Goal: Task Accomplishment & Management: Manage account settings

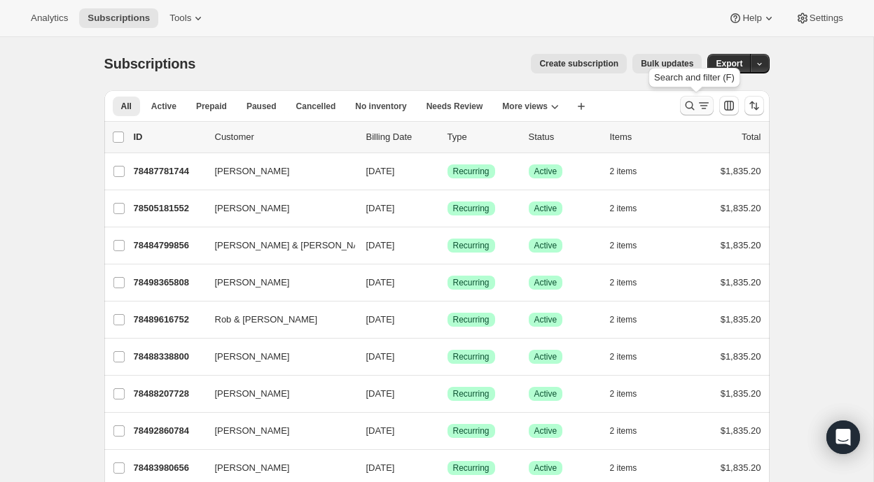
click at [685, 107] on icon "Search and filter results" at bounding box center [690, 106] width 14 height 14
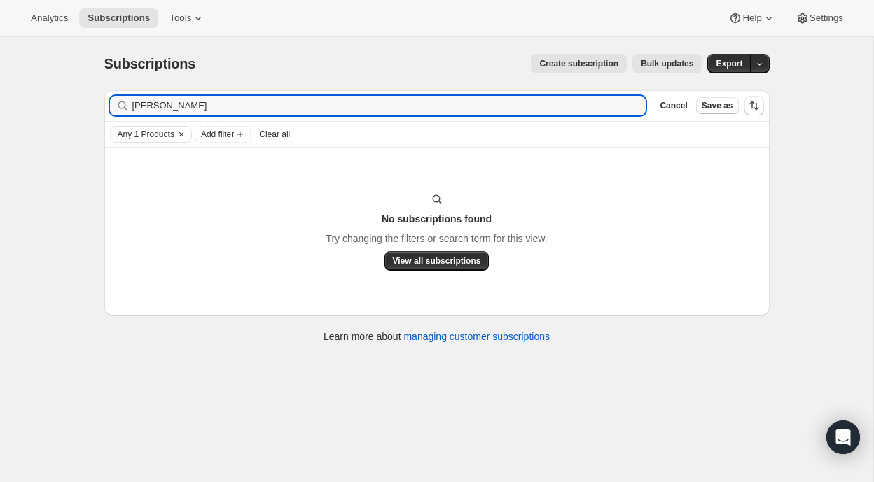
drag, startPoint x: 172, startPoint y: 106, endPoint x: 88, endPoint y: 102, distance: 84.8
click at [88, 102] on div "Subscriptions. This page is ready Subscriptions Create subscription Bulk update…" at bounding box center [437, 197] width 699 height 321
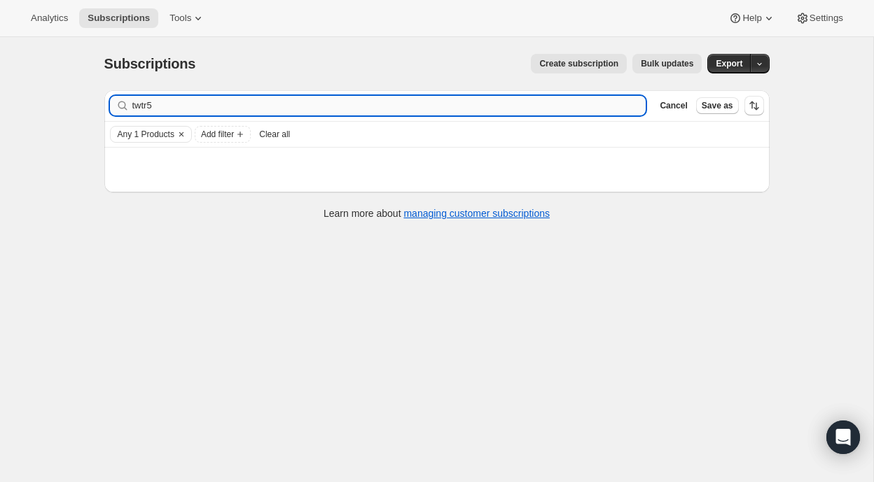
type input "twtr55"
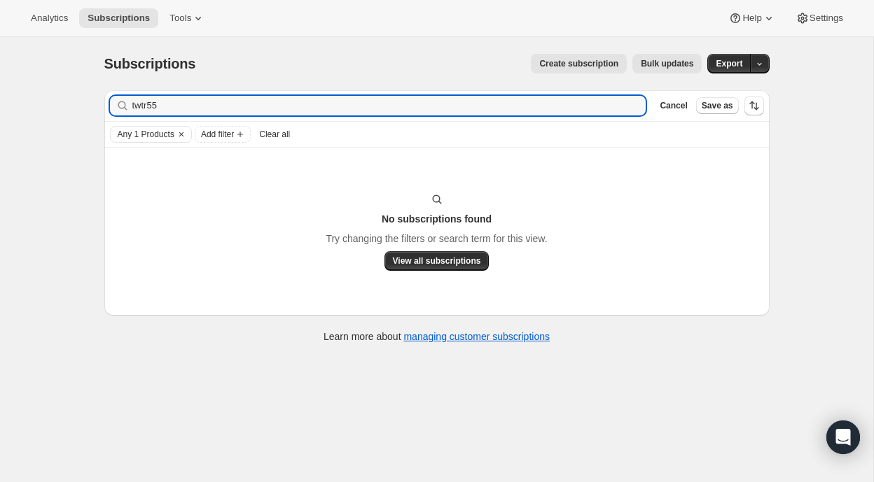
drag, startPoint x: 179, startPoint y: 109, endPoint x: 79, endPoint y: 102, distance: 99.6
click at [79, 102] on div "Subscriptions. This page is ready Subscriptions Create subscription Bulk update…" at bounding box center [436, 278] width 873 height 482
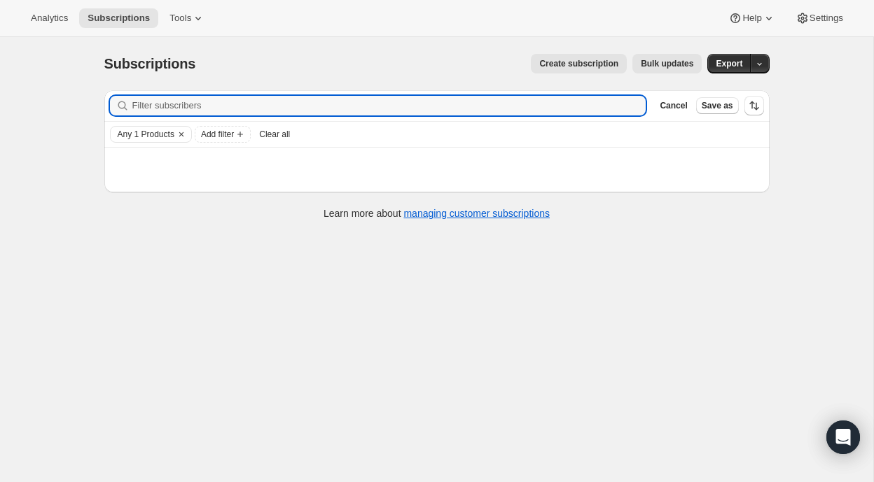
click at [289, 132] on span "Clear all" at bounding box center [274, 134] width 31 height 11
click at [183, 106] on input "Filter subscribers" at bounding box center [389, 106] width 514 height 20
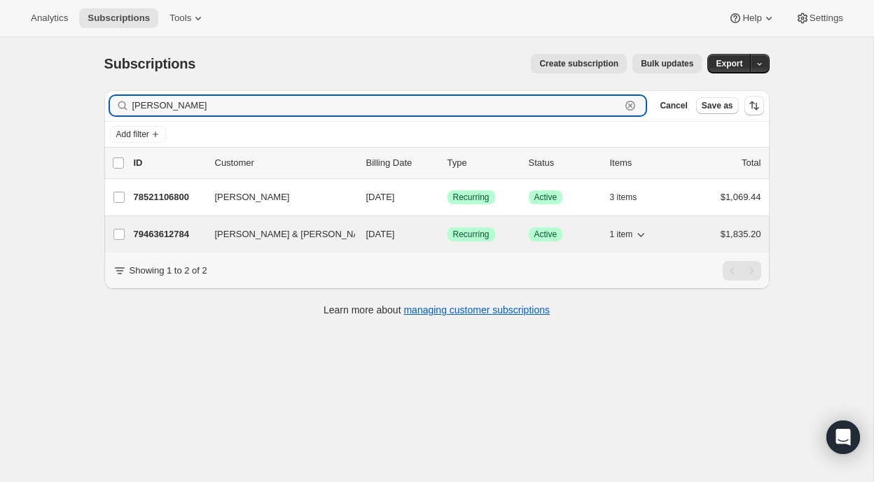
type input "timothy"
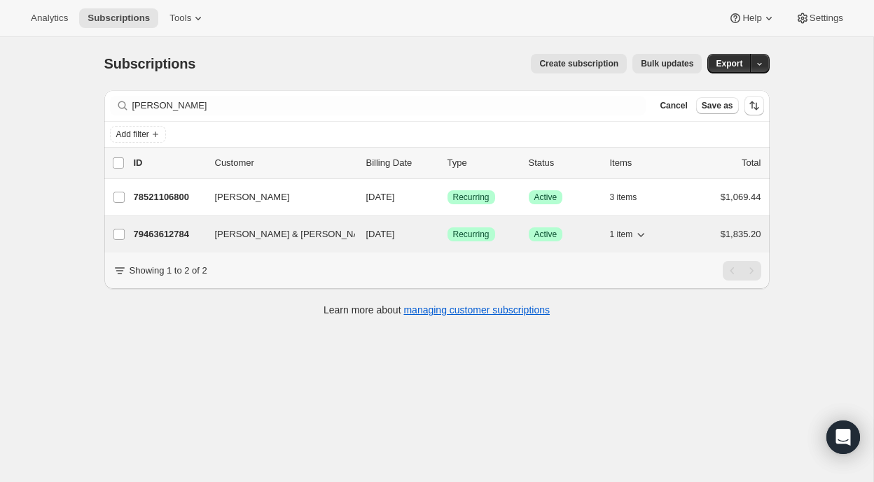
click at [259, 230] on span "Timothy & Elizabeth Traud" at bounding box center [295, 235] width 161 height 14
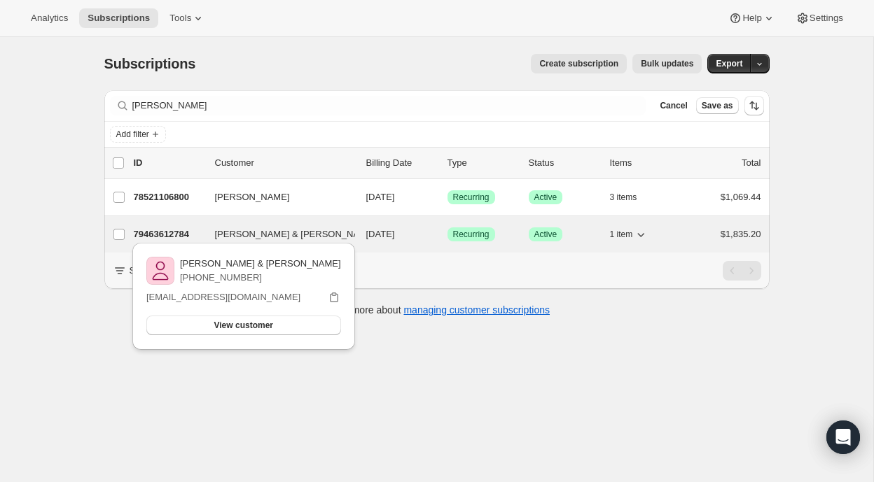
click at [151, 233] on p "79463612784" at bounding box center [169, 235] width 70 height 14
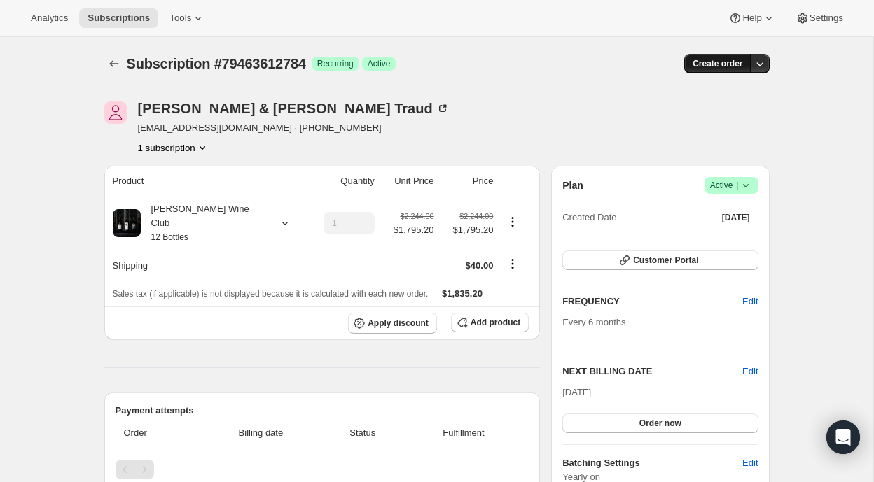
click at [722, 62] on span "Create order" at bounding box center [717, 63] width 50 height 11
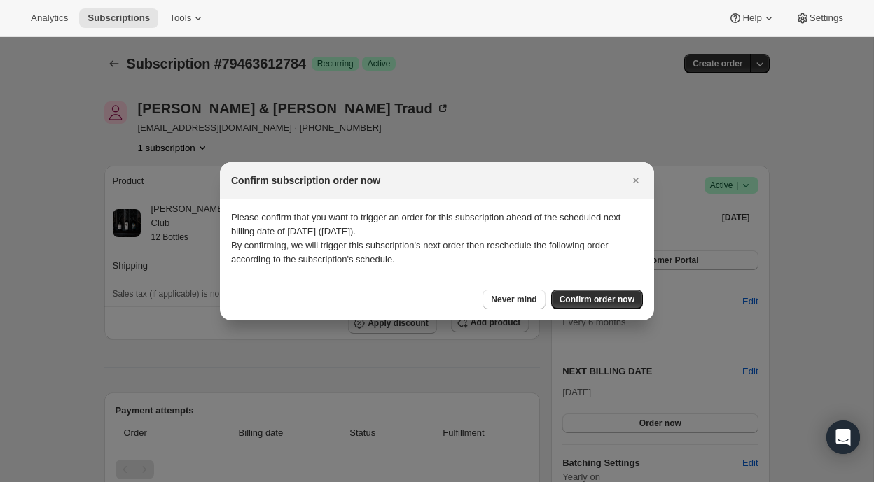
click at [603, 129] on div at bounding box center [437, 241] width 874 height 482
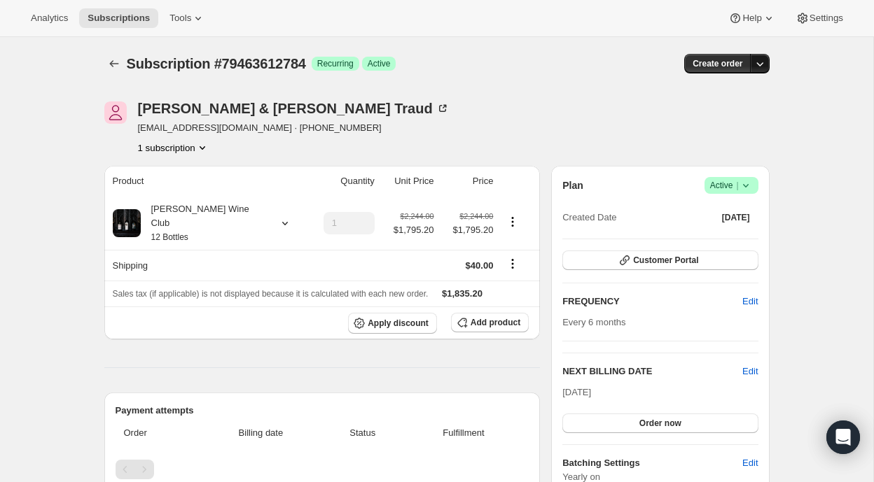
click at [758, 64] on icon "button" at bounding box center [759, 64] width 7 height 4
click at [642, 118] on span "Create custom one-time order" at bounding box center [700, 116] width 121 height 11
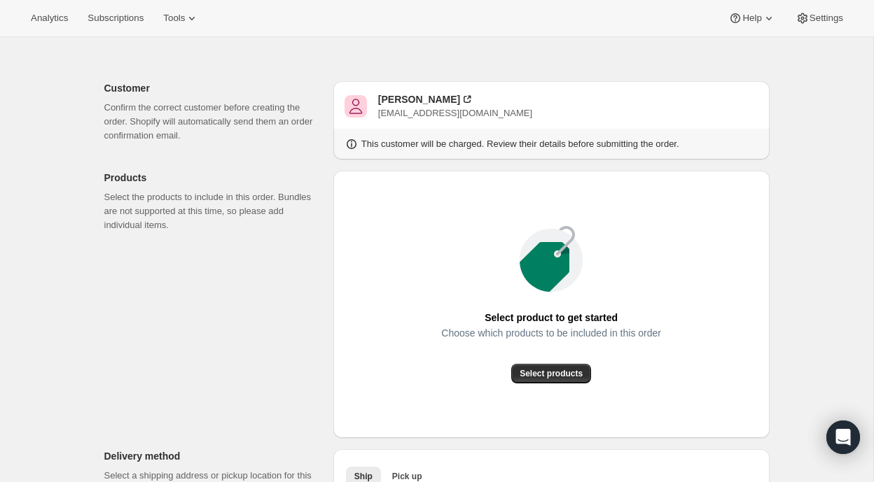
scroll to position [56, 0]
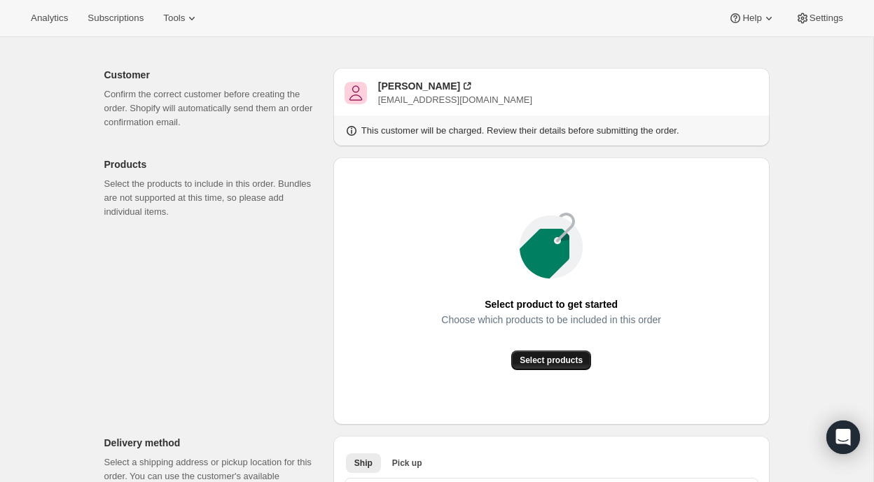
click at [551, 359] on span "Select products" at bounding box center [550, 360] width 63 height 11
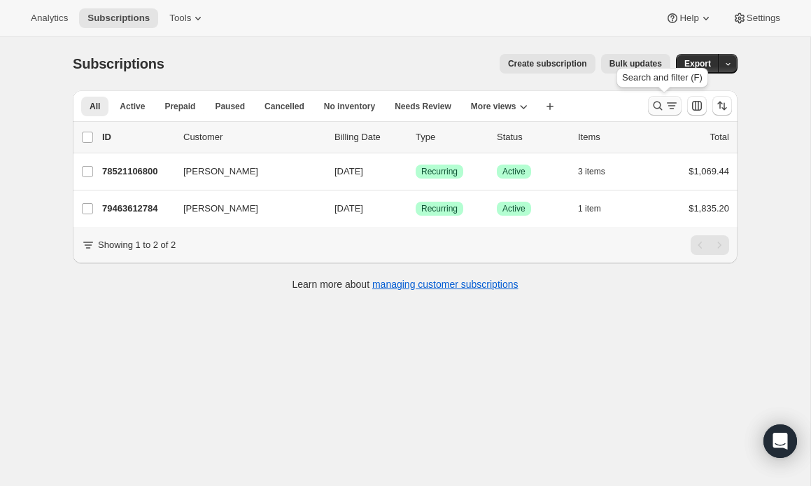
click at [657, 104] on icon "Search and filter results" at bounding box center [658, 106] width 14 height 14
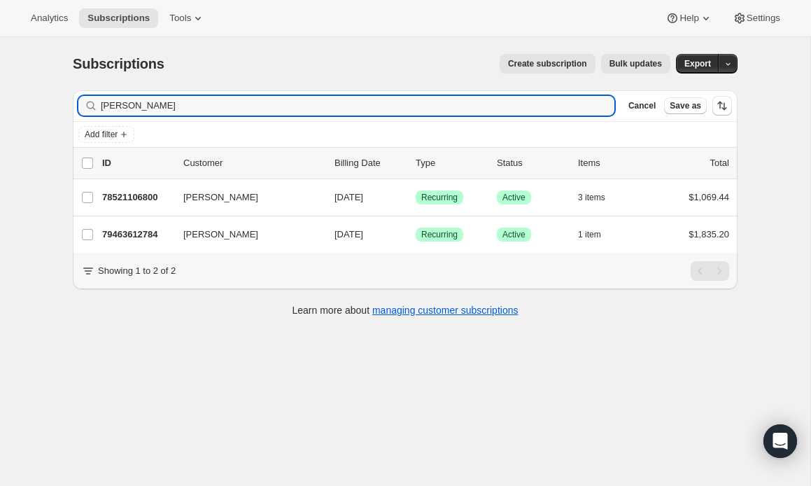
drag, startPoint x: 153, startPoint y: 102, endPoint x: 59, endPoint y: 102, distance: 93.8
click at [59, 102] on div "Subscriptions. This page is ready Subscriptions Create subscription Bulk update…" at bounding box center [405, 184] width 699 height 294
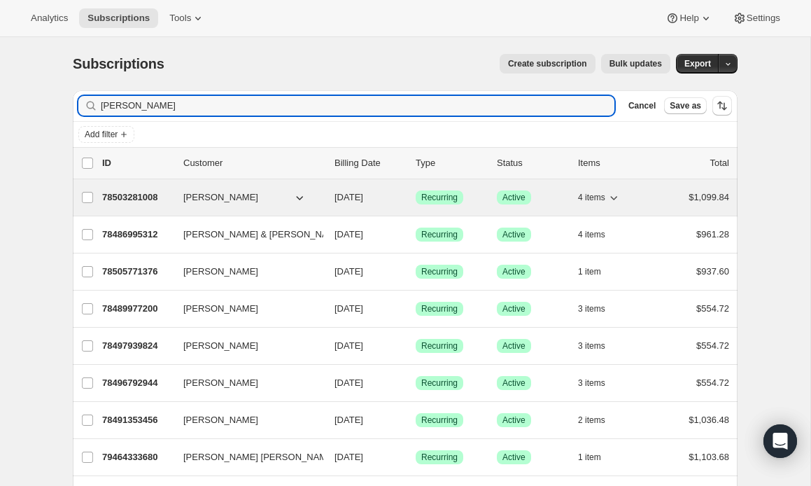
type input "laura"
click at [141, 193] on p "78503281008" at bounding box center [137, 197] width 70 height 14
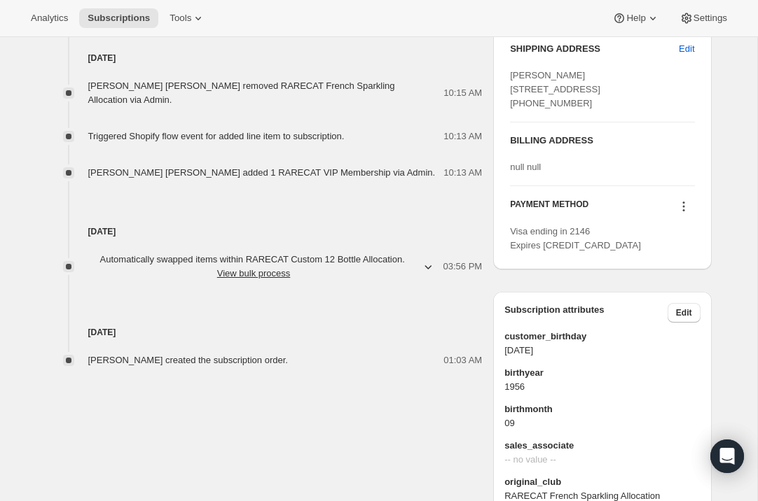
scroll to position [656, 0]
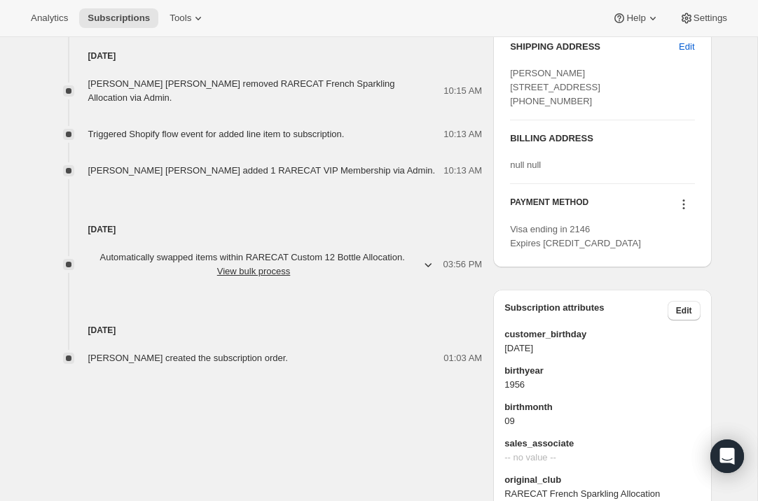
click at [683, 206] on icon at bounding box center [683, 205] width 2 height 2
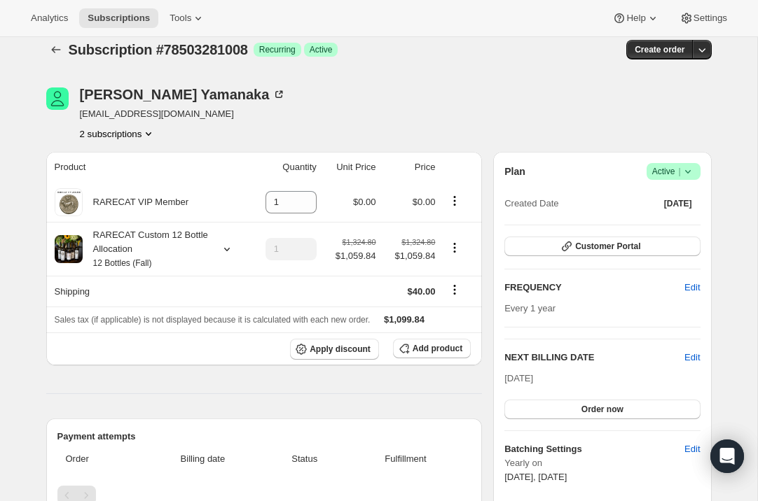
scroll to position [0, 0]
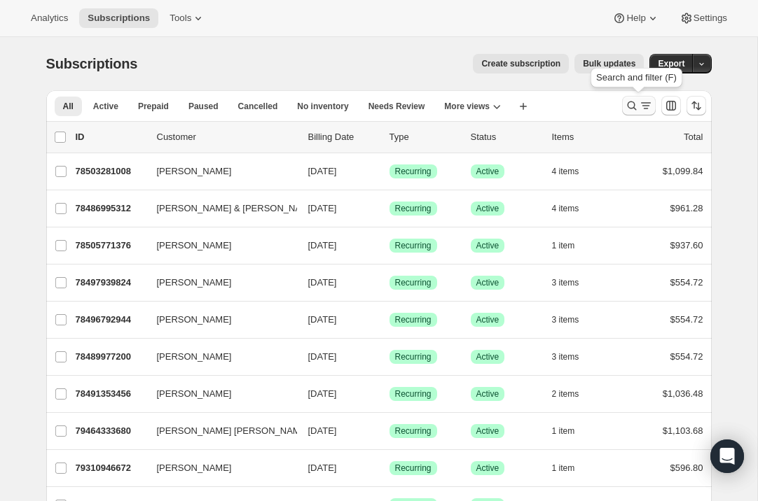
click at [631, 105] on icon "Search and filter results" at bounding box center [632, 106] width 14 height 14
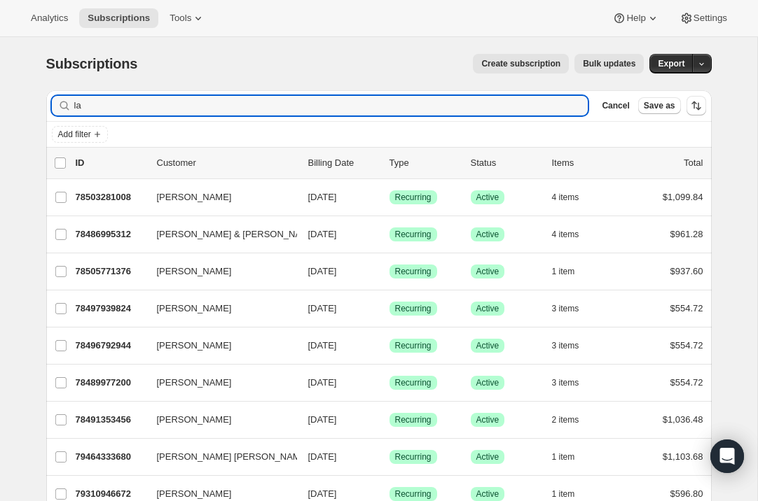
type input "l"
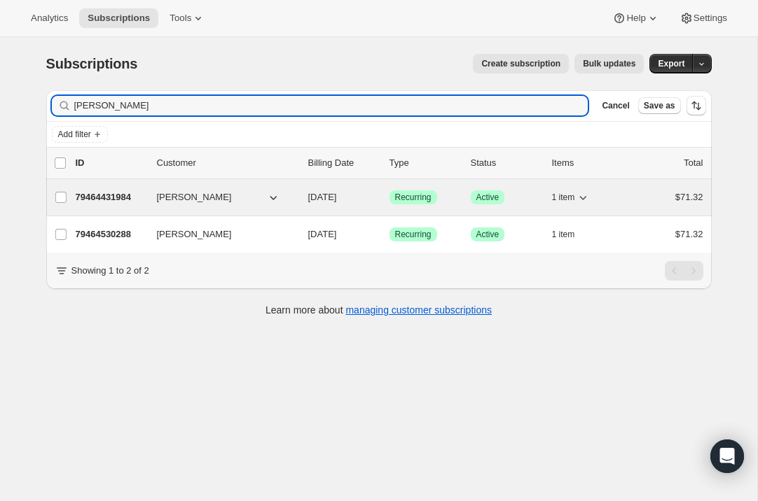
type input "mark weiser"
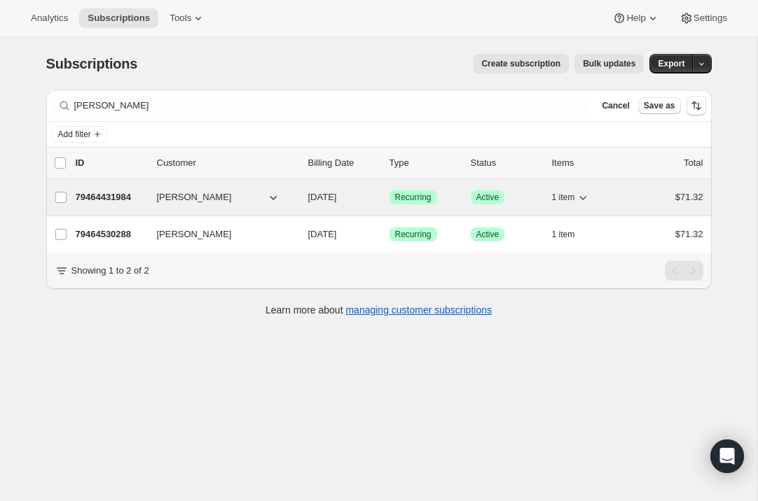
click at [113, 193] on p "79464431984" at bounding box center [111, 197] width 70 height 14
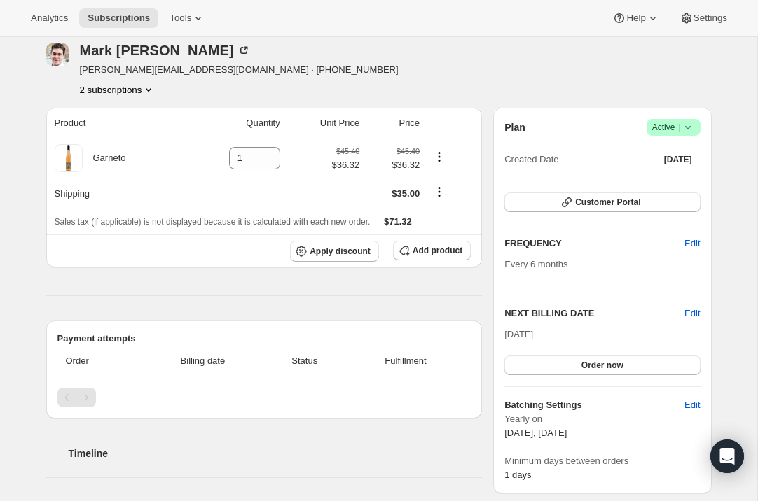
scroll to position [57, 0]
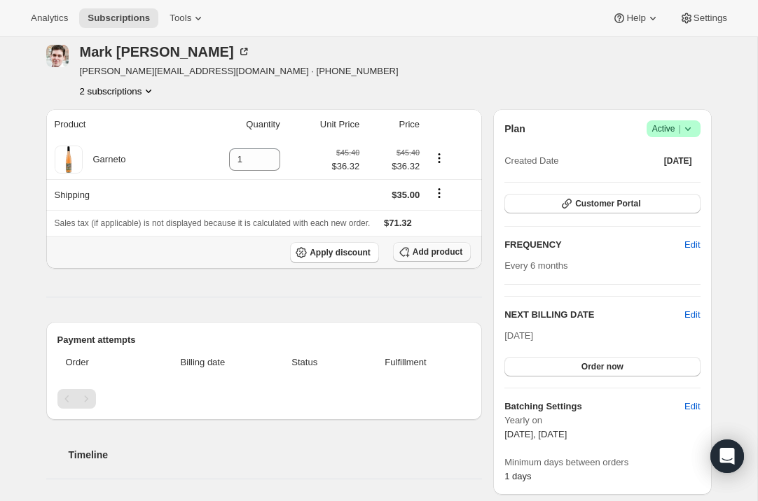
click at [423, 248] on span "Add product" at bounding box center [437, 251] width 50 height 11
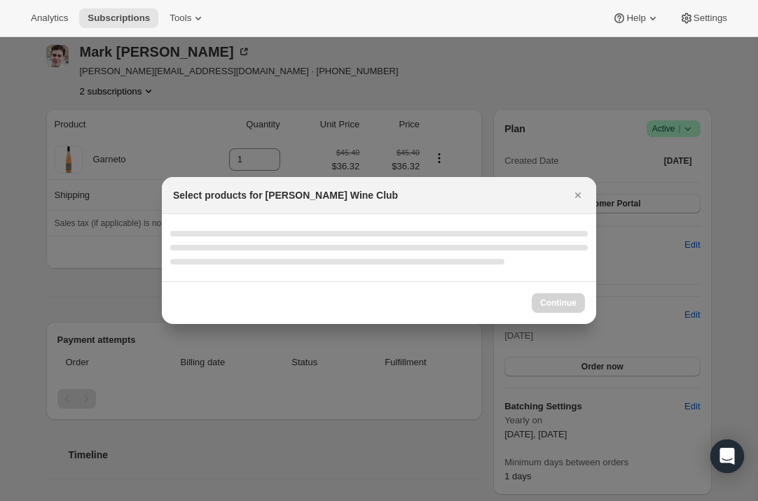
select select "gid://shopify/ProductVariant/52386189410672"
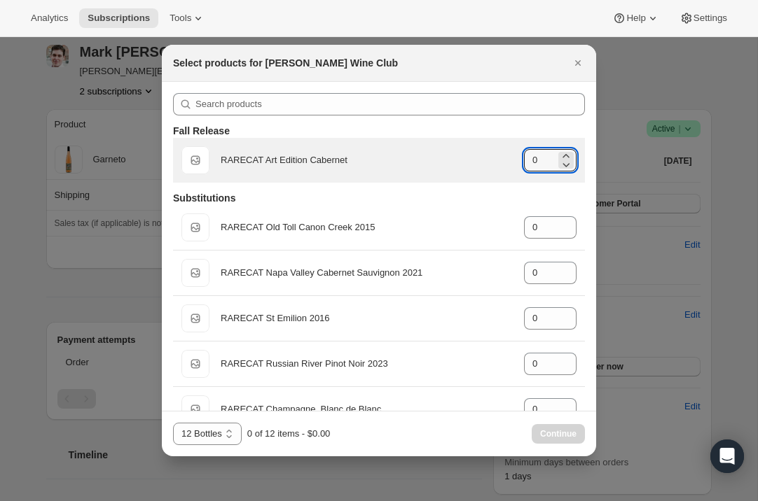
drag, startPoint x: 548, startPoint y: 157, endPoint x: 508, endPoint y: 155, distance: 40.0
click at [508, 155] on div "Default Title RARECAT Art Edition Cabernet gid://shopify/ProductVariant/5224206…" at bounding box center [378, 160] width 395 height 28
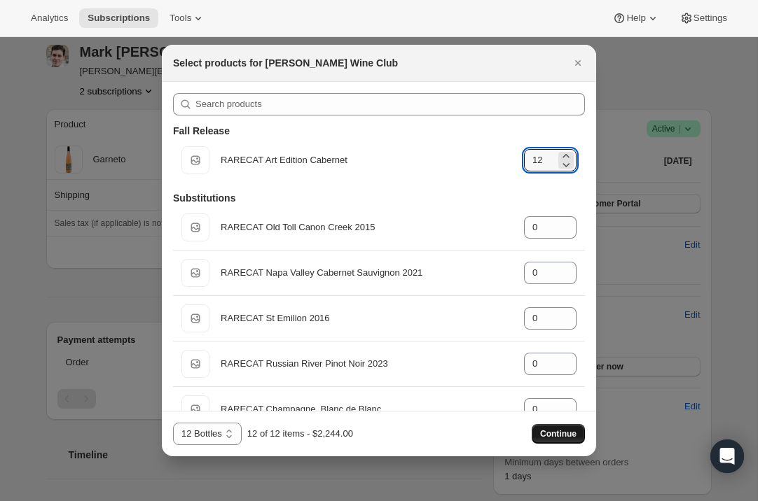
type input "12"
click at [562, 433] on span "Continue" at bounding box center [558, 433] width 36 height 11
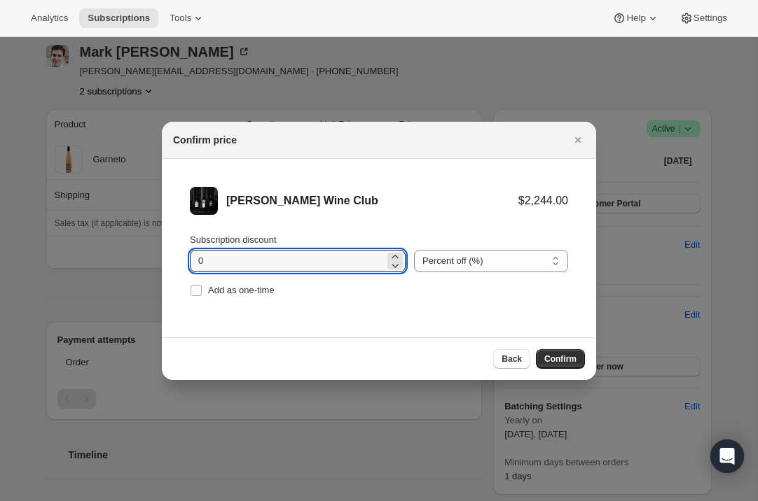
drag, startPoint x: 216, startPoint y: 253, endPoint x: 185, endPoint y: 260, distance: 31.6
click at [185, 260] on li "Audrey Wine Club $2,244.00 Subscription discount 0 Percent off (%) Amount off (…" at bounding box center [379, 243] width 434 height 169
type input "20"
click at [569, 356] on span "Confirm" at bounding box center [560, 359] width 32 height 11
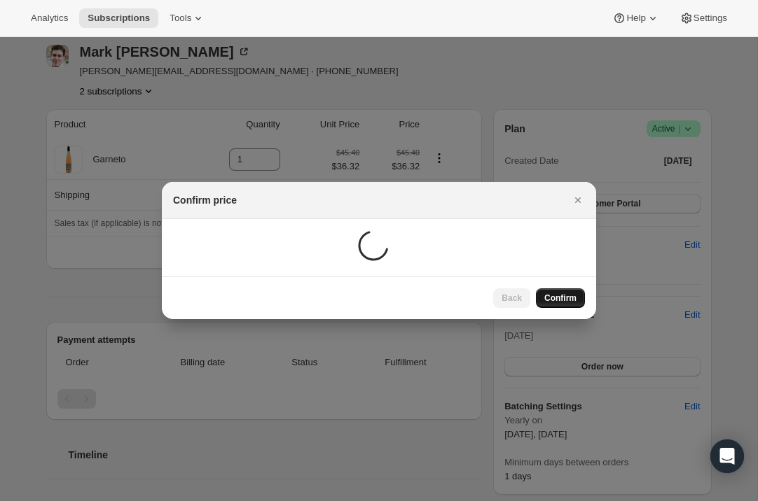
scroll to position [57, 0]
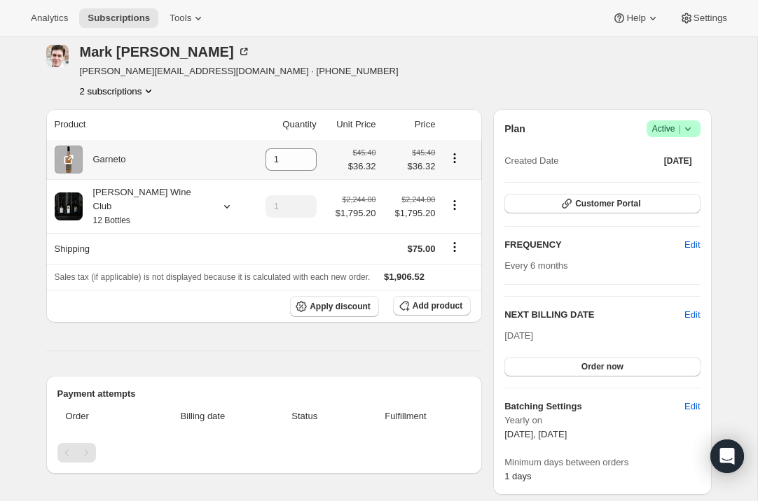
click at [454, 158] on icon "Product actions" at bounding box center [455, 158] width 2 height 2
drag, startPoint x: 266, startPoint y: 155, endPoint x: 233, endPoint y: 158, distance: 33.0
click at [249, 158] on td "1" at bounding box center [285, 159] width 72 height 39
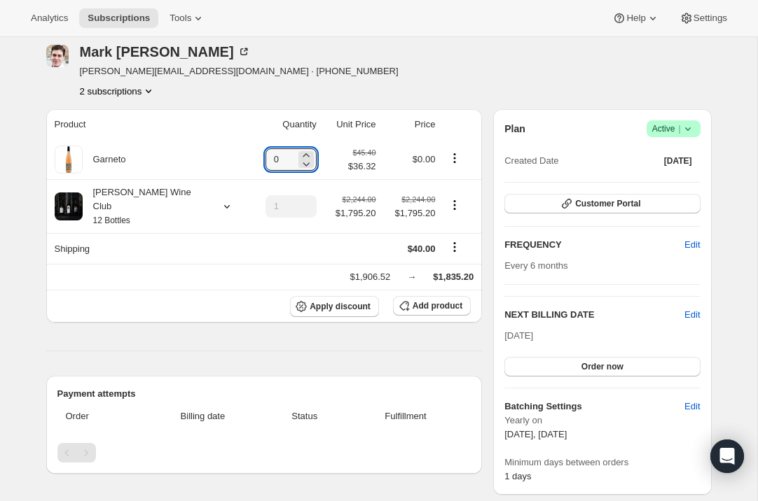
type input "0"
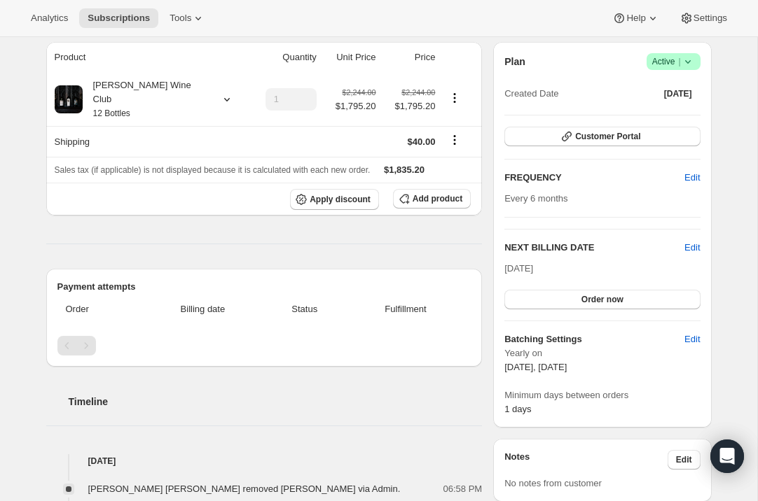
scroll to position [145, 0]
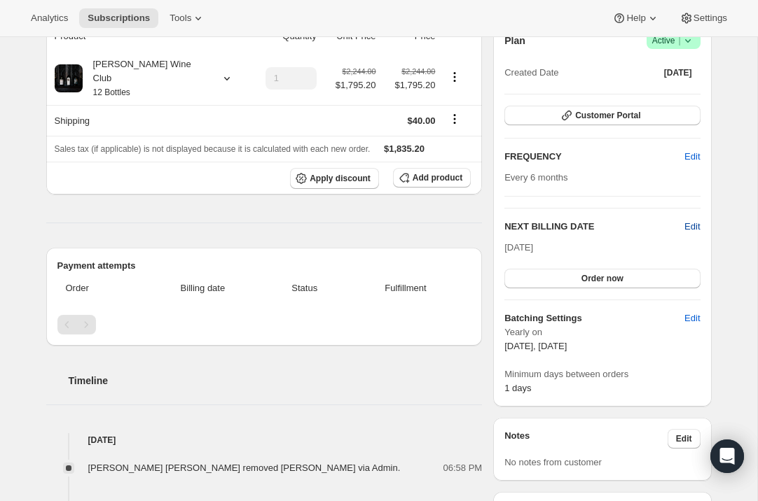
click at [692, 223] on span "Edit" at bounding box center [691, 227] width 15 height 14
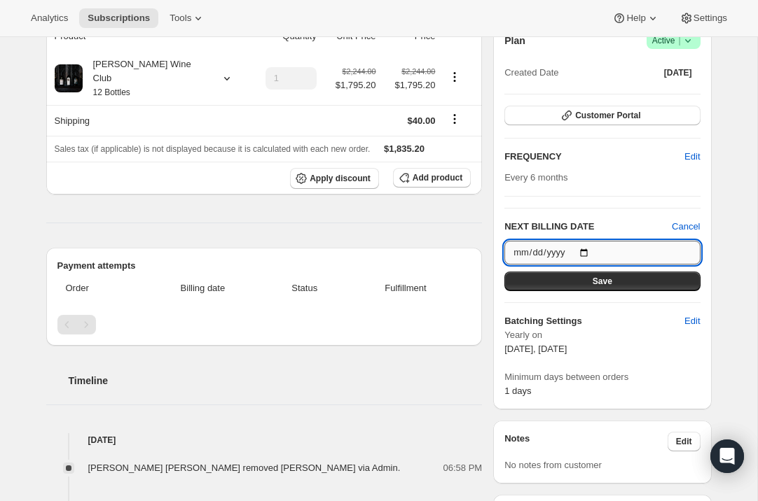
click at [589, 247] on input "[DATE]" at bounding box center [601, 253] width 195 height 24
type input "[DATE]"
click at [614, 281] on button "Save" at bounding box center [601, 282] width 195 height 20
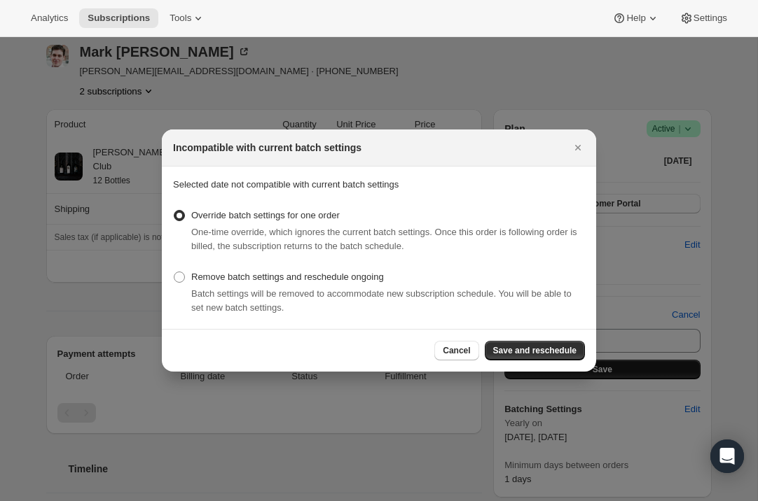
scroll to position [0, 0]
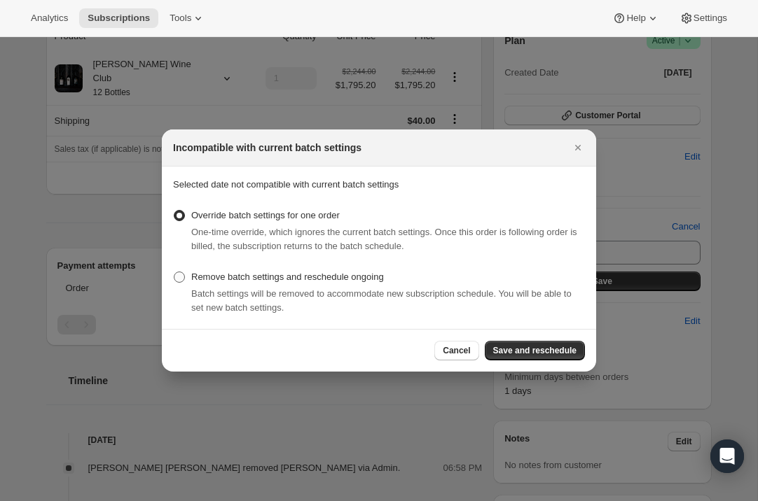
click at [180, 273] on span ":rnr:" at bounding box center [179, 277] width 11 height 11
click at [174, 272] on input "Remove batch settings and reschedule ongoing" at bounding box center [174, 272] width 1 height 1
radio input "true"
click at [536, 351] on span "Save and reschedule" at bounding box center [534, 350] width 83 height 11
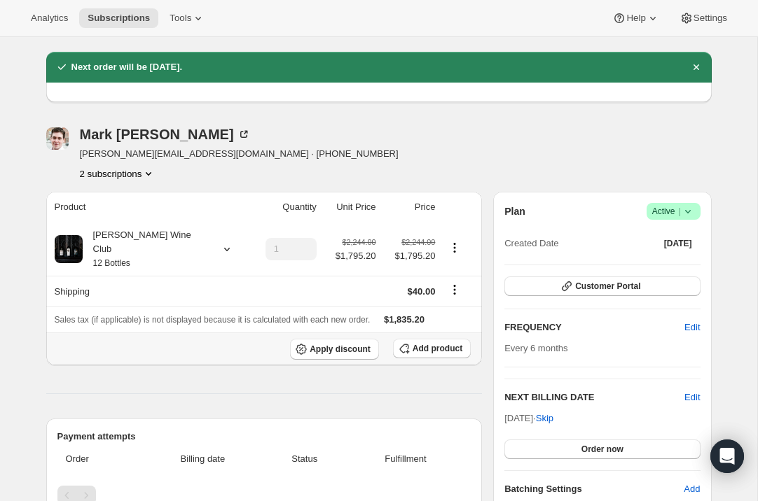
scroll to position [28, 0]
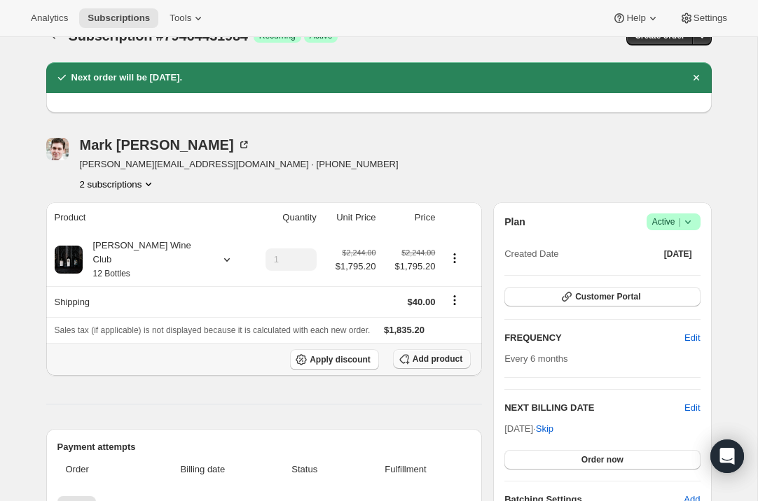
click at [410, 352] on icon "button" at bounding box center [404, 359] width 14 height 14
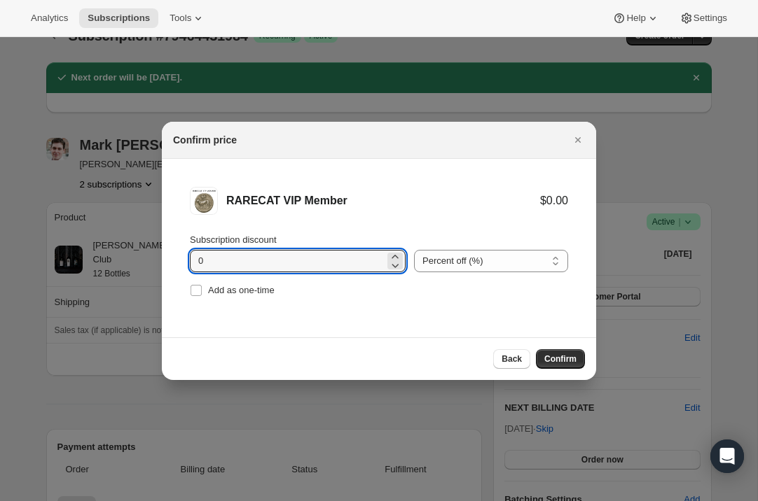
drag, startPoint x: 216, startPoint y: 258, endPoint x: 180, endPoint y: 255, distance: 35.9
click at [180, 255] on li "RARECAT VIP Member $0.00 Subscription discount 0 Percent off (%) Amount off ($)…" at bounding box center [379, 243] width 434 height 169
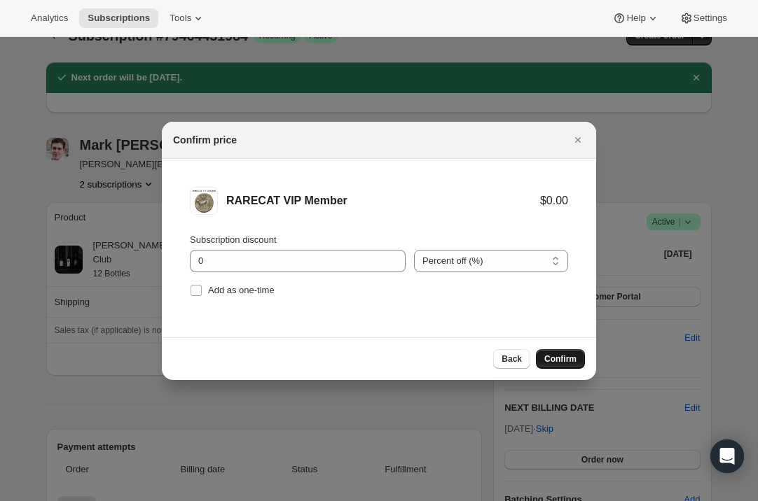
click at [558, 360] on span "Confirm" at bounding box center [560, 359] width 32 height 11
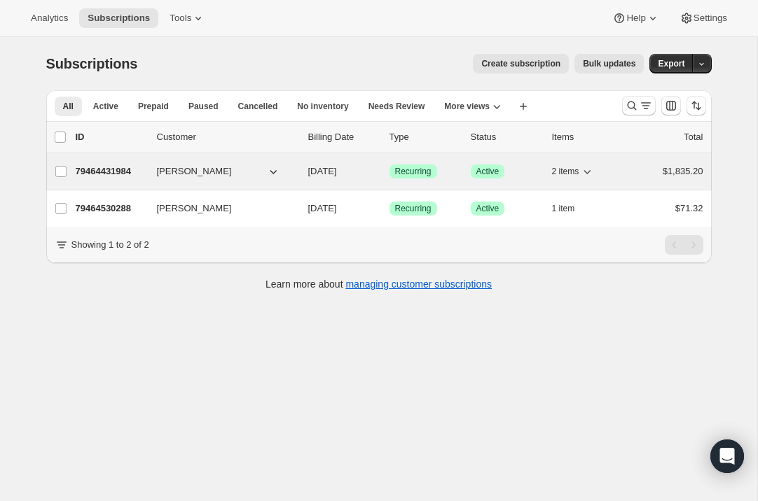
click at [113, 172] on p "79464431984" at bounding box center [111, 172] width 70 height 14
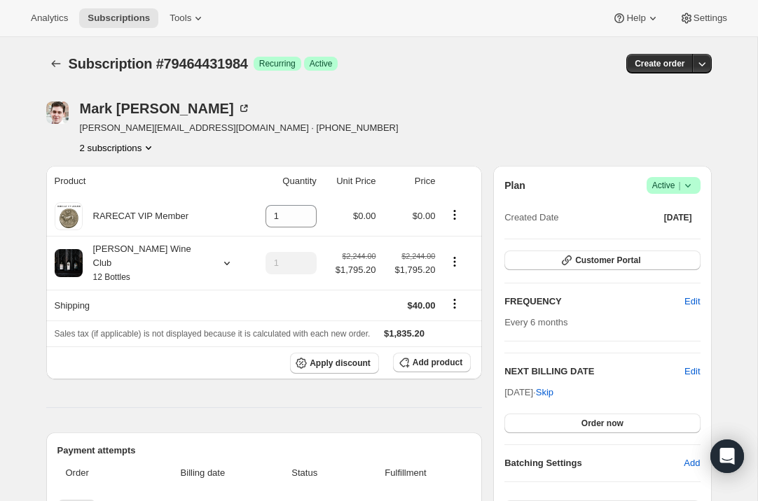
click at [155, 144] on icon "Product actions" at bounding box center [148, 148] width 14 height 14
click at [130, 195] on span "79464530288" at bounding box center [115, 197] width 97 height 14
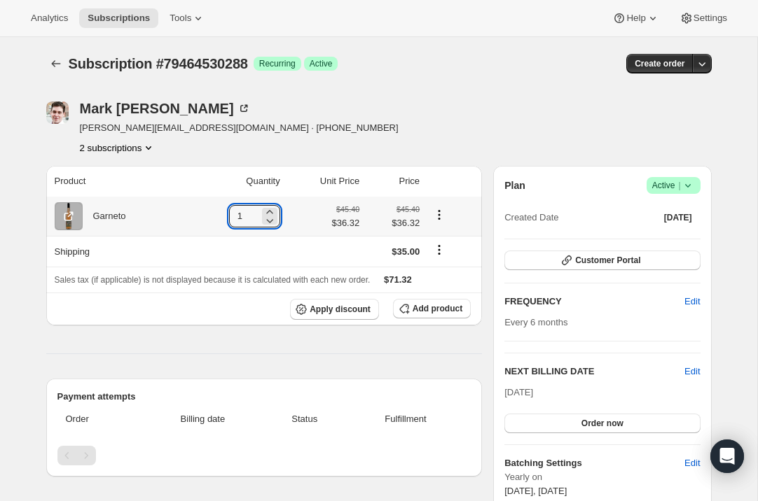
drag, startPoint x: 240, startPoint y: 214, endPoint x: 208, endPoint y: 213, distance: 32.2
click at [208, 213] on td "1" at bounding box center [235, 216] width 99 height 39
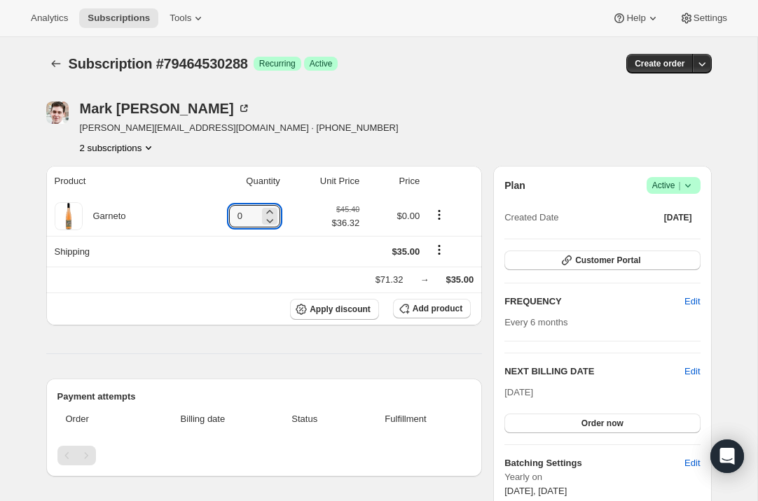
type input "0"
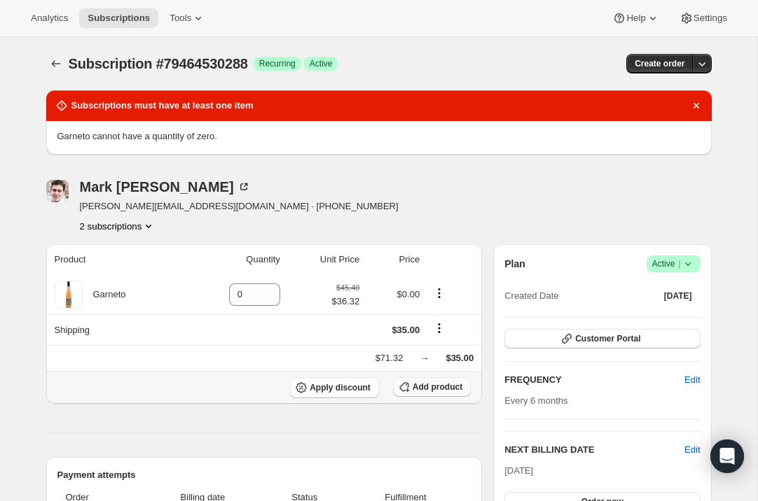
click at [407, 387] on icon "button" at bounding box center [404, 387] width 14 height 14
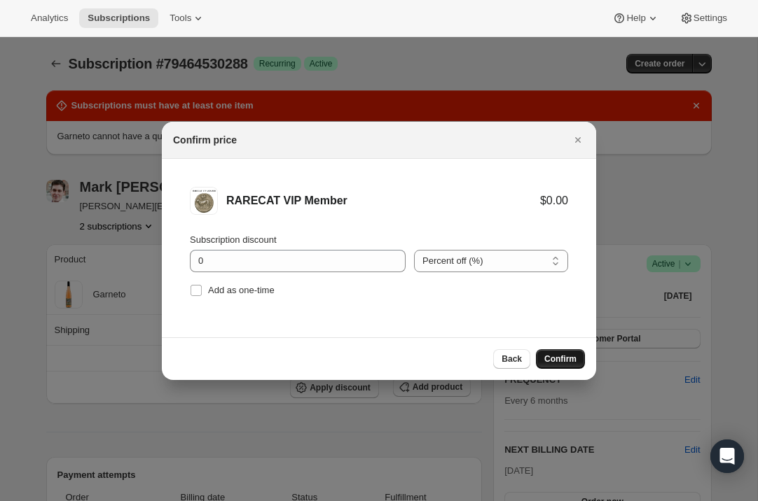
click at [573, 350] on button "Confirm" at bounding box center [560, 359] width 49 height 20
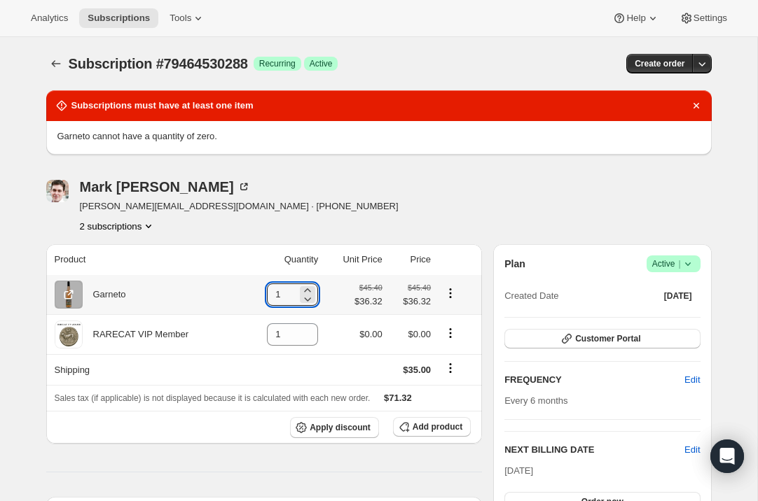
drag, startPoint x: 291, startPoint y: 296, endPoint x: 253, endPoint y: 293, distance: 37.2
click at [253, 293] on td "1" at bounding box center [282, 294] width 80 height 39
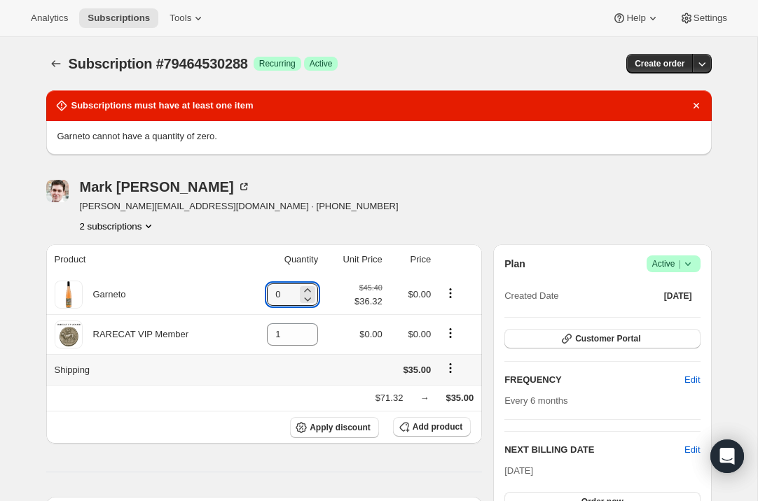
type input "0"
click at [449, 365] on icon "Shipping actions" at bounding box center [450, 368] width 14 height 14
click at [447, 393] on span "Edit shipping rate" at bounding box center [449, 394] width 70 height 11
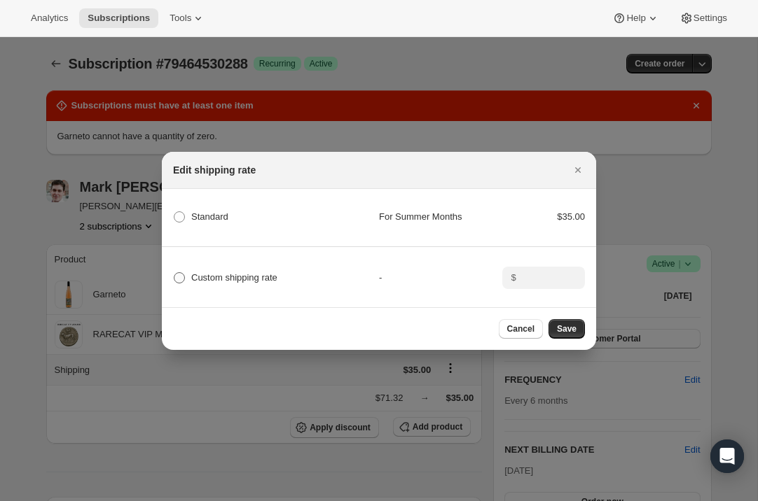
click at [178, 277] on span ":r97:" at bounding box center [179, 277] width 11 height 11
click at [174, 273] on input "Custom shipping rate" at bounding box center [174, 272] width 1 height 1
radio input "true"
click at [539, 285] on input ":r97:" at bounding box center [541, 278] width 43 height 22
type input "0"
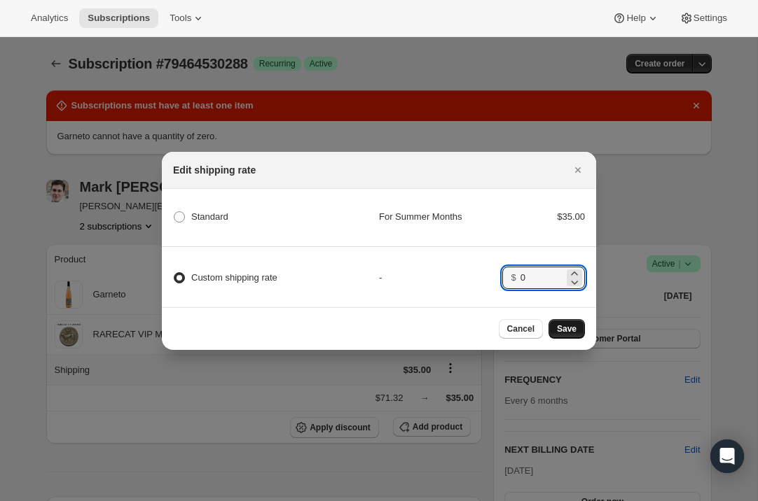
click at [565, 324] on span "Save" at bounding box center [567, 328] width 20 height 11
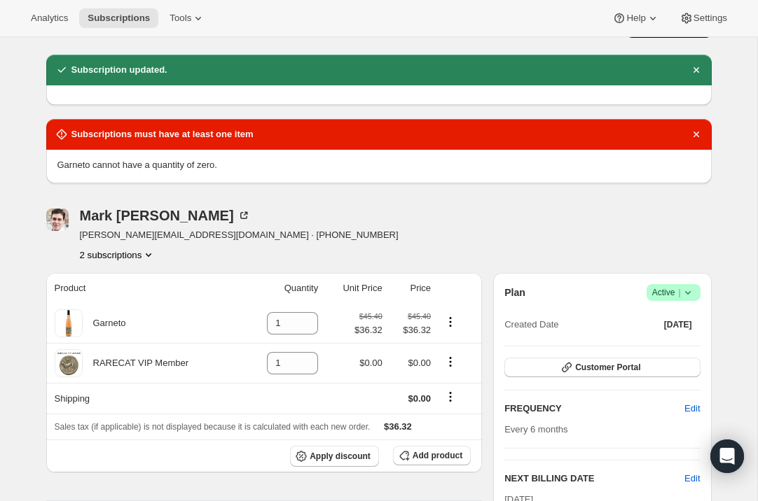
scroll to position [8, 0]
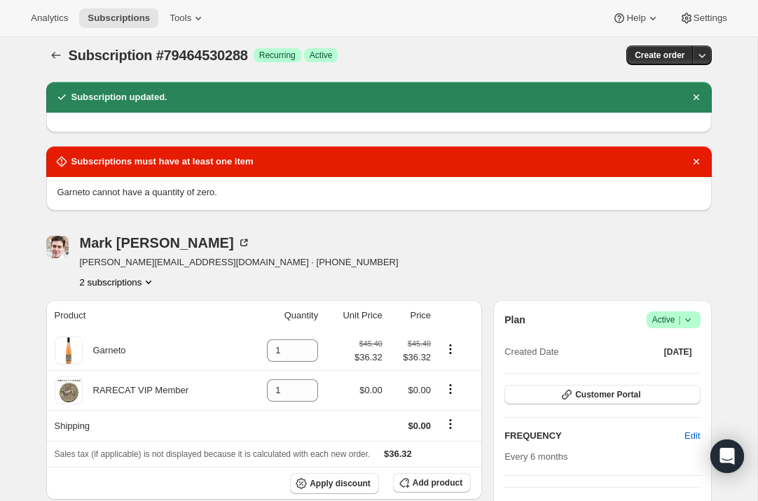
click at [687, 316] on icon at bounding box center [688, 320] width 14 height 14
click at [667, 365] on span "Cancel subscription" at bounding box center [668, 370] width 79 height 11
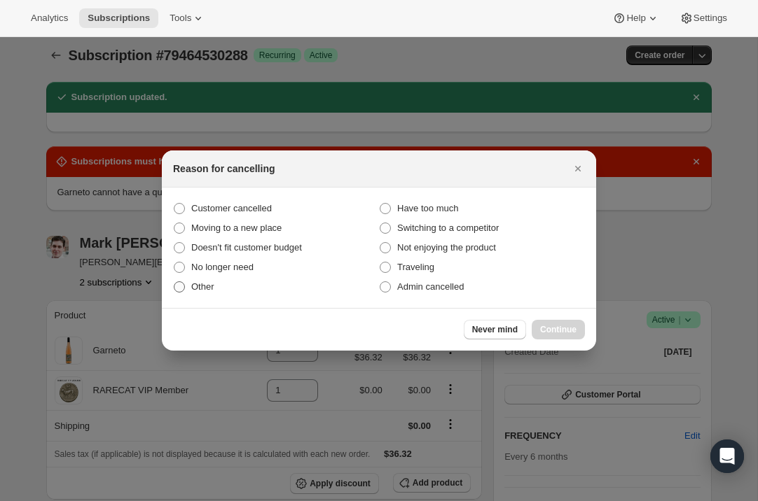
click at [178, 282] on span ":rcn:" at bounding box center [179, 286] width 11 height 11
click at [174, 282] on input "Other" at bounding box center [174, 281] width 1 height 1
radio input "true"
click at [568, 328] on span "Continue" at bounding box center [558, 329] width 36 height 11
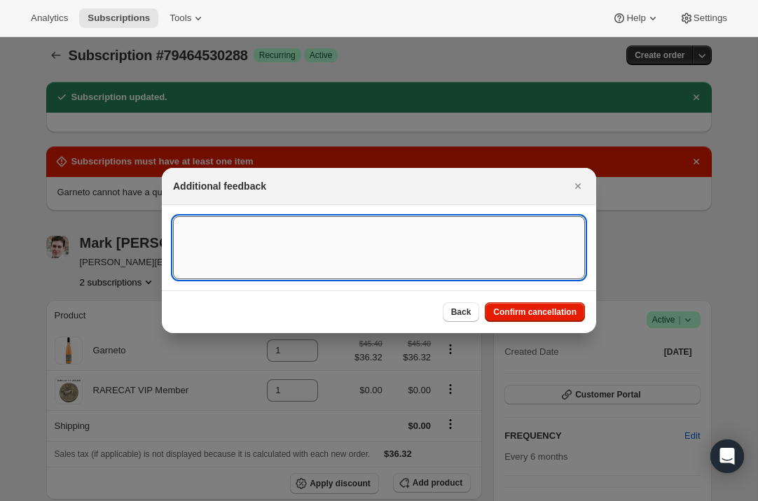
click at [227, 236] on textarea ":rcn:" at bounding box center [379, 247] width 412 height 63
type textarea "duplicate club"
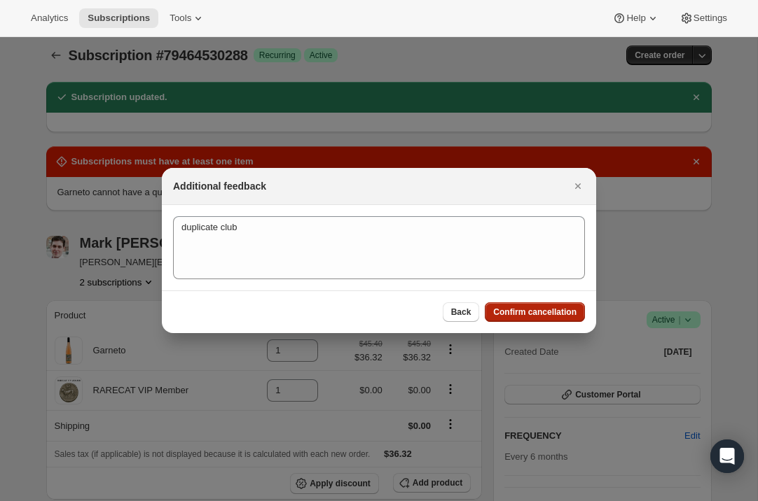
click at [542, 310] on span "Confirm cancellation" at bounding box center [534, 312] width 83 height 11
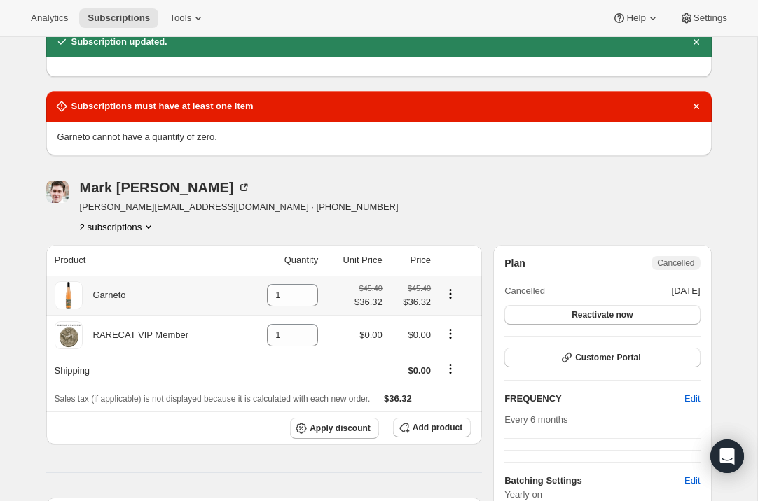
scroll to position [156, 0]
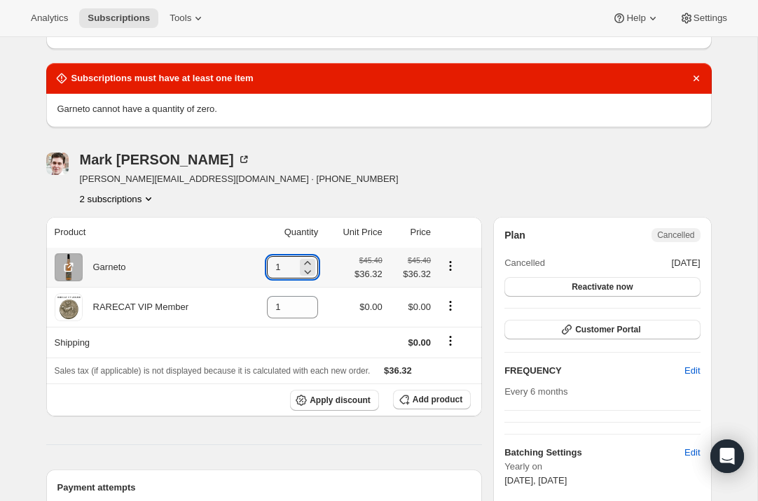
drag, startPoint x: 275, startPoint y: 265, endPoint x: 249, endPoint y: 265, distance: 25.9
click at [249, 265] on td "1" at bounding box center [282, 267] width 80 height 39
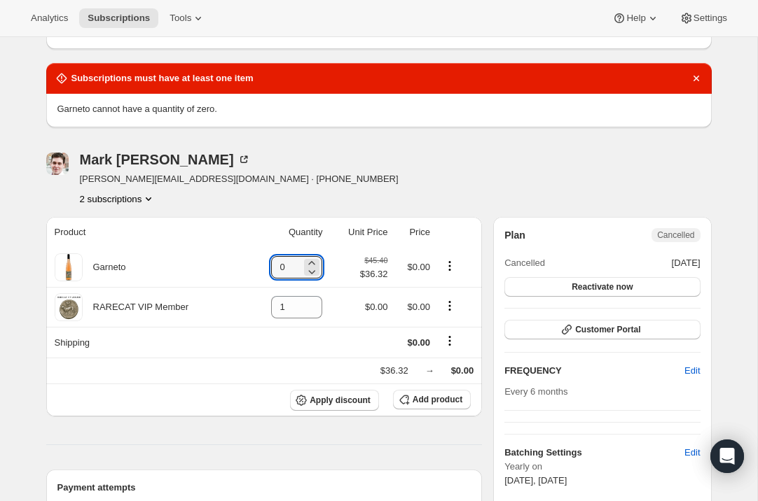
type input "0"
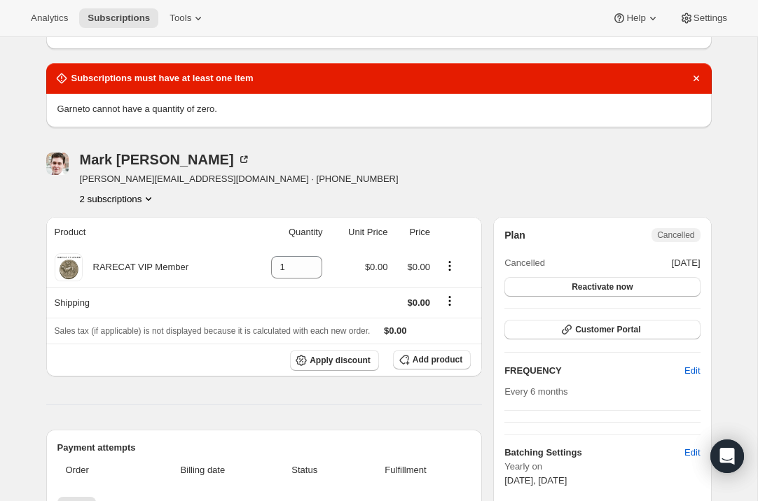
click at [151, 198] on icon "Product actions" at bounding box center [149, 199] width 6 height 4
click at [136, 225] on span "79464431984" at bounding box center [115, 225] width 97 height 14
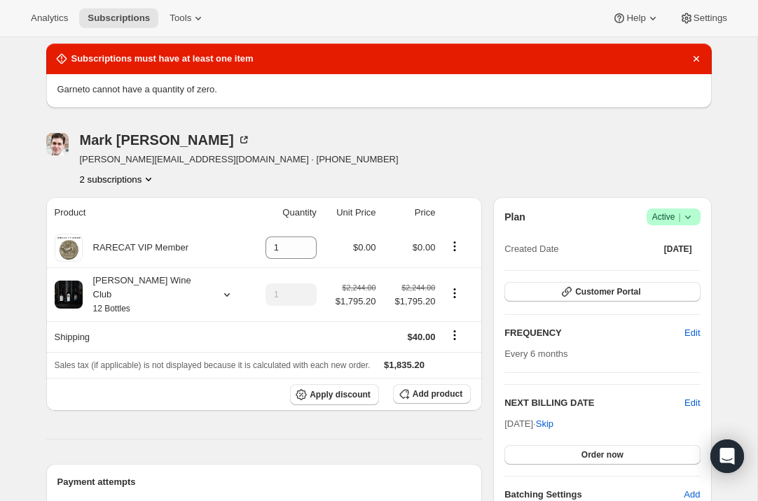
scroll to position [176, 0]
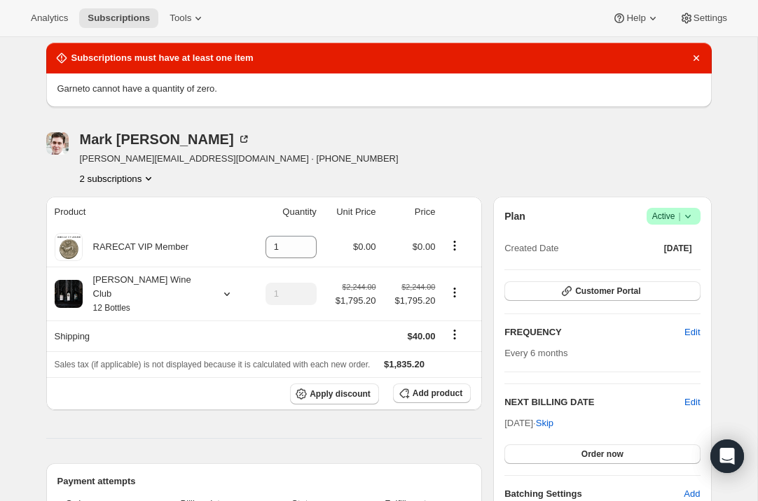
click at [150, 175] on icon "Product actions" at bounding box center [148, 179] width 14 height 14
click at [131, 228] on span "79464530288" at bounding box center [115, 228] width 97 height 14
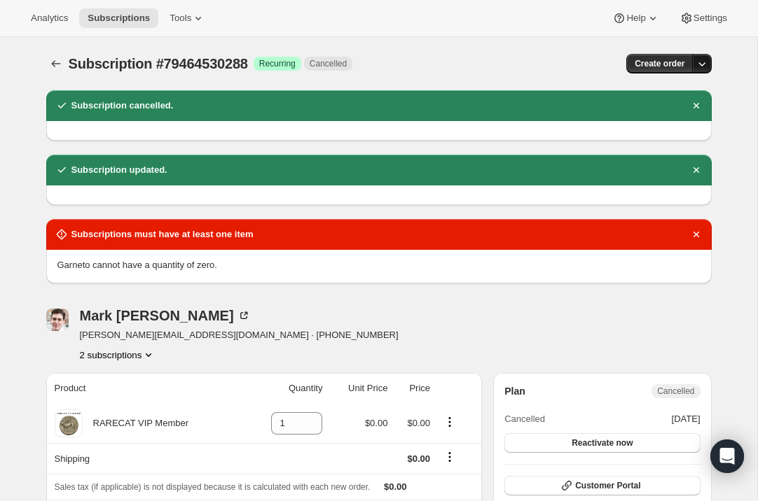
click at [700, 65] on icon "button" at bounding box center [702, 64] width 14 height 14
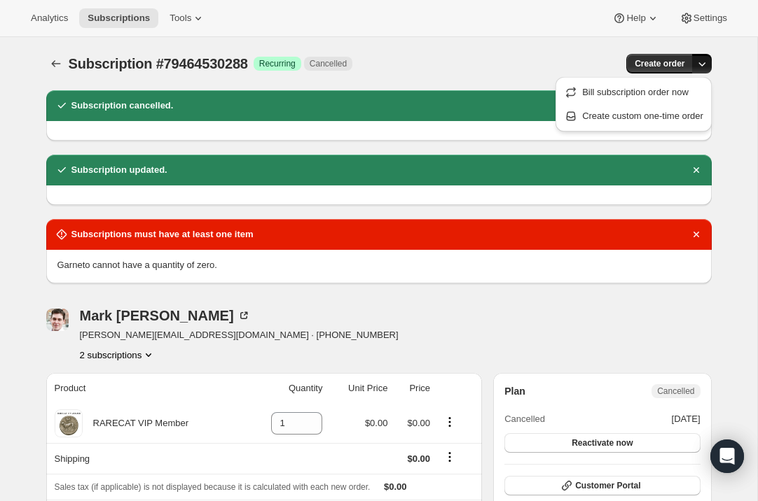
click at [504, 60] on div "Create order" at bounding box center [601, 64] width 219 height 20
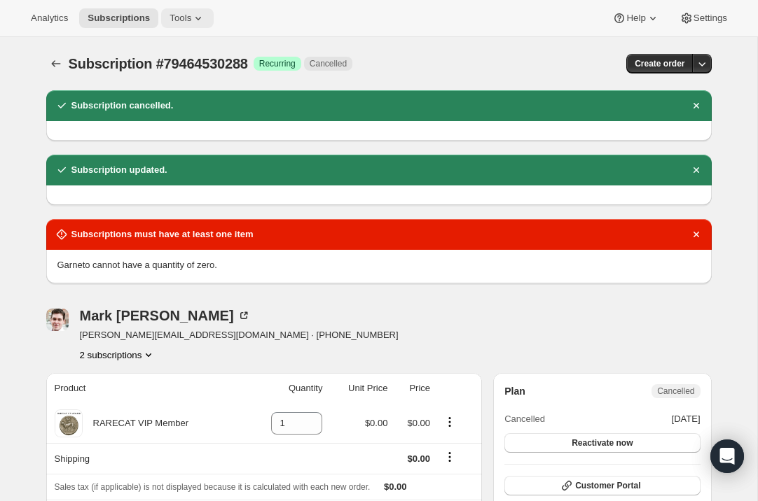
click at [205, 15] on icon at bounding box center [198, 18] width 14 height 14
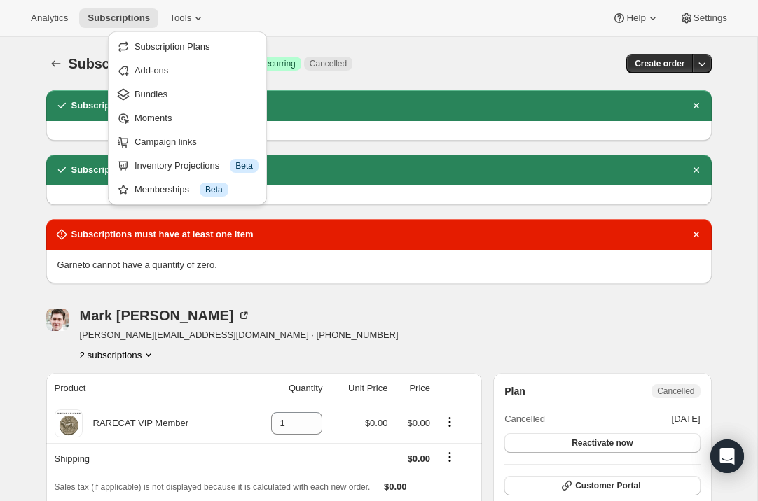
click at [295, 3] on div "Analytics Subscriptions Tools Help Settings" at bounding box center [379, 18] width 758 height 37
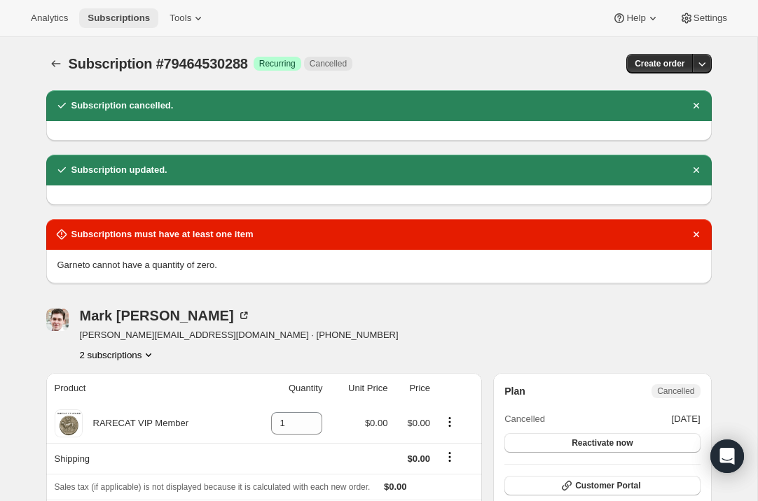
click at [137, 20] on span "Subscriptions" at bounding box center [119, 18] width 62 height 11
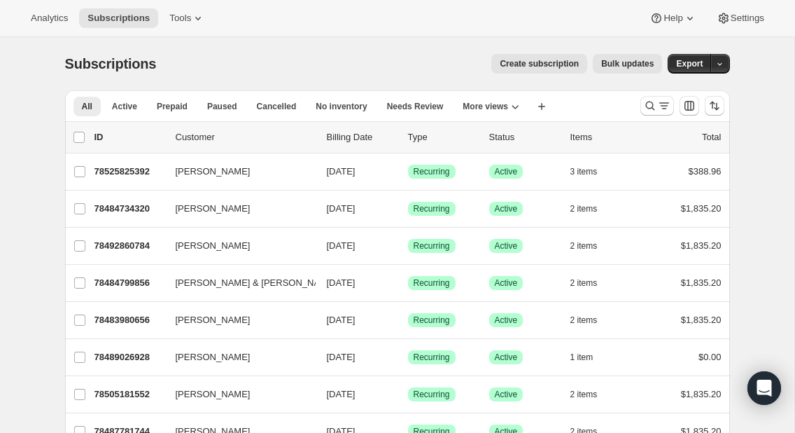
click at [543, 62] on span "Create subscription" at bounding box center [539, 63] width 79 height 11
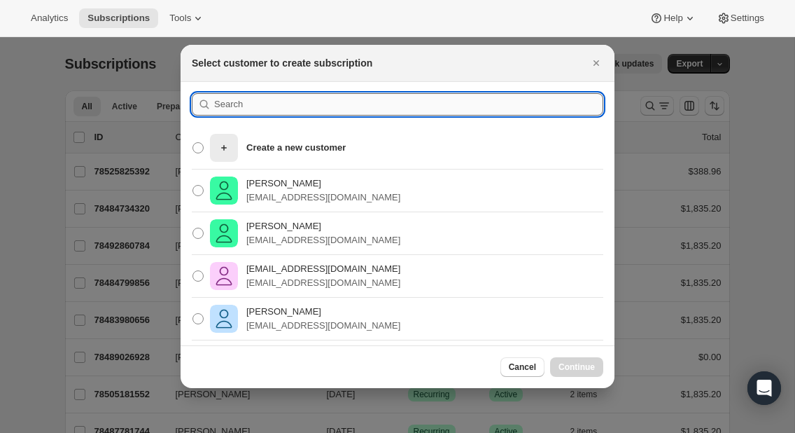
click at [261, 103] on input ":rc:" at bounding box center [408, 104] width 389 height 22
type input "[PERSON_NAME]"
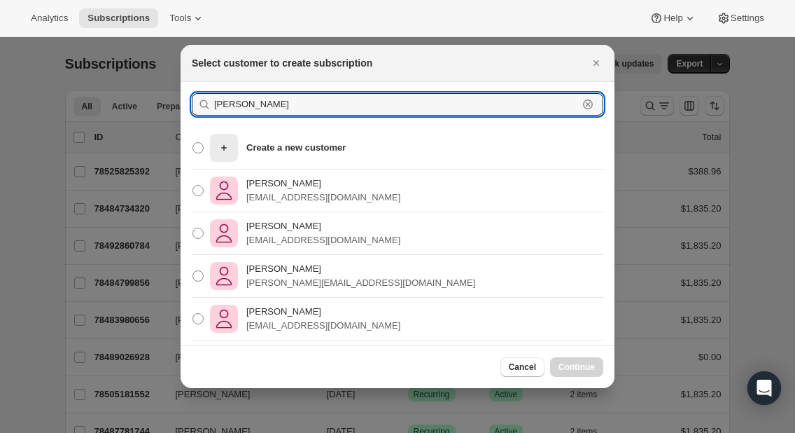
drag, startPoint x: 253, startPoint y: 109, endPoint x: 197, endPoint y: 102, distance: 56.4
click at [197, 102] on div "[PERSON_NAME]" at bounding box center [398, 104] width 412 height 22
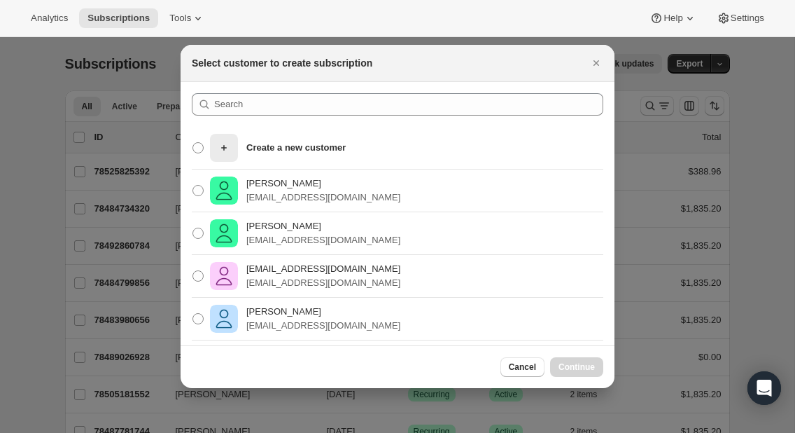
click at [244, 21] on div "Analytics Subscriptions Tools Help Settings" at bounding box center [397, 18] width 795 height 37
click at [191, 16] on span "Tools" at bounding box center [180, 18] width 22 height 11
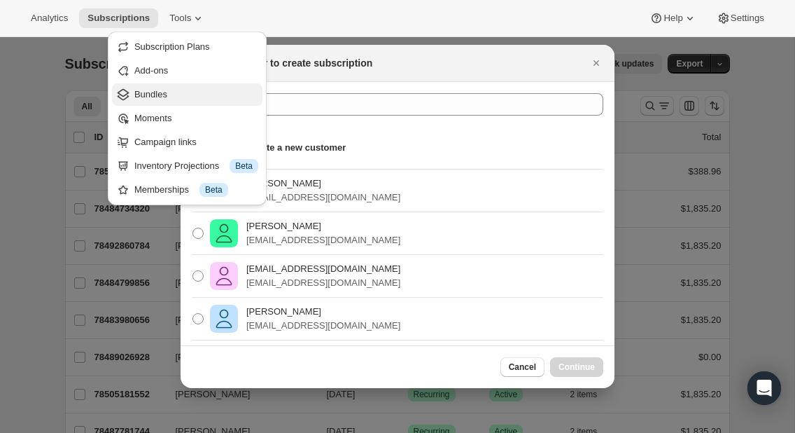
click at [169, 88] on span "Bundles" at bounding box center [196, 95] width 124 height 14
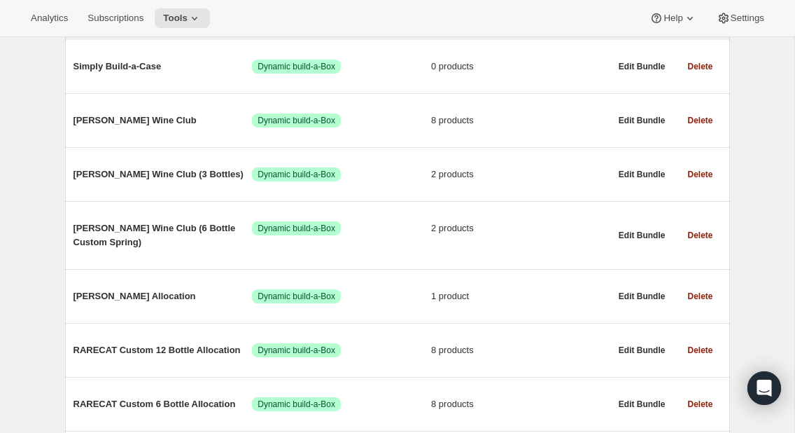
scroll to position [203, 0]
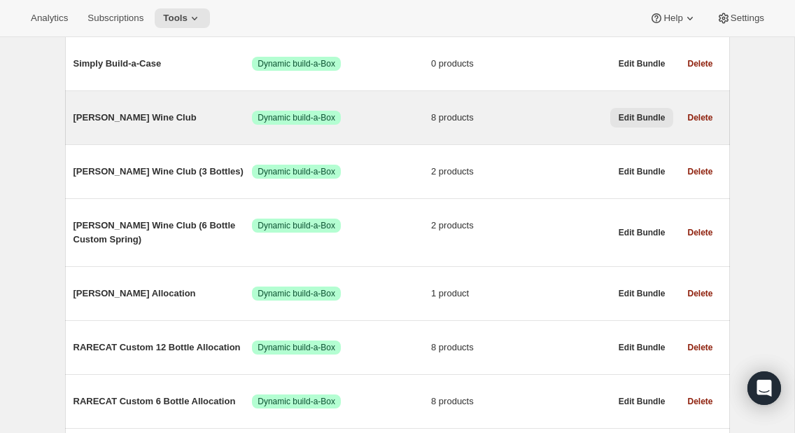
click at [643, 112] on span "Edit Bundle" at bounding box center [642, 117] width 47 height 11
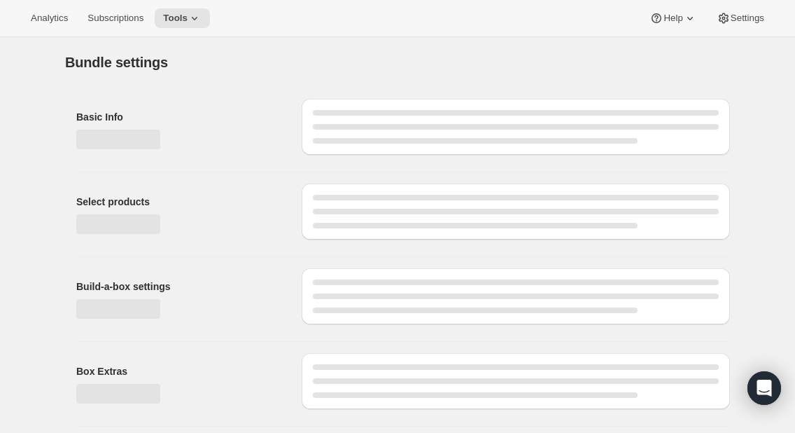
type input "[PERSON_NAME] Wine Club"
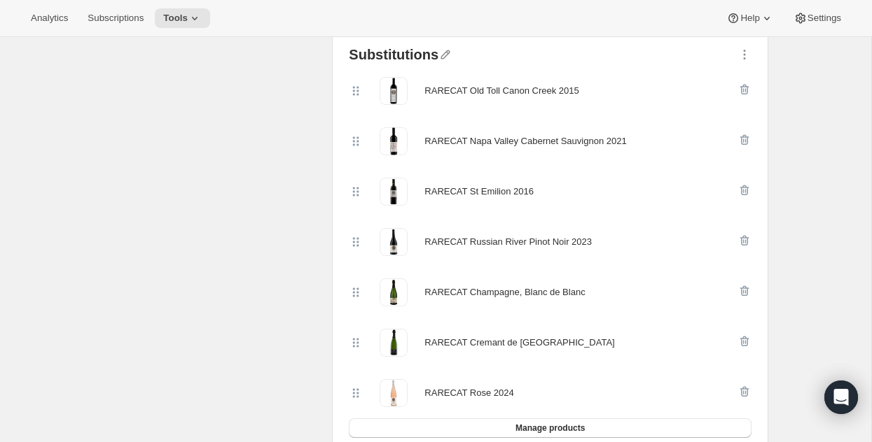
scroll to position [452, 0]
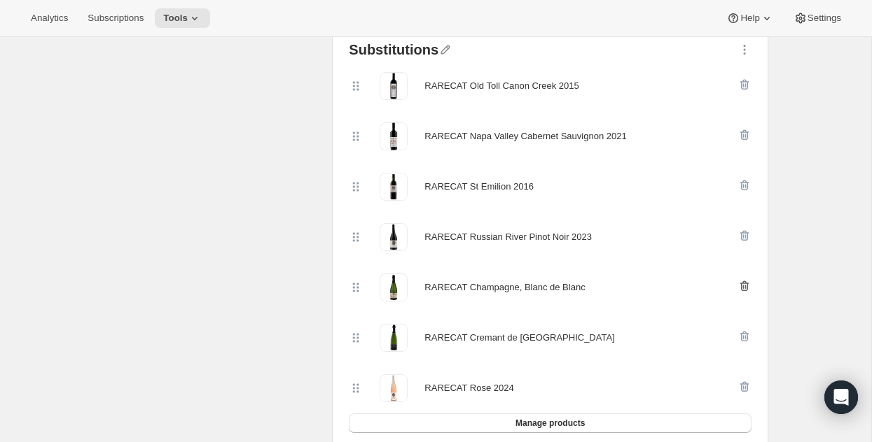
click at [745, 285] on icon "button" at bounding box center [745, 287] width 1 height 4
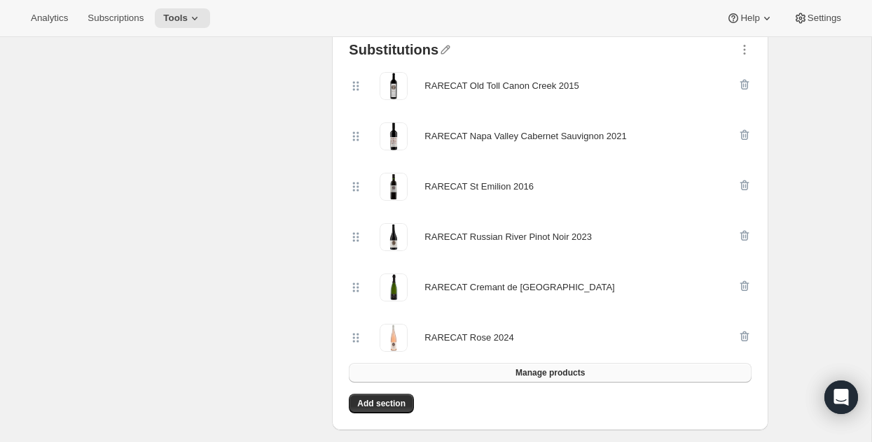
click at [563, 368] on span "Manage products" at bounding box center [549, 373] width 69 height 11
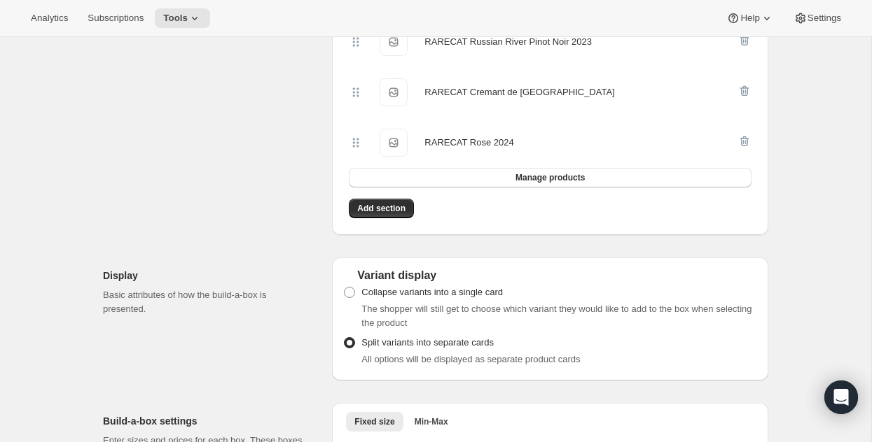
scroll to position [0, 0]
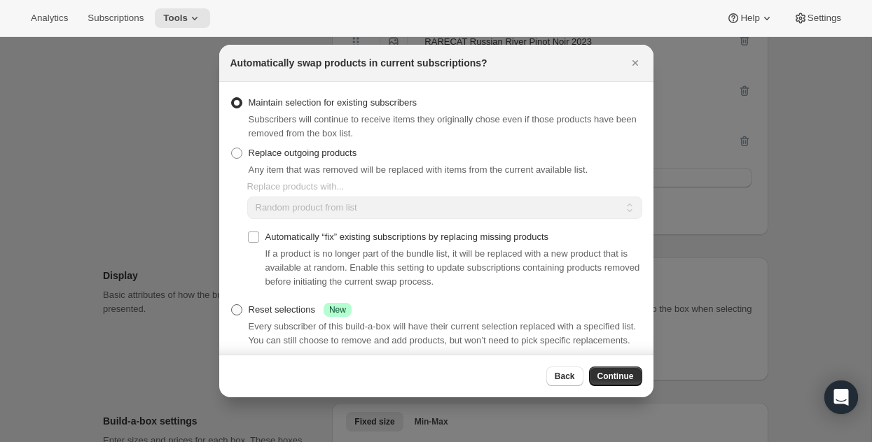
click at [239, 305] on span ":rdg:" at bounding box center [236, 310] width 11 height 11
click at [232, 305] on input "Reset selections Success New" at bounding box center [231, 305] width 1 height 1
radio input "true"
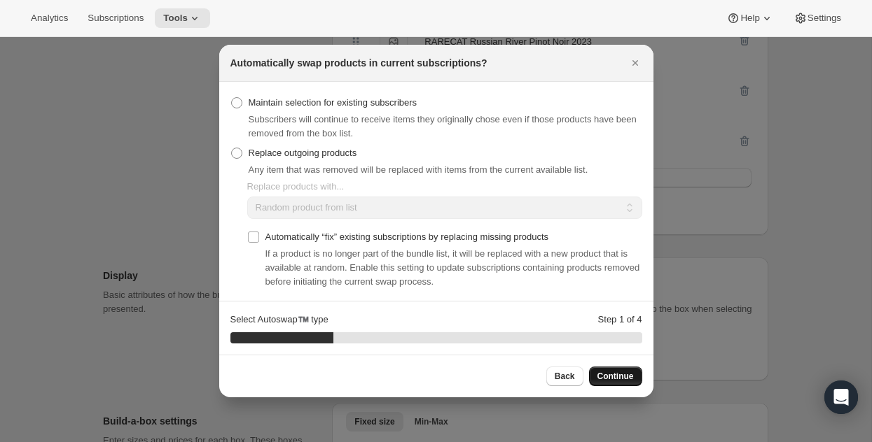
click at [620, 377] on span "Continue" at bounding box center [615, 376] width 36 height 11
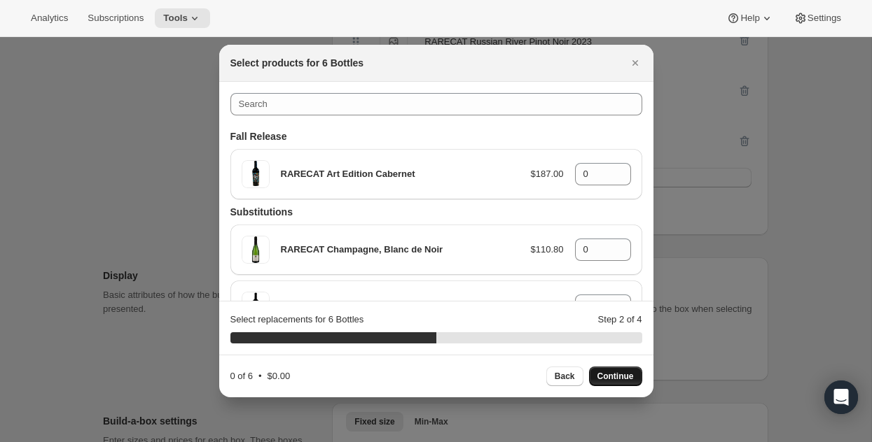
scroll to position [12, 0]
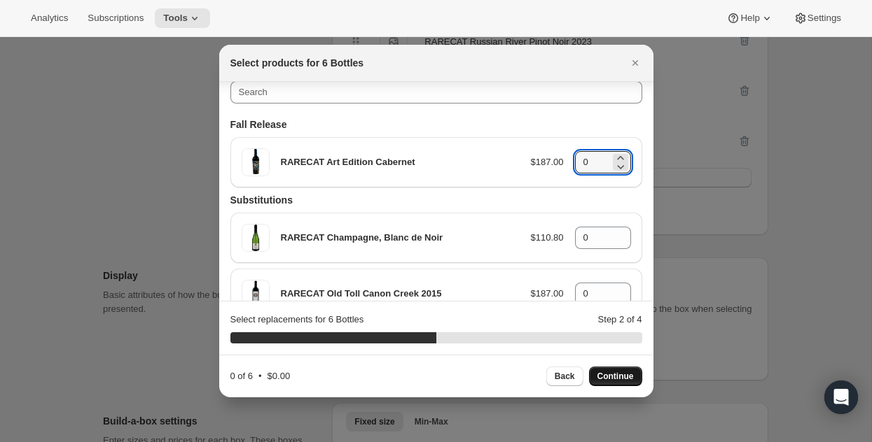
drag, startPoint x: 595, startPoint y: 162, endPoint x: 572, endPoint y: 162, distance: 23.1
click at [572, 162] on div "RARECAT Art Edition Cabernet $187.00 0" at bounding box center [436, 162] width 389 height 28
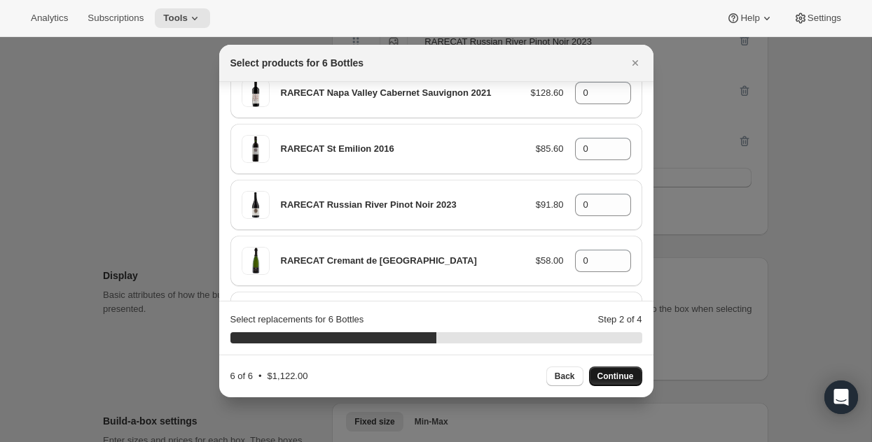
scroll to position [275, 0]
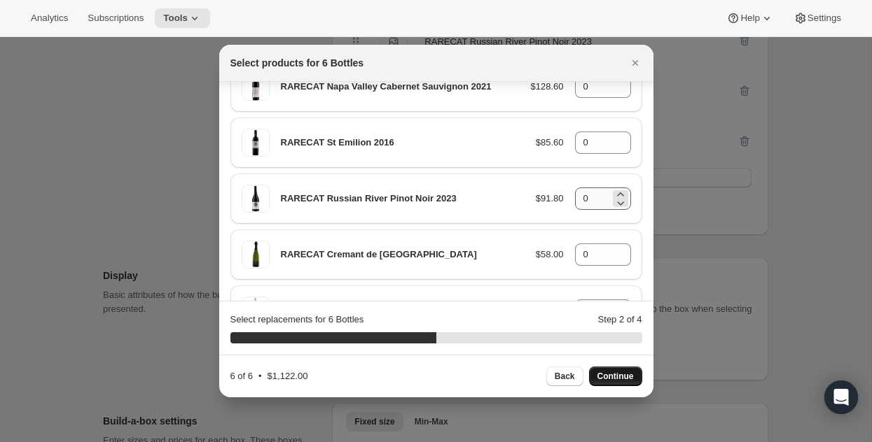
type input "6"
drag, startPoint x: 597, startPoint y: 199, endPoint x: 570, endPoint y: 199, distance: 27.3
click at [570, 199] on div "RARECAT Russian River Pinot Noir 2023 $91.80 0" at bounding box center [436, 199] width 389 height 28
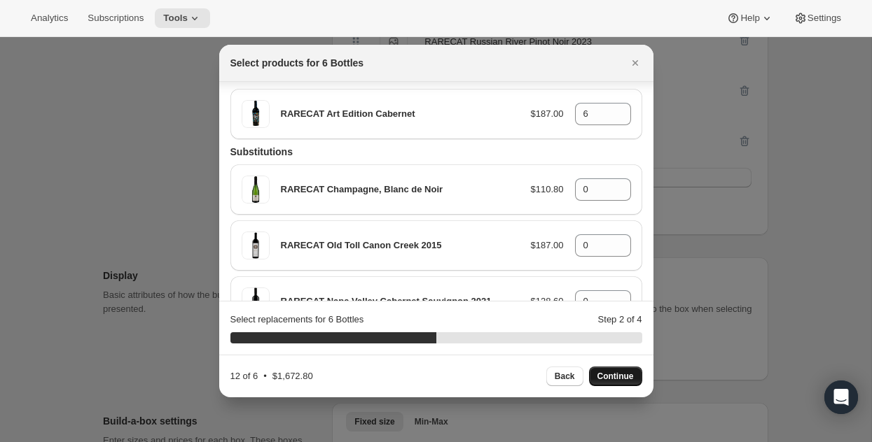
scroll to position [44, 0]
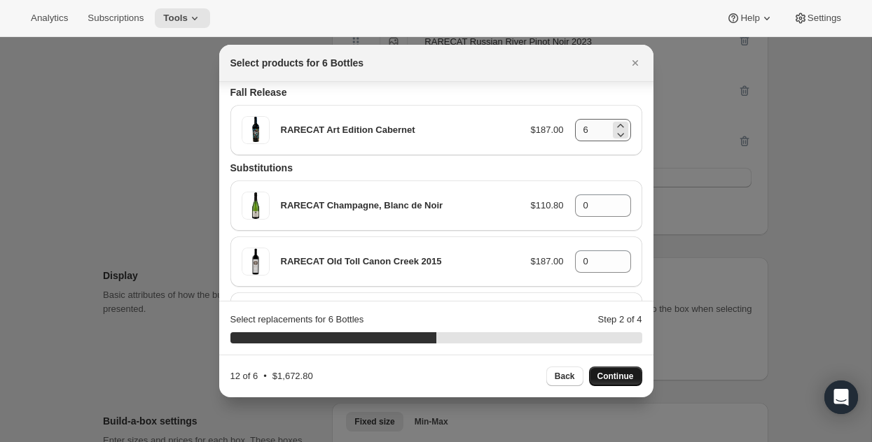
type input "6"
drag, startPoint x: 597, startPoint y: 130, endPoint x: 561, endPoint y: 130, distance: 35.7
click at [561, 130] on div "RARECAT Art Edition Cabernet $187.00 6" at bounding box center [436, 130] width 389 height 28
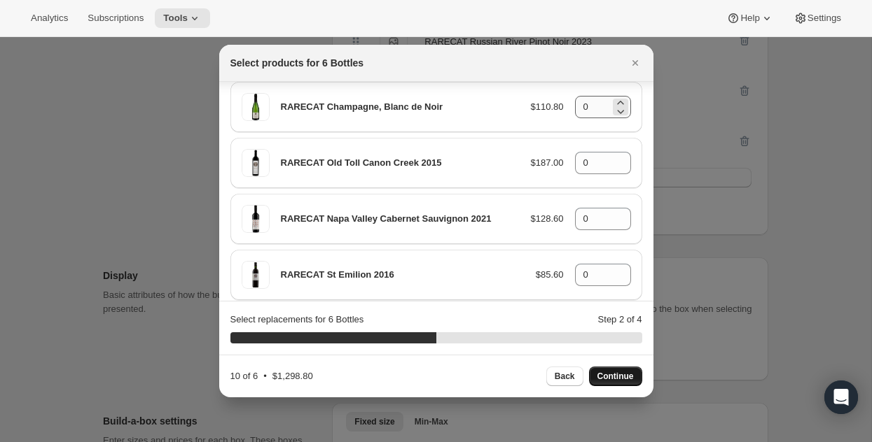
scroll to position [141, 0]
type input "4"
drag, startPoint x: 594, startPoint y: 218, endPoint x: 554, endPoint y: 218, distance: 39.9
click at [554, 218] on div "RARECAT Napa Valley Cabernet Sauvignon 2021 $128.60 0" at bounding box center [436, 221] width 389 height 28
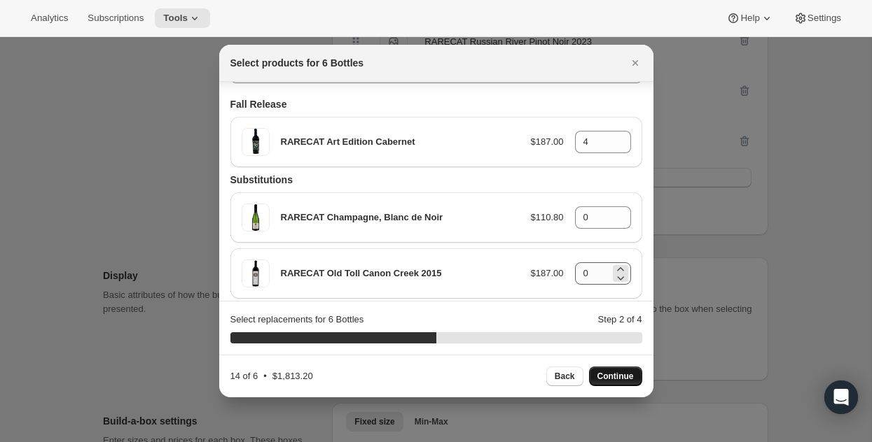
scroll to position [0, 0]
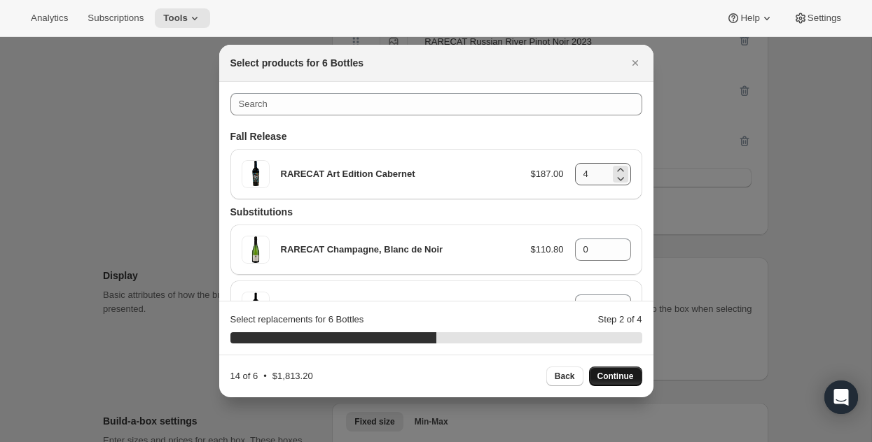
type input "4"
drag, startPoint x: 599, startPoint y: 172, endPoint x: 569, endPoint y: 172, distance: 30.1
click at [569, 172] on div "RARECAT Art Edition Cabernet $187.00 4" at bounding box center [436, 174] width 389 height 28
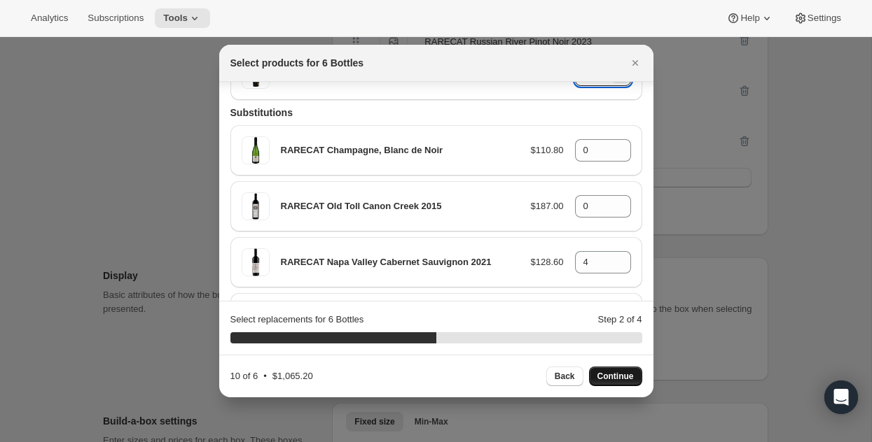
scroll to position [99, 0]
type input "0"
drag, startPoint x: 594, startPoint y: 153, endPoint x: 571, endPoint y: 153, distance: 22.4
click at [571, 153] on div "RARECAT Champagne, Blanc de Noir $110.80 0" at bounding box center [436, 151] width 389 height 28
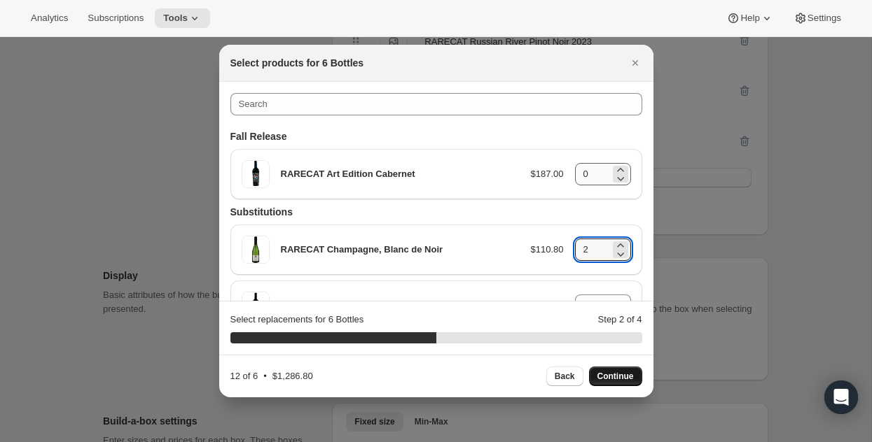
type input "2"
drag, startPoint x: 595, startPoint y: 176, endPoint x: 567, endPoint y: 174, distance: 28.1
click at [567, 174] on div "RARECAT Art Edition Cabernet $187.00 0" at bounding box center [436, 174] width 389 height 28
drag, startPoint x: 596, startPoint y: 169, endPoint x: 566, endPoint y: 169, distance: 30.1
click at [566, 169] on div "RARECAT Art Edition Cabernet $187.00 4" at bounding box center [436, 174] width 389 height 28
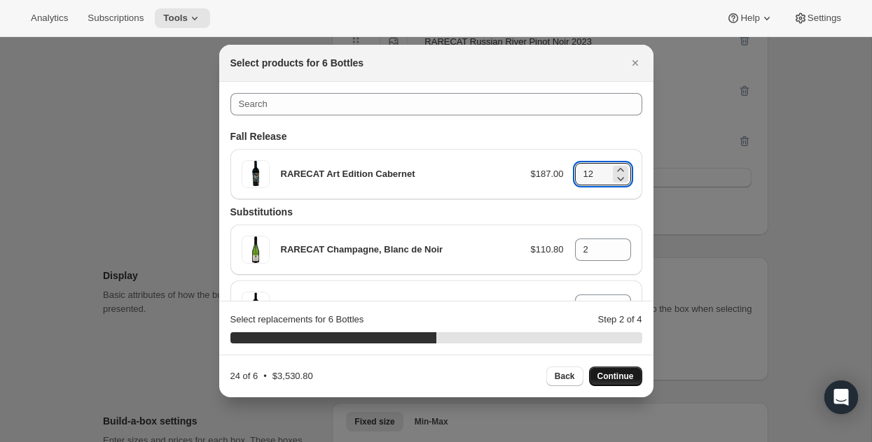
drag, startPoint x: 597, startPoint y: 167, endPoint x: 573, endPoint y: 165, distance: 24.6
click at [573, 165] on div "RARECAT Art Edition Cabernet $187.00 12" at bounding box center [436, 174] width 389 height 28
drag, startPoint x: 601, startPoint y: 174, endPoint x: 561, endPoint y: 174, distance: 39.9
click at [561, 174] on div "RARECAT Art Edition Cabernet $187.00 0" at bounding box center [436, 174] width 389 height 28
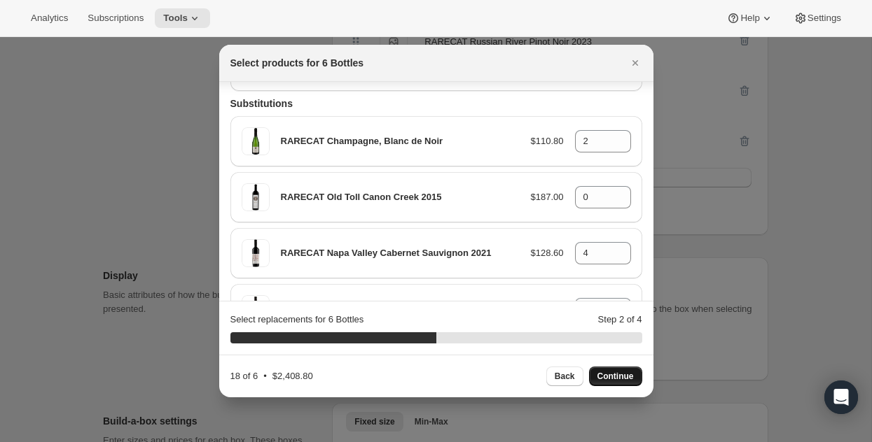
scroll to position [114, 0]
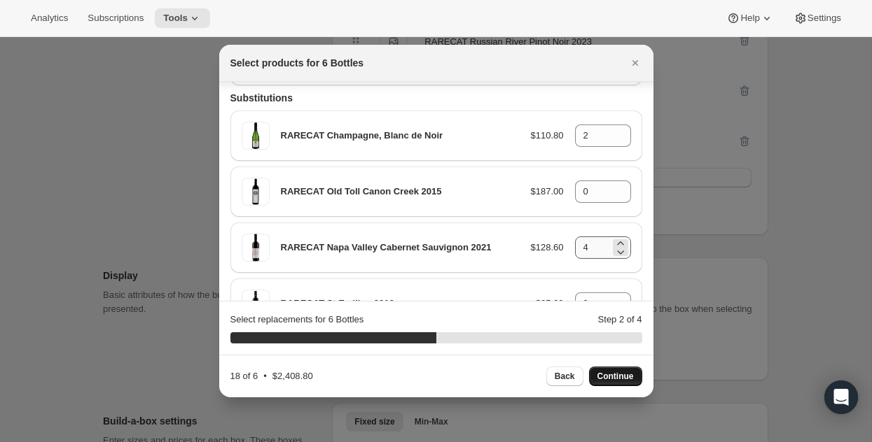
type input "6"
drag, startPoint x: 598, startPoint y: 246, endPoint x: 571, endPoint y: 246, distance: 26.6
click at [571, 246] on div "RARECAT Napa Valley Cabernet Sauvignon 2021 $128.60 4" at bounding box center [436, 248] width 389 height 28
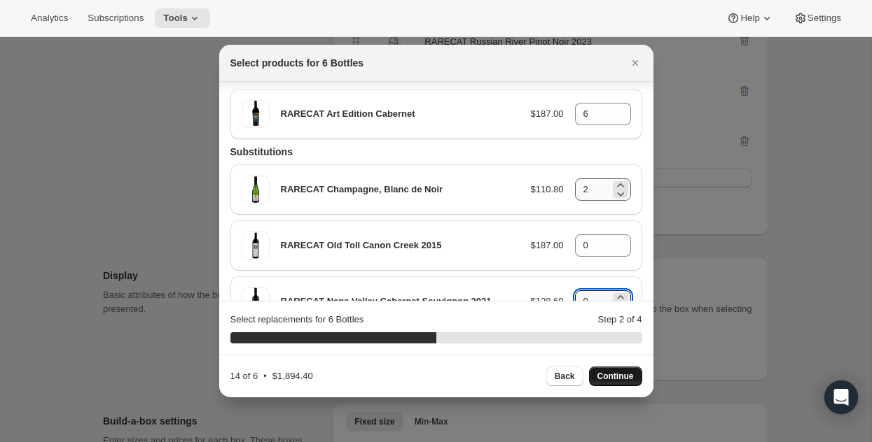
scroll to position [76, 0]
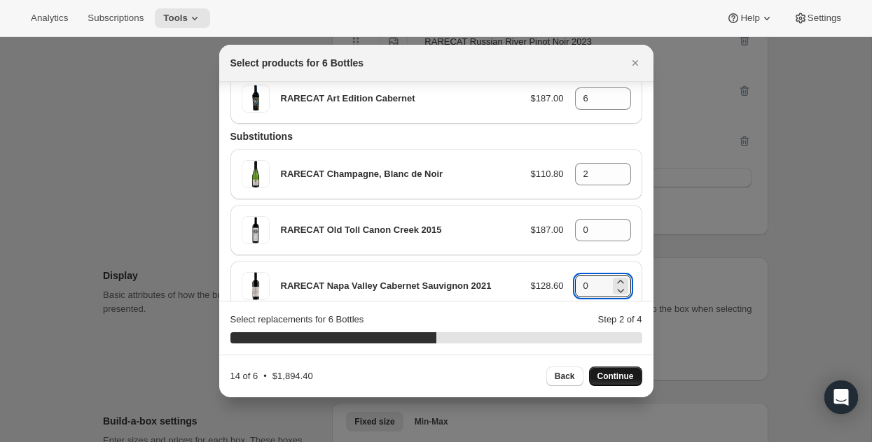
type input "0"
click at [573, 173] on div "RARECAT Champagne, Blanc de Noir $110.80 2" at bounding box center [436, 174] width 389 height 28
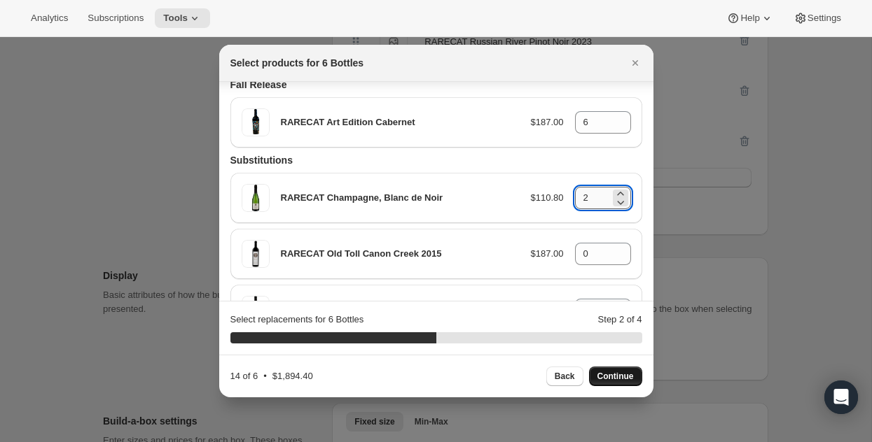
scroll to position [48, 0]
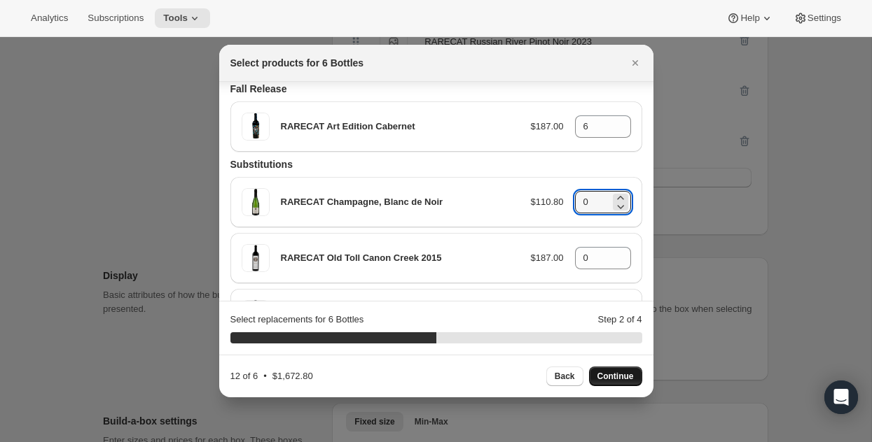
drag, startPoint x: 592, startPoint y: 202, endPoint x: 567, endPoint y: 199, distance: 24.7
click at [567, 199] on div "RARECAT Champagne, Blanc de Noir $110.80 0" at bounding box center [436, 202] width 389 height 28
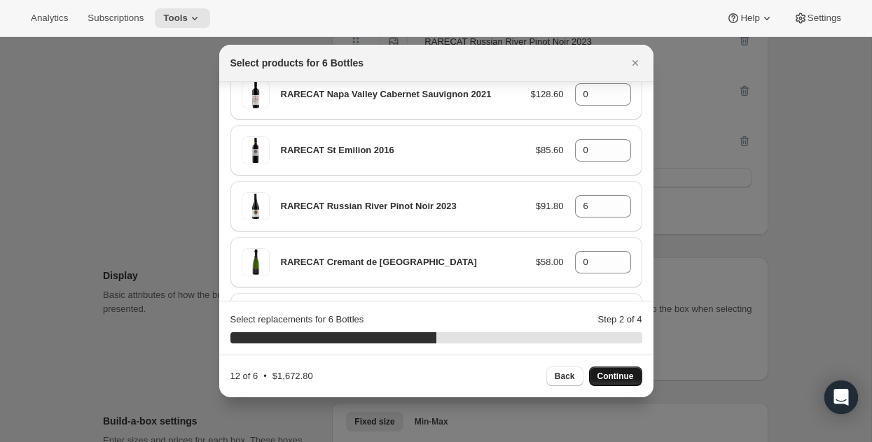
scroll to position [270, 0]
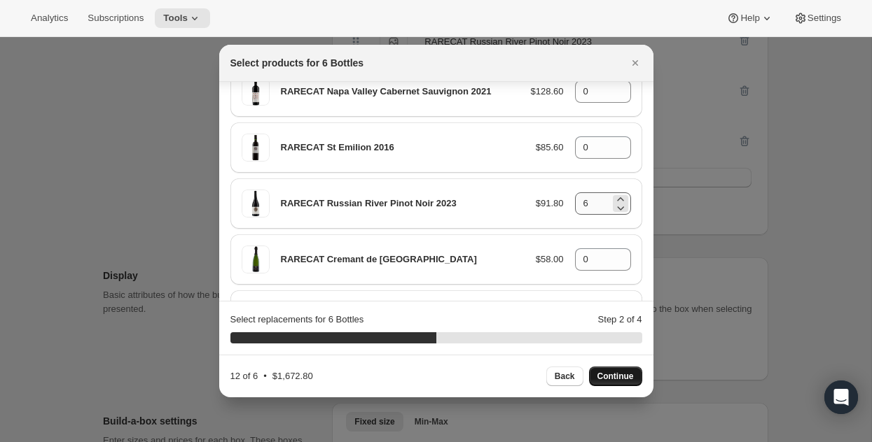
type input "0"
drag, startPoint x: 599, startPoint y: 201, endPoint x: 587, endPoint y: 201, distance: 11.9
click at [587, 201] on input "6" at bounding box center [592, 204] width 35 height 22
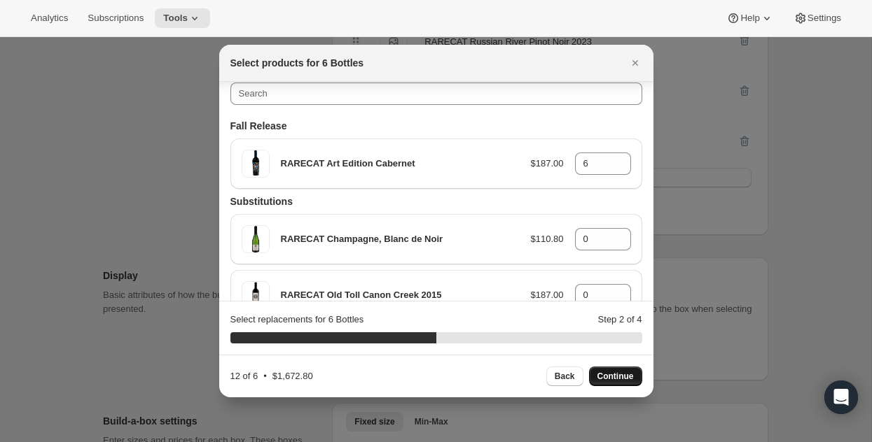
scroll to position [0, 0]
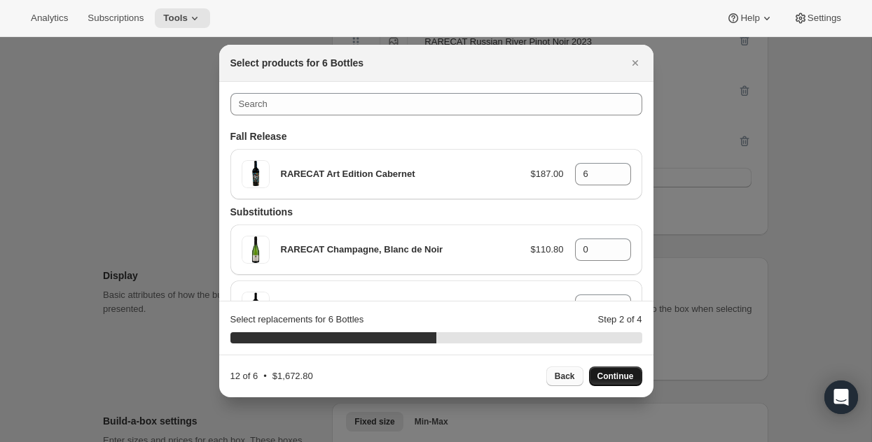
click at [561, 377] on span "Back" at bounding box center [564, 376] width 20 height 11
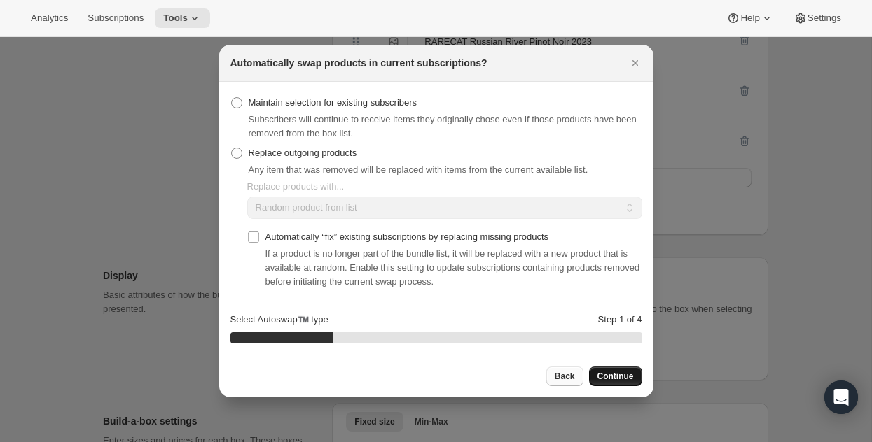
click at [554, 379] on span "Back" at bounding box center [564, 376] width 20 height 11
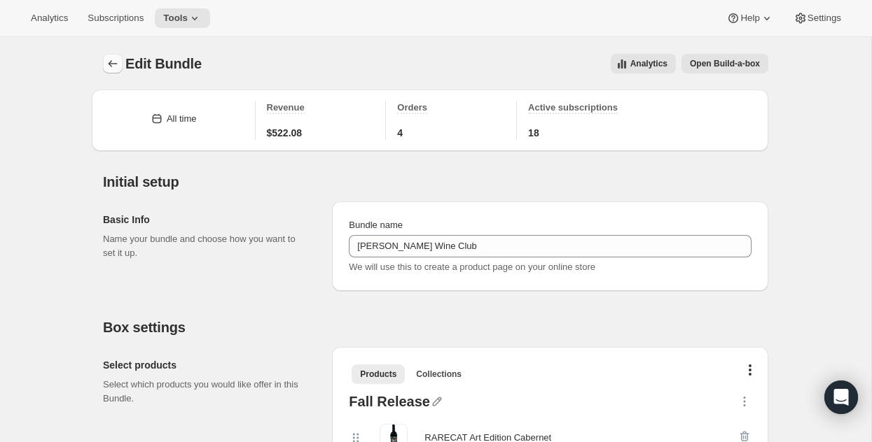
click at [109, 61] on icon "Bundles" at bounding box center [113, 64] width 14 height 14
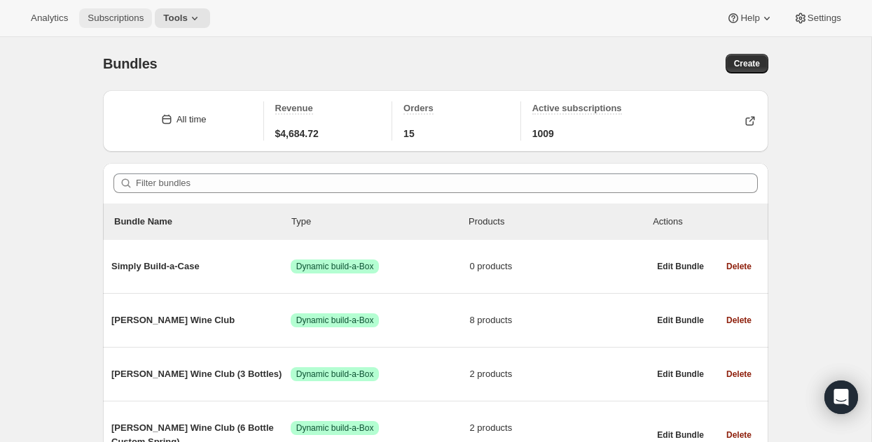
click at [122, 17] on span "Subscriptions" at bounding box center [116, 18] width 56 height 11
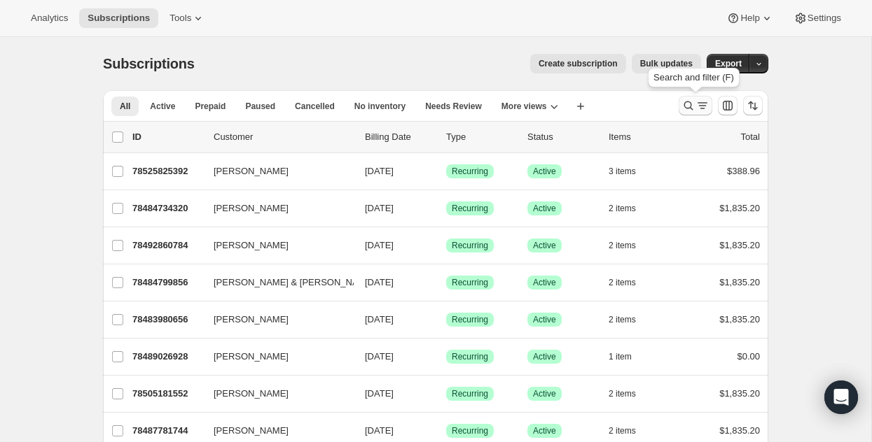
click at [685, 106] on icon "Search and filter results" at bounding box center [688, 106] width 9 height 9
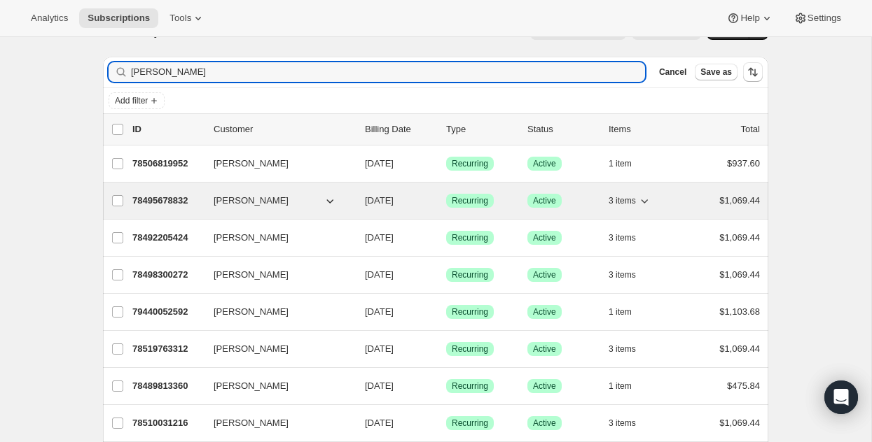
scroll to position [37, 0]
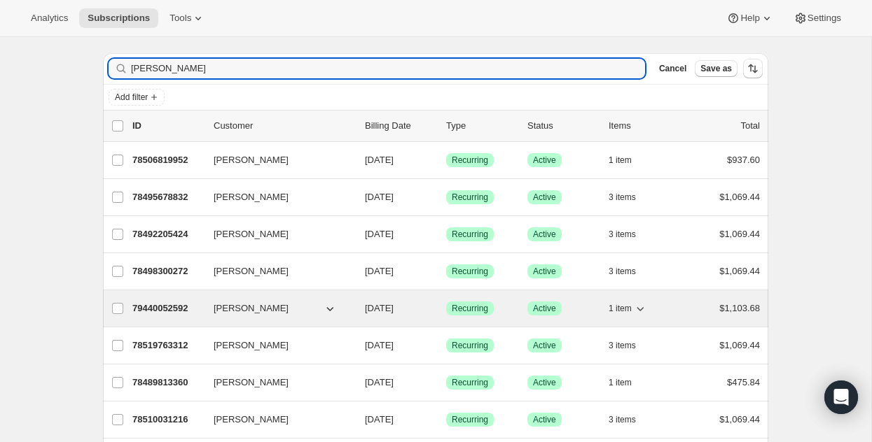
type input "[PERSON_NAME]"
click at [167, 304] on p "79440052592" at bounding box center [167, 309] width 70 height 14
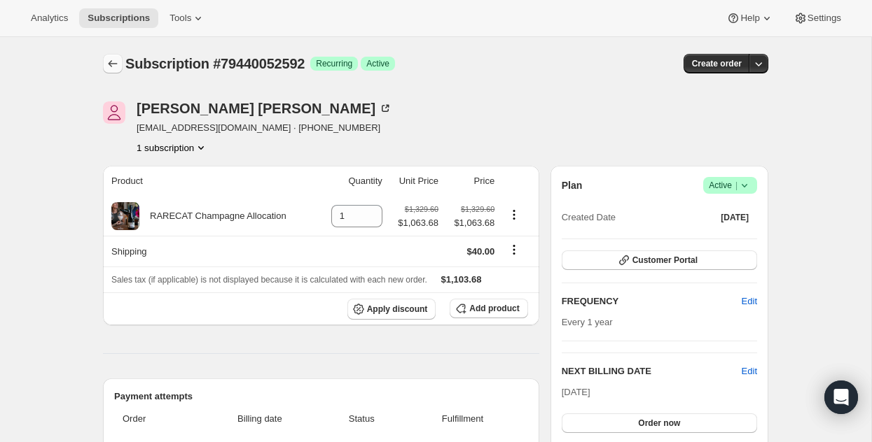
click at [111, 63] on icon "Subscriptions" at bounding box center [113, 64] width 14 height 14
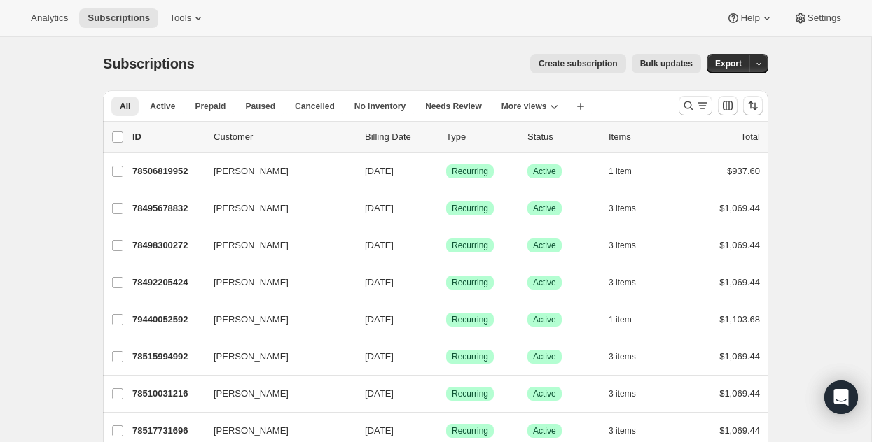
click at [565, 60] on span "Create subscription" at bounding box center [577, 63] width 79 height 11
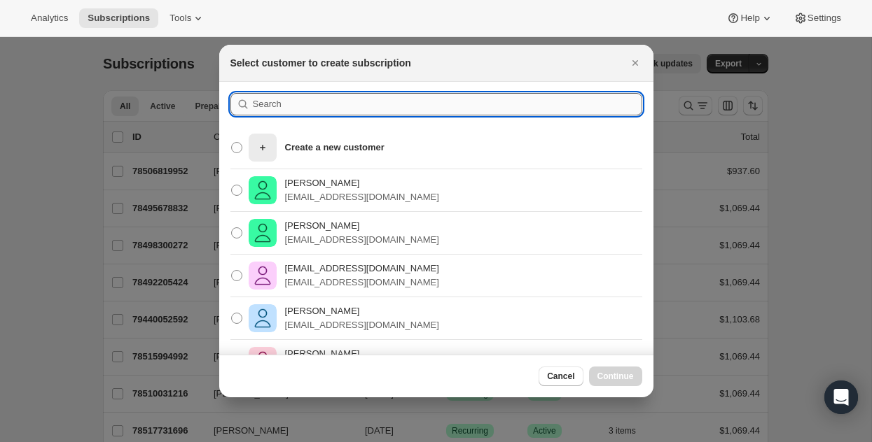
click at [290, 110] on input ":rt8:" at bounding box center [447, 104] width 389 height 22
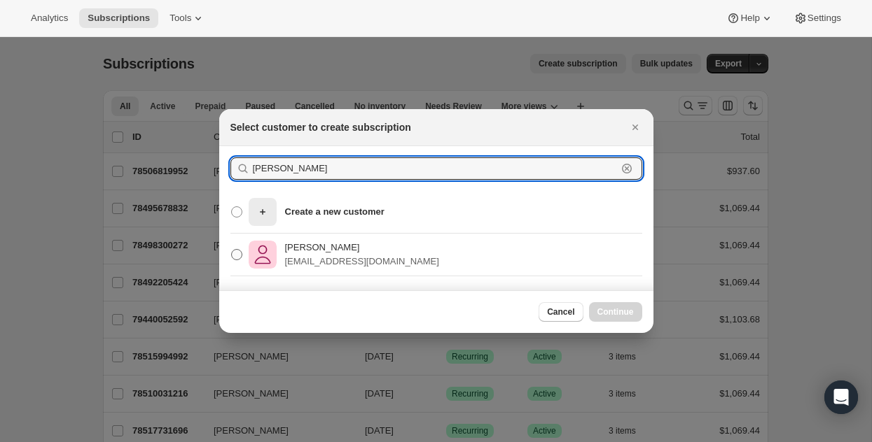
type input "[PERSON_NAME]"
click at [316, 249] on p "[PERSON_NAME]" at bounding box center [362, 248] width 154 height 14
click at [232, 249] on input "[PERSON_NAME] [EMAIL_ADDRESS][DOMAIN_NAME]" at bounding box center [231, 249] width 1 height 1
radio input "true"
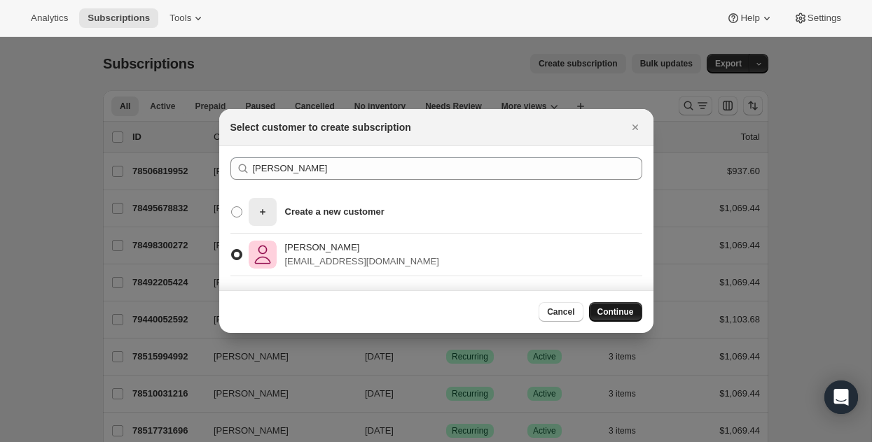
click at [625, 308] on span "Continue" at bounding box center [615, 312] width 36 height 11
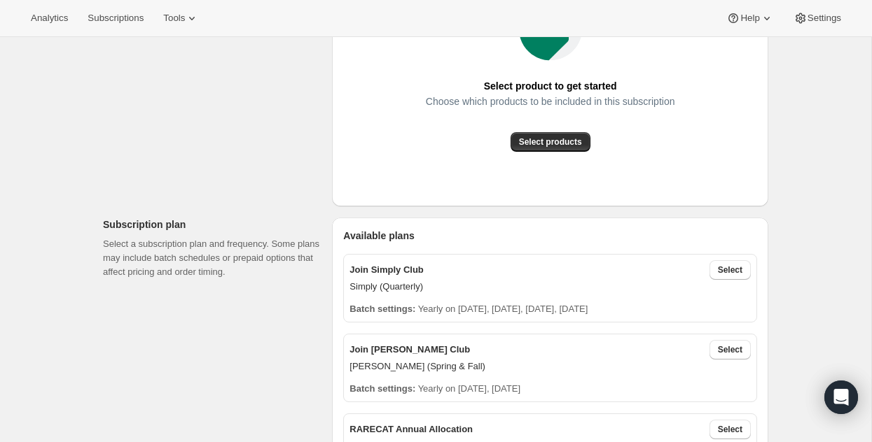
scroll to position [312, 0]
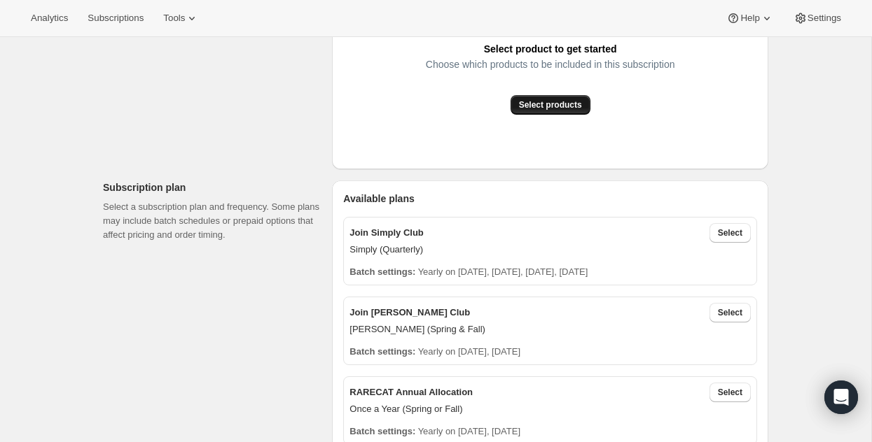
click at [557, 99] on span "Select products" at bounding box center [550, 104] width 63 height 11
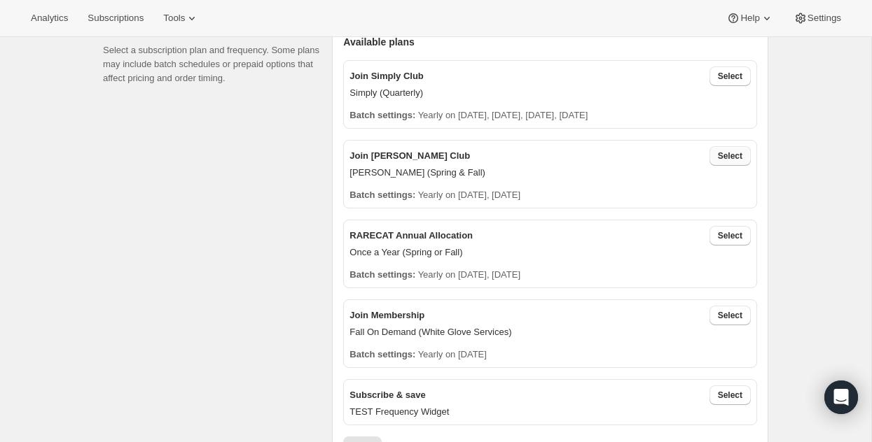
click at [732, 151] on span "Select" at bounding box center [730, 156] width 25 height 11
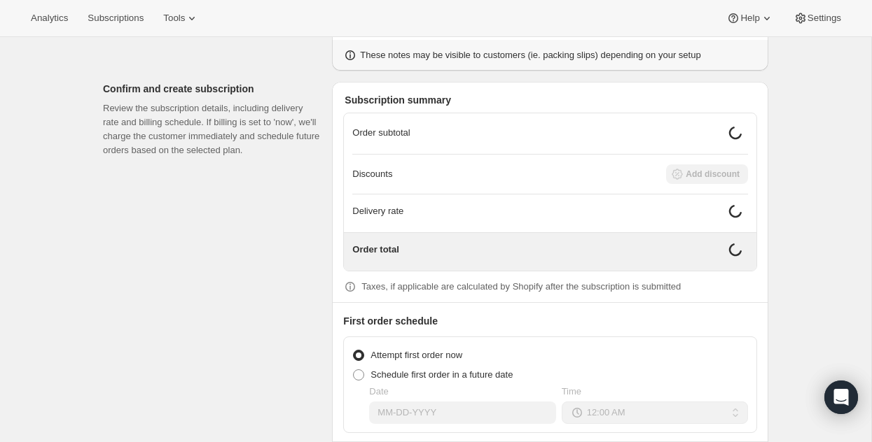
scroll to position [1229, 0]
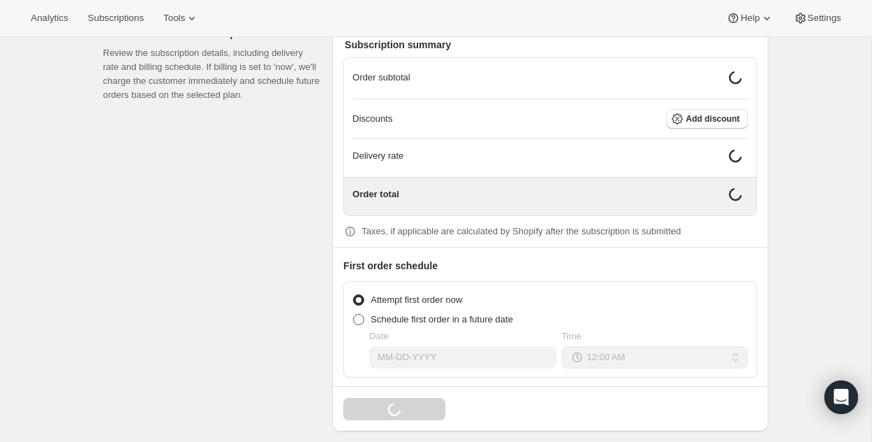
click at [358, 314] on span at bounding box center [358, 319] width 11 height 11
click at [354, 314] on input "Schedule first order in a future date" at bounding box center [353, 314] width 1 height 1
radio input "true"
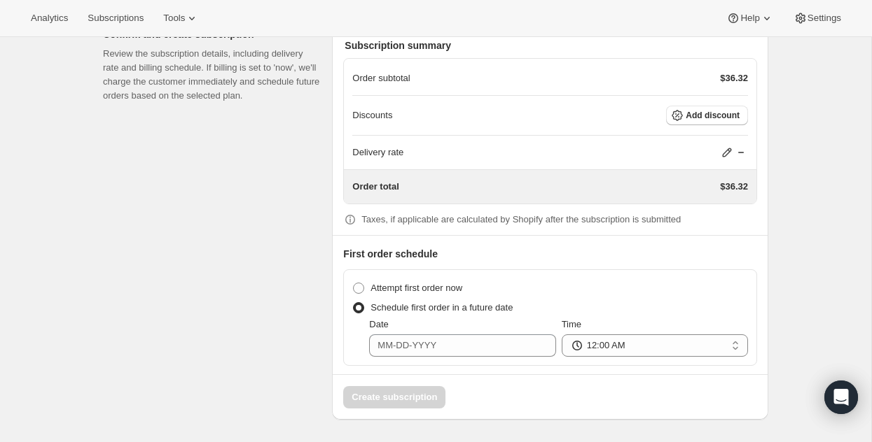
scroll to position [1219, 0]
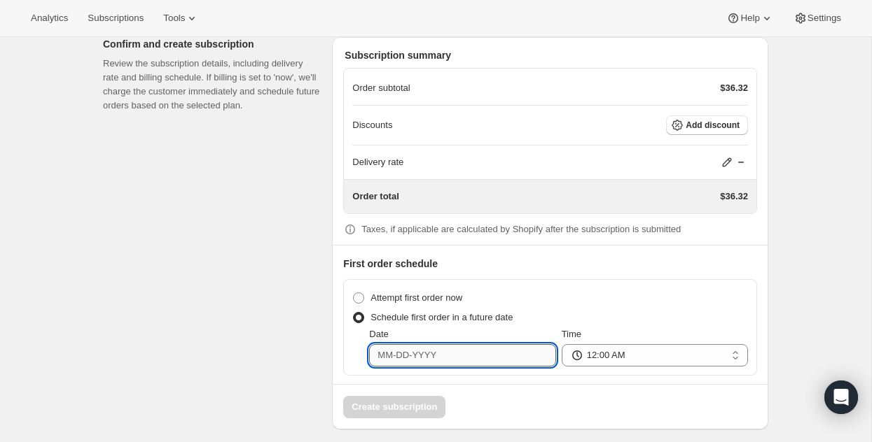
click at [397, 344] on input "Date" at bounding box center [462, 355] width 186 height 22
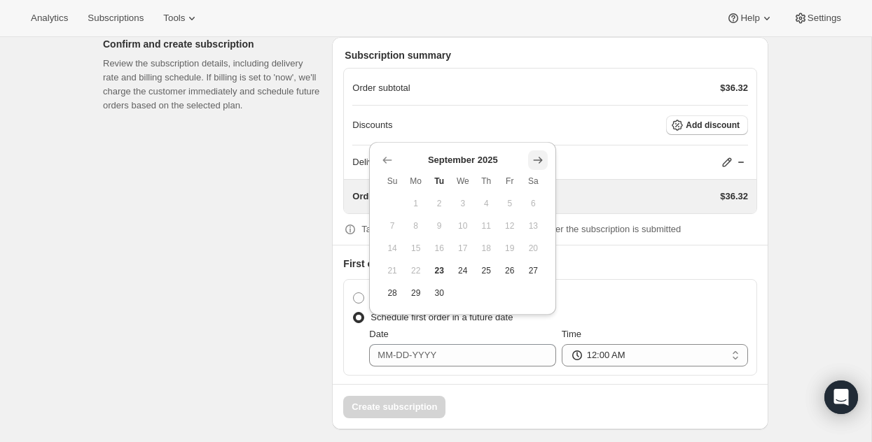
click at [539, 158] on icon "Show next month, October 2025" at bounding box center [538, 160] width 14 height 14
click at [459, 244] on span "15" at bounding box center [462, 248] width 13 height 11
type input "[DATE]"
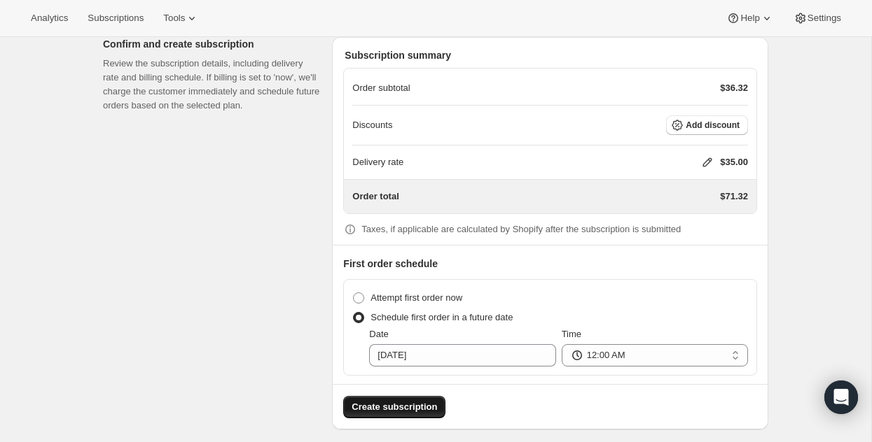
click at [404, 400] on span "Create subscription" at bounding box center [393, 407] width 85 height 14
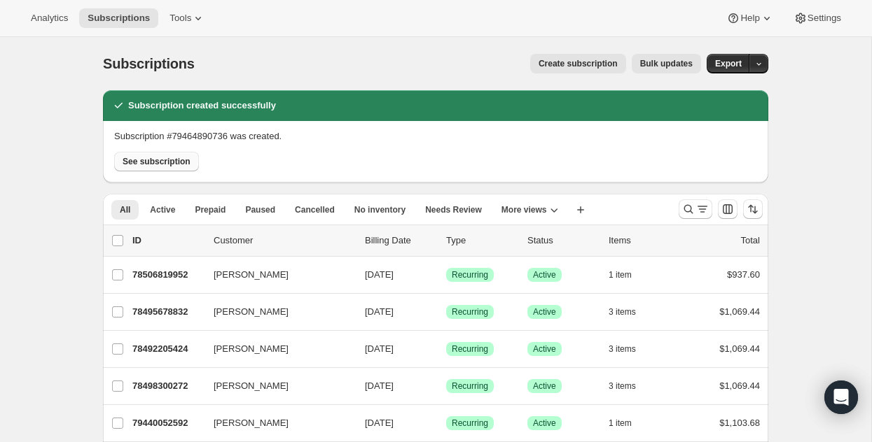
click at [153, 158] on span "See subscription" at bounding box center [157, 161] width 68 height 11
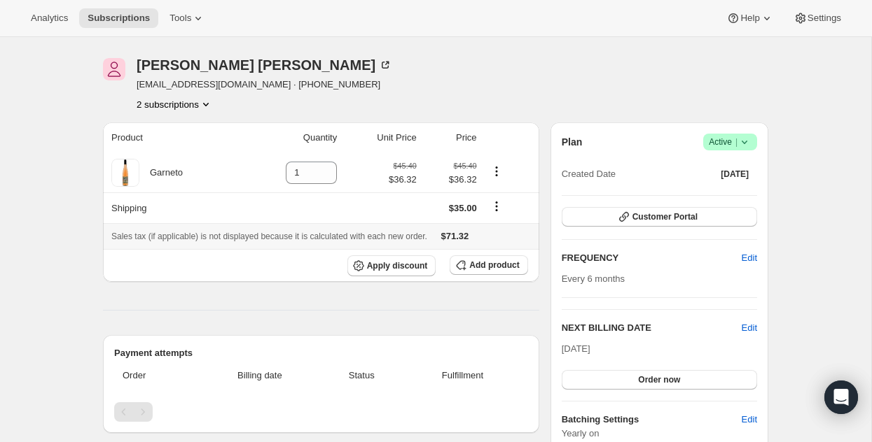
scroll to position [57, 0]
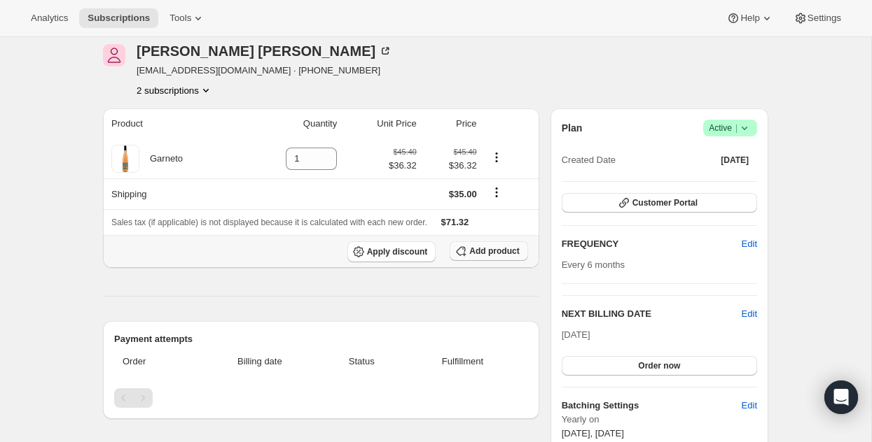
click at [494, 246] on span "Add product" at bounding box center [494, 251] width 50 height 11
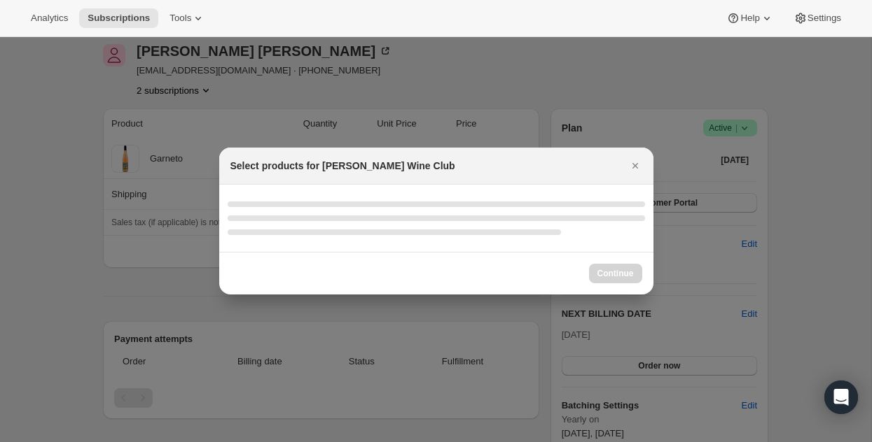
select select "gid://shopify/ProductVariant/52386189410672"
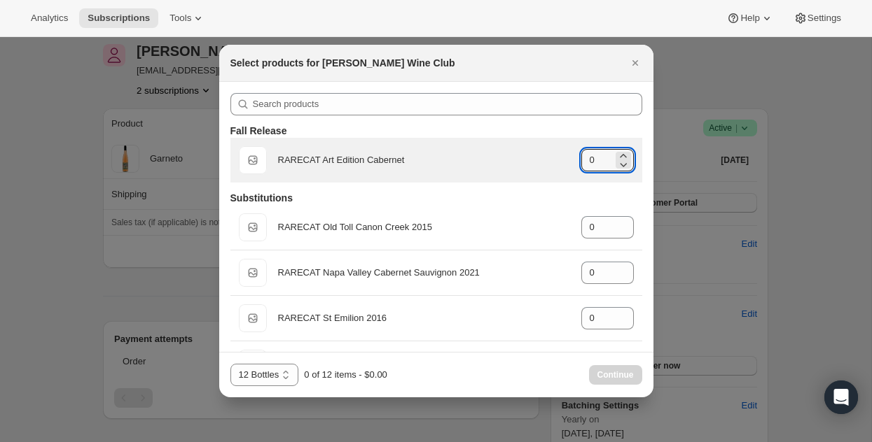
drag, startPoint x: 602, startPoint y: 161, endPoint x: 580, endPoint y: 160, distance: 22.4
click at [580, 160] on div "Default Title RARECAT Art Edition Cabernet gid://shopify/ProductVariant/5224206…" at bounding box center [436, 160] width 395 height 28
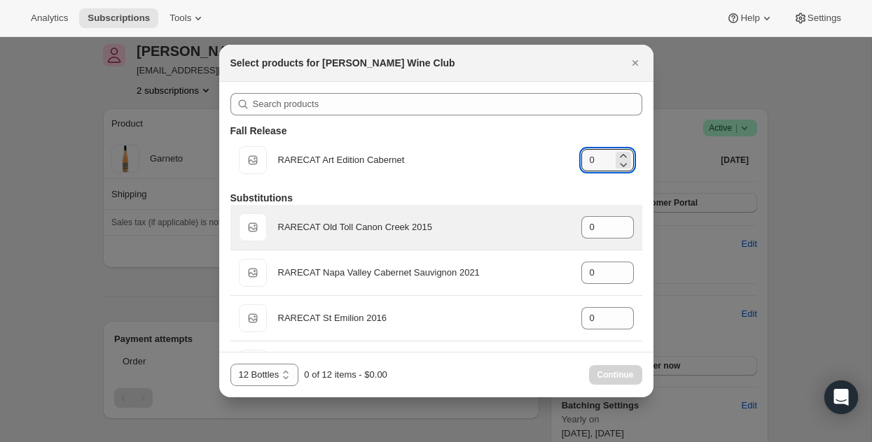
scroll to position [32, 0]
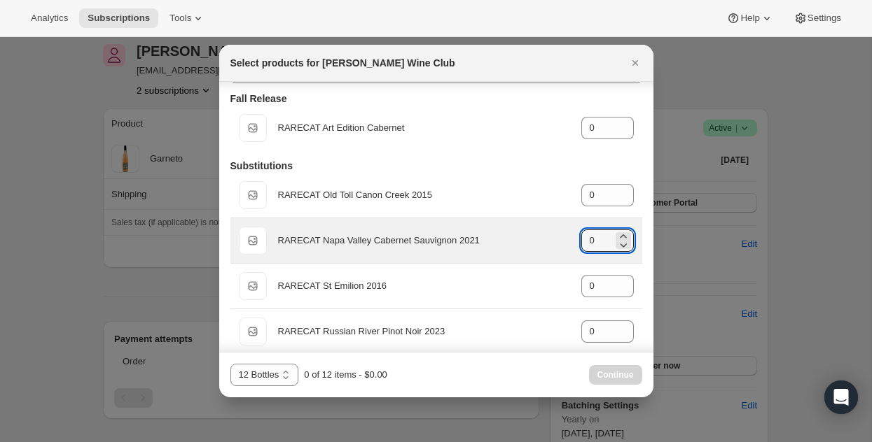
drag, startPoint x: 598, startPoint y: 241, endPoint x: 578, endPoint y: 241, distance: 19.6
click at [578, 241] on div "Default Title RARECAT Napa Valley Cabernet Sauvignon 2021 gid://shopify/Product…" at bounding box center [436, 241] width 395 height 28
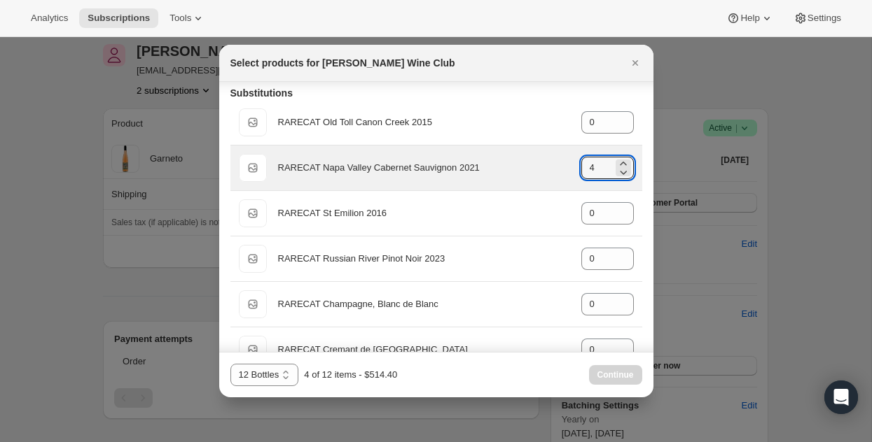
scroll to position [116, 0]
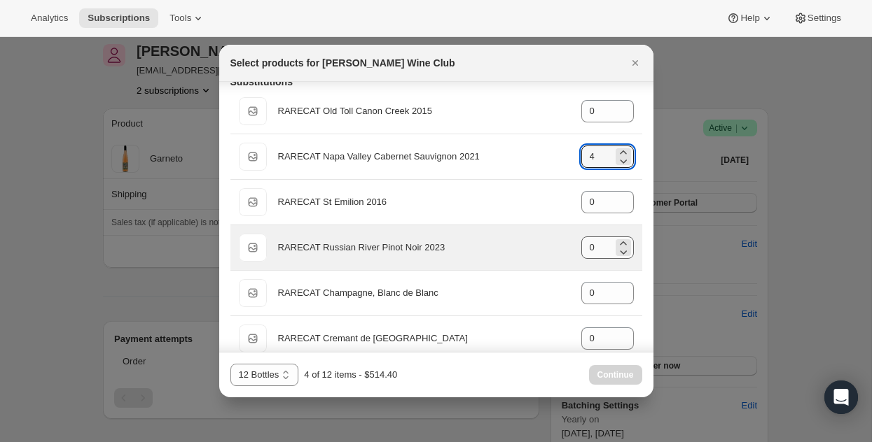
type input "4"
drag, startPoint x: 599, startPoint y: 249, endPoint x: 570, endPoint y: 249, distance: 28.7
click at [570, 249] on div "Default Title RARECAT Russian River Pinot Noir 2023 gid://shopify/ProductVarian…" at bounding box center [436, 248] width 395 height 28
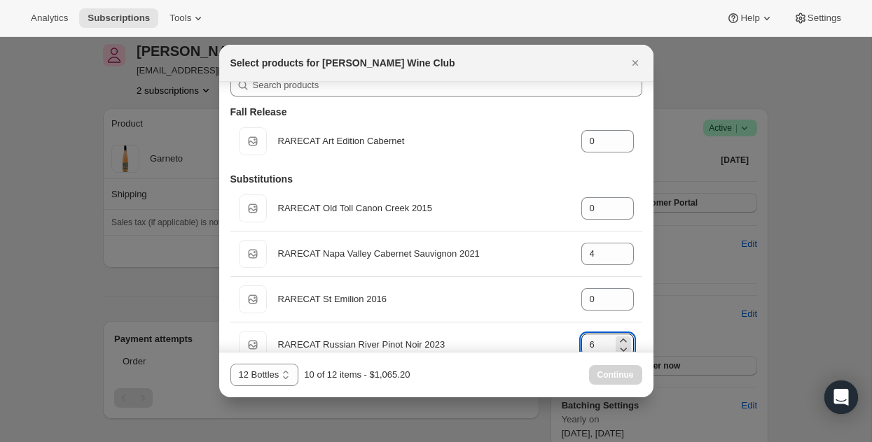
scroll to position [0, 0]
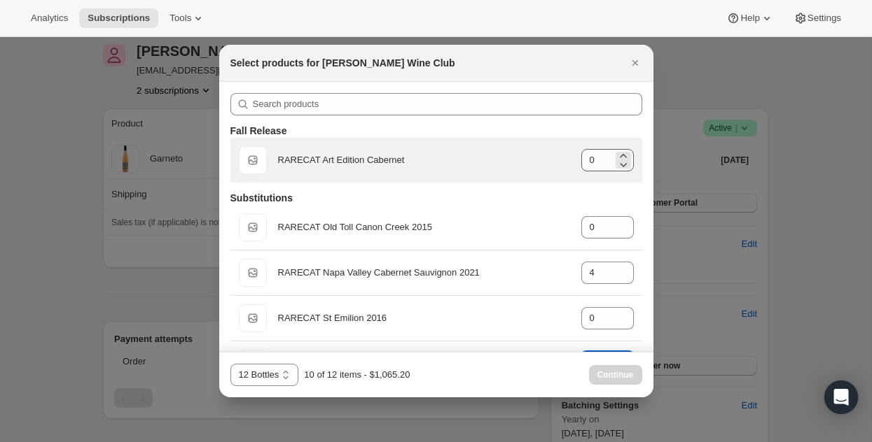
type input "6"
drag, startPoint x: 601, startPoint y: 162, endPoint x: 575, endPoint y: 161, distance: 26.6
click at [575, 161] on div "Default Title RARECAT Art Edition Cabernet gid://shopify/ProductVariant/5224206…" at bounding box center [436, 160] width 395 height 28
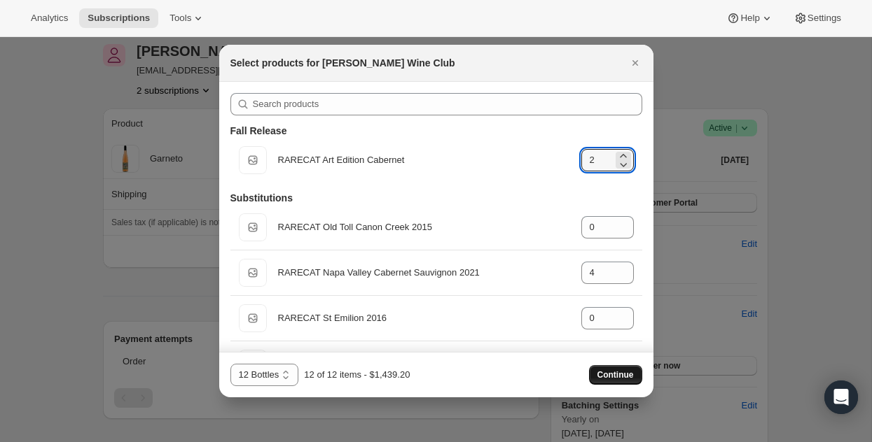
type input "2"
click at [609, 377] on span "Continue" at bounding box center [615, 375] width 36 height 11
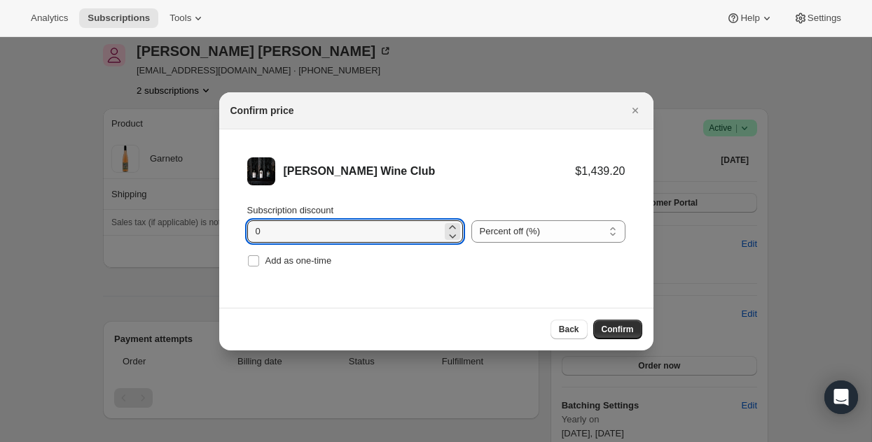
drag, startPoint x: 286, startPoint y: 232, endPoint x: 207, endPoint y: 223, distance: 79.6
type input "20"
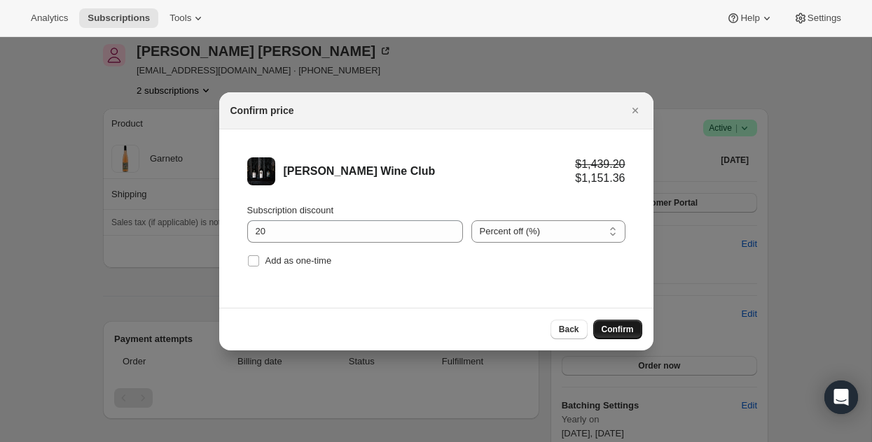
click at [614, 328] on span "Confirm" at bounding box center [617, 329] width 32 height 11
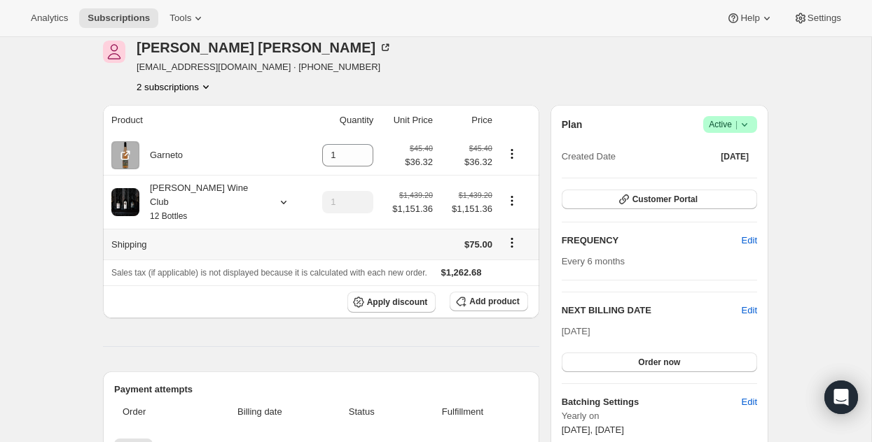
scroll to position [52, 0]
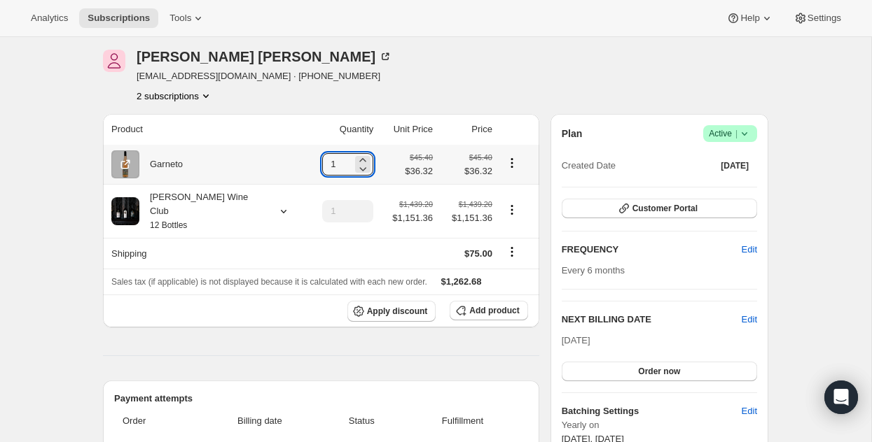
drag, startPoint x: 326, startPoint y: 160, endPoint x: 292, endPoint y: 160, distance: 33.6
click at [305, 160] on td "1" at bounding box center [341, 164] width 72 height 39
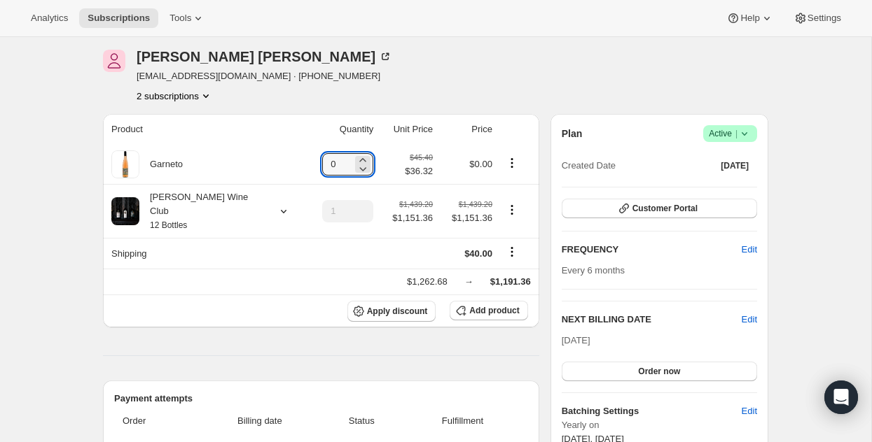
type input "0"
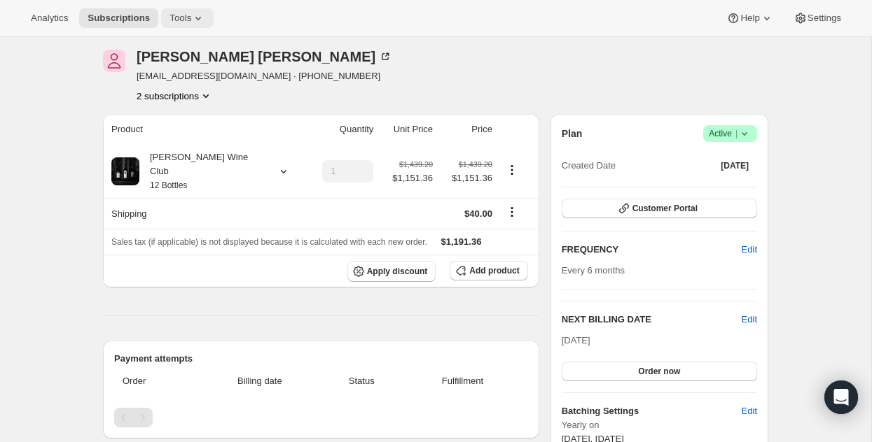
click at [200, 19] on icon at bounding box center [198, 18] width 14 height 14
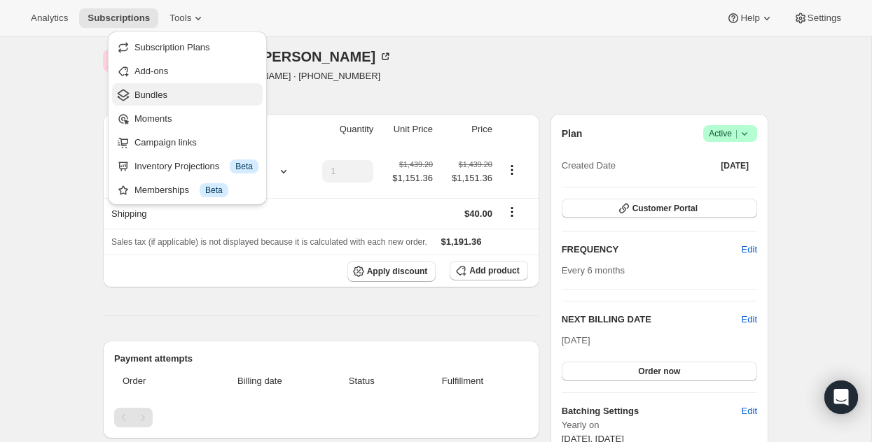
click at [171, 97] on span "Bundles" at bounding box center [196, 95] width 124 height 14
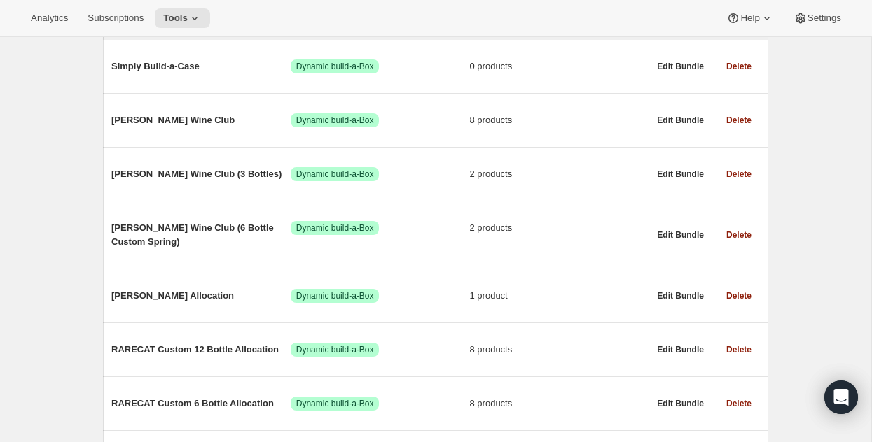
scroll to position [193, 0]
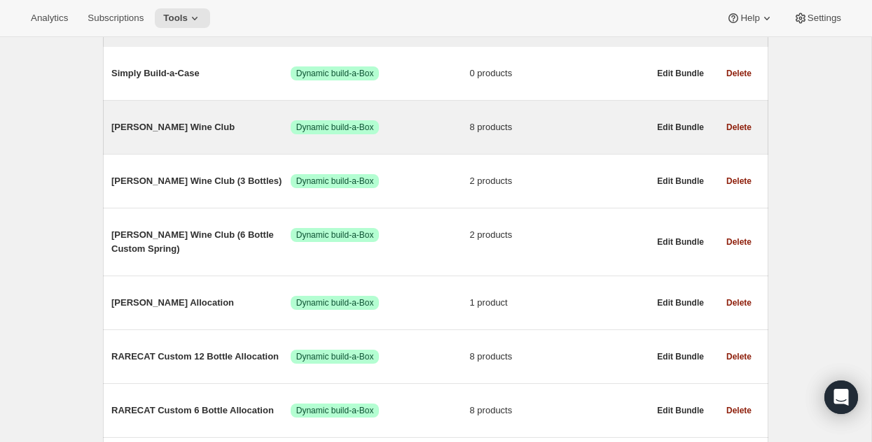
click at [161, 123] on span "[PERSON_NAME] Wine Club" at bounding box center [200, 127] width 179 height 14
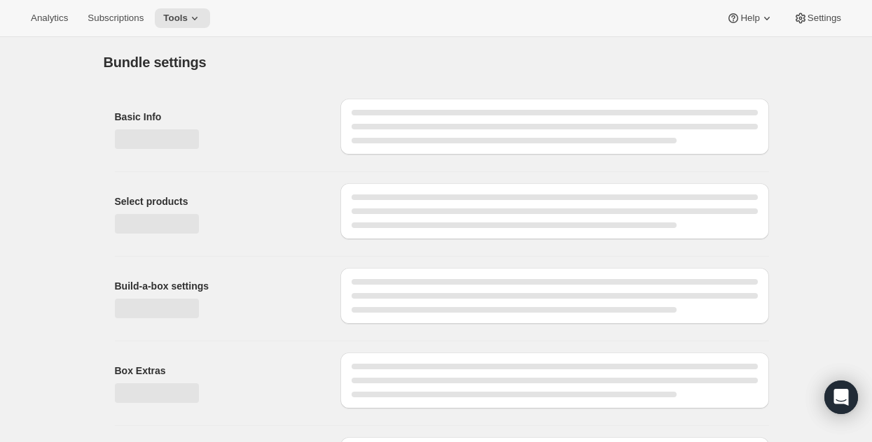
type input "[PERSON_NAME] Wine Club"
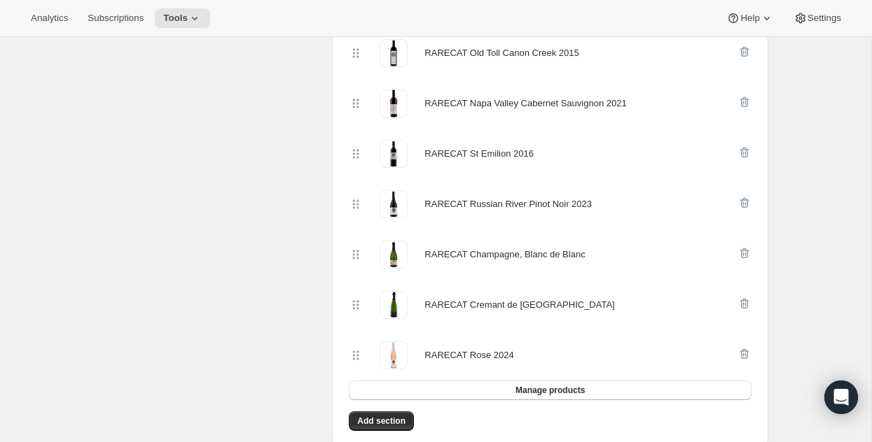
scroll to position [485, 0]
click at [631, 384] on button "Manage products" at bounding box center [550, 390] width 403 height 20
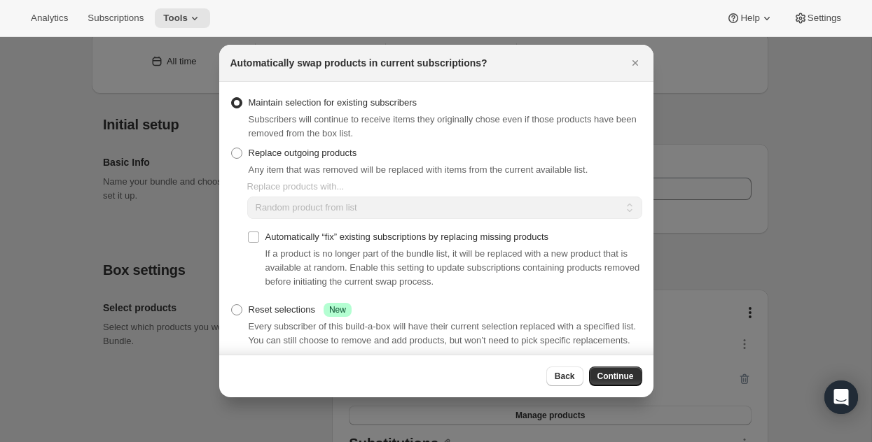
scroll to position [0, 0]
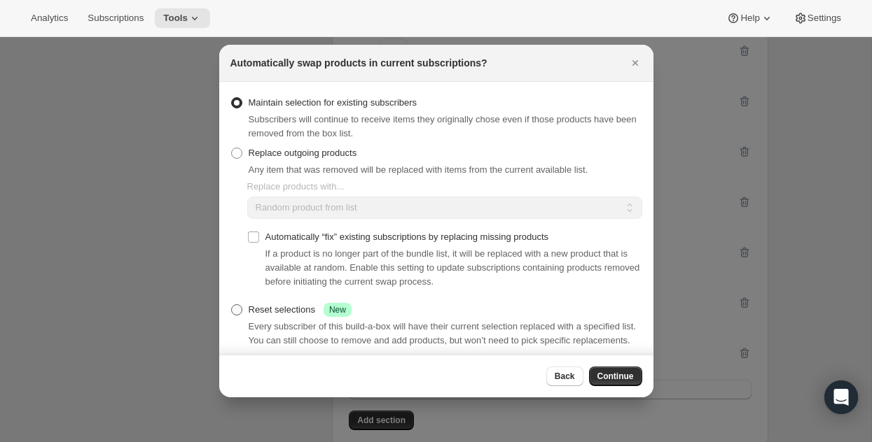
click at [240, 307] on span ":r1iu:" at bounding box center [236, 310] width 11 height 11
click at [232, 305] on input "Reset selections Success New" at bounding box center [231, 305] width 1 height 1
radio input "true"
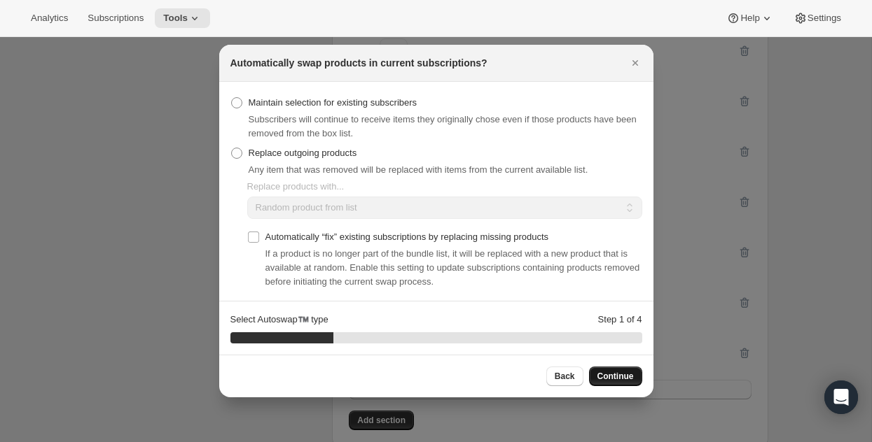
click at [625, 375] on span "Continue" at bounding box center [615, 376] width 36 height 11
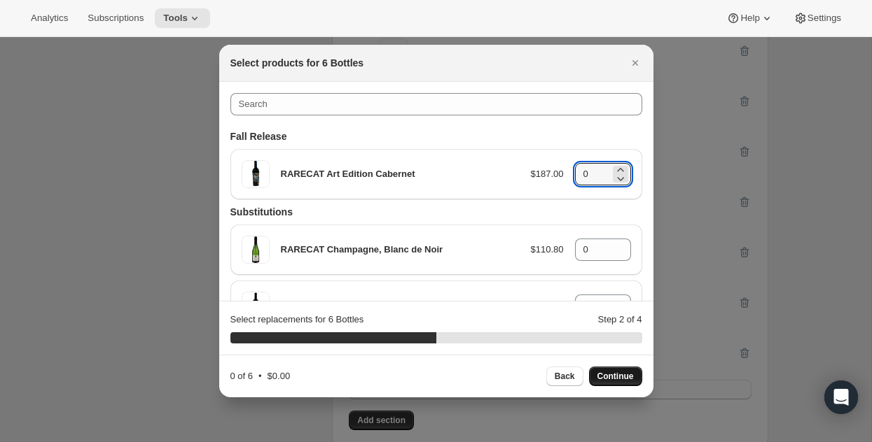
drag, startPoint x: 597, startPoint y: 176, endPoint x: 567, endPoint y: 170, distance: 30.6
click at [567, 170] on div "RARECAT Art Edition Cabernet $187.00 0" at bounding box center [436, 174] width 389 height 28
drag, startPoint x: 597, startPoint y: 176, endPoint x: 573, endPoint y: 173, distance: 24.0
click at [573, 173] on div "RARECAT Art Edition Cabernet $187.00 12" at bounding box center [436, 174] width 389 height 28
drag, startPoint x: 598, startPoint y: 170, endPoint x: 575, endPoint y: 170, distance: 22.4
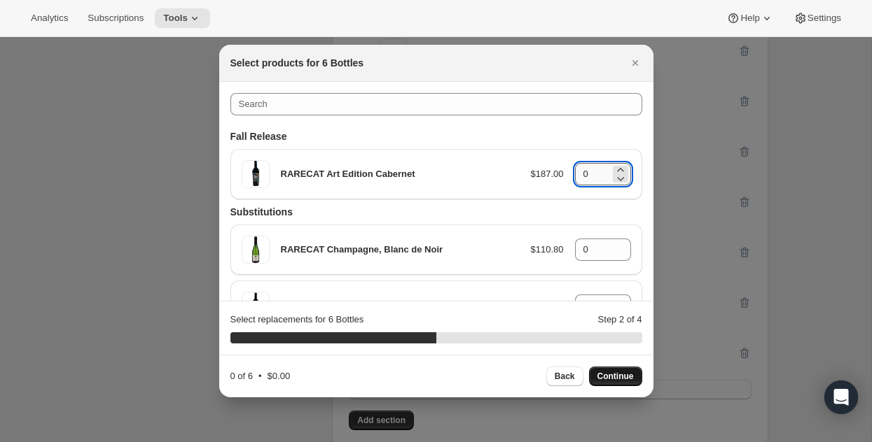
click at [575, 170] on input "0" at bounding box center [592, 174] width 35 height 22
click at [615, 372] on span "Continue" at bounding box center [615, 376] width 36 height 11
drag, startPoint x: 594, startPoint y: 172, endPoint x: 552, endPoint y: 172, distance: 42.0
click at [552, 172] on div "RARECAT Art Edition Cabernet $187.00 0" at bounding box center [436, 174] width 389 height 28
type input "12"
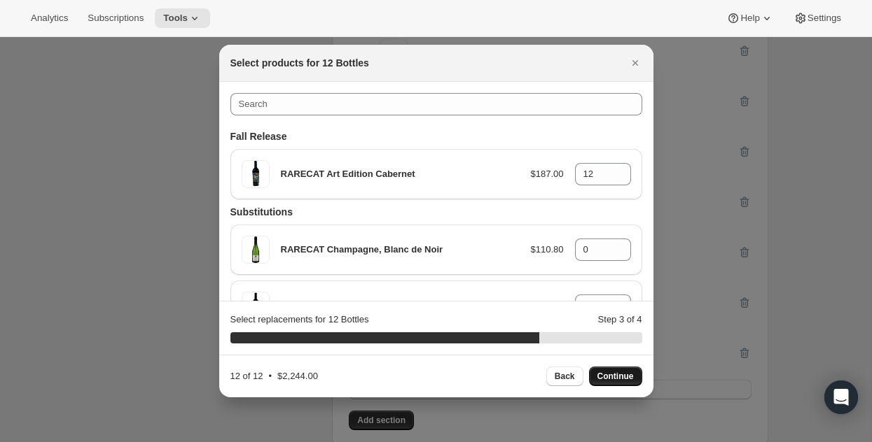
click at [618, 372] on span "Continue" at bounding box center [615, 376] width 36 height 11
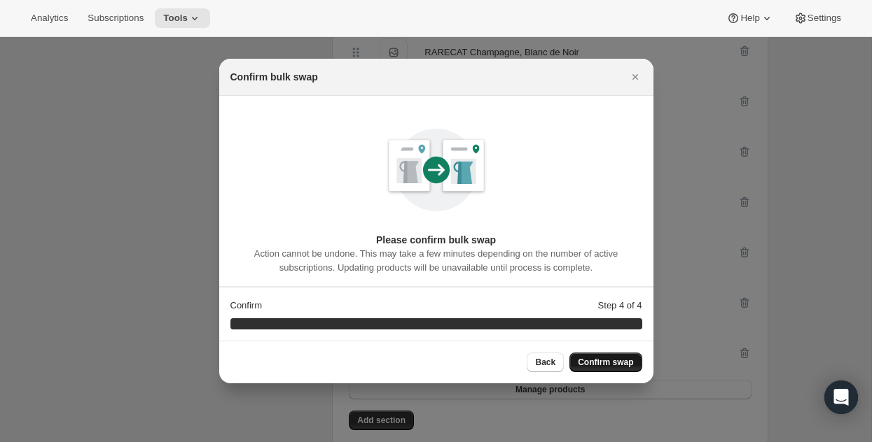
click at [617, 360] on span "Confirm swap" at bounding box center [605, 362] width 55 height 11
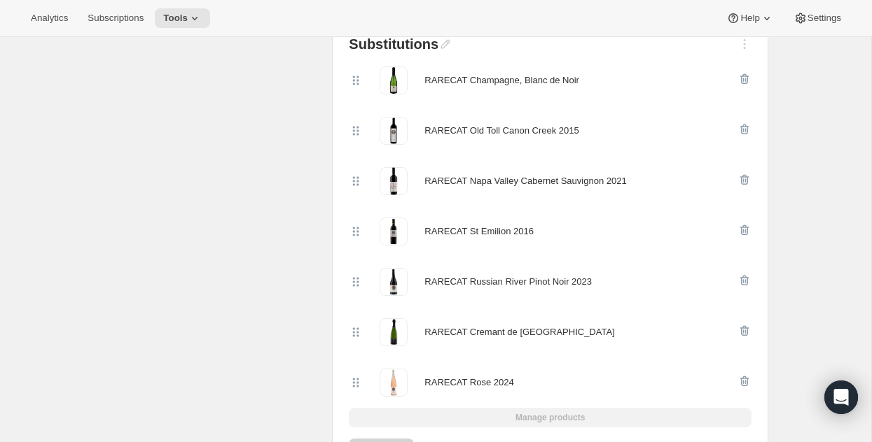
scroll to position [529, 0]
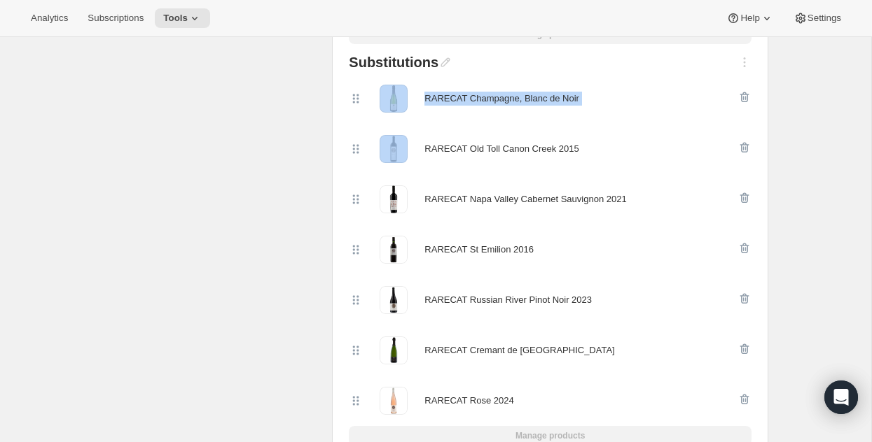
drag, startPoint x: 354, startPoint y: 95, endPoint x: 363, endPoint y: 166, distance: 71.4
click at [363, 166] on div "RARECAT Champagne, Blanc de Noir RARECAT Old Toll Canon Creek 2015 RARECAT Napa…" at bounding box center [550, 250] width 403 height 353
click at [355, 98] on icon at bounding box center [356, 99] width 14 height 14
drag, startPoint x: 352, startPoint y: 94, endPoint x: 365, endPoint y: 127, distance: 36.1
click at [365, 127] on div "RARECAT Champagne, Blanc de Noir RARECAT Old Toll Canon Creek 2015 RARECAT Napa…" at bounding box center [550, 250] width 403 height 353
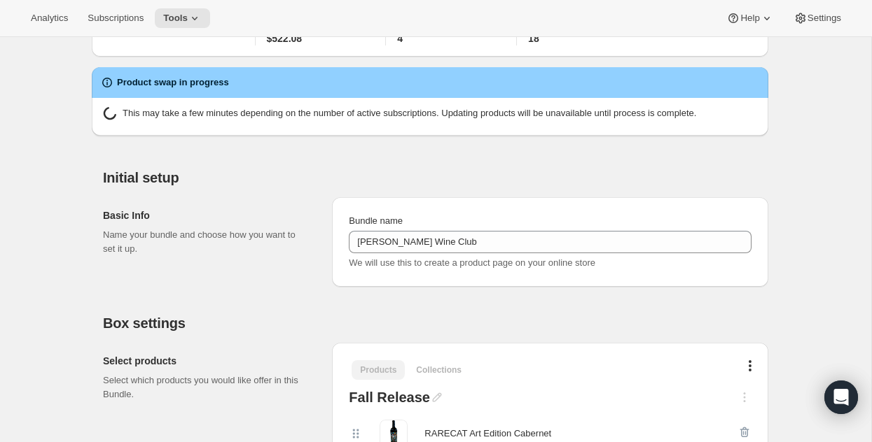
scroll to position [0, 0]
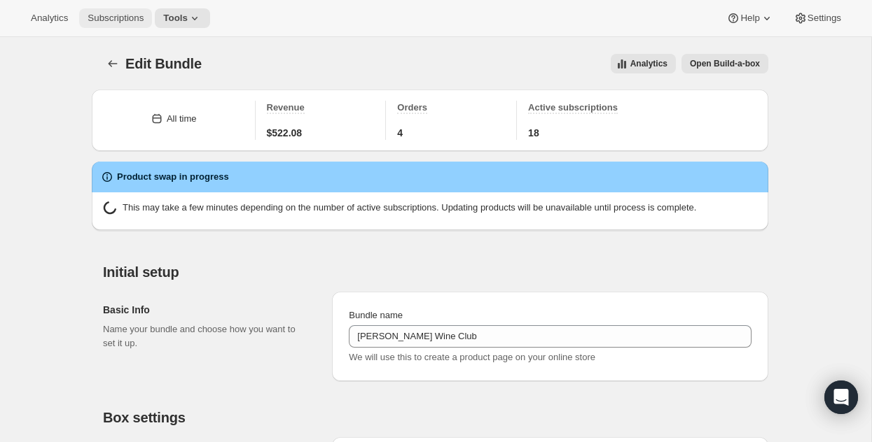
click at [122, 17] on span "Subscriptions" at bounding box center [116, 18] width 56 height 11
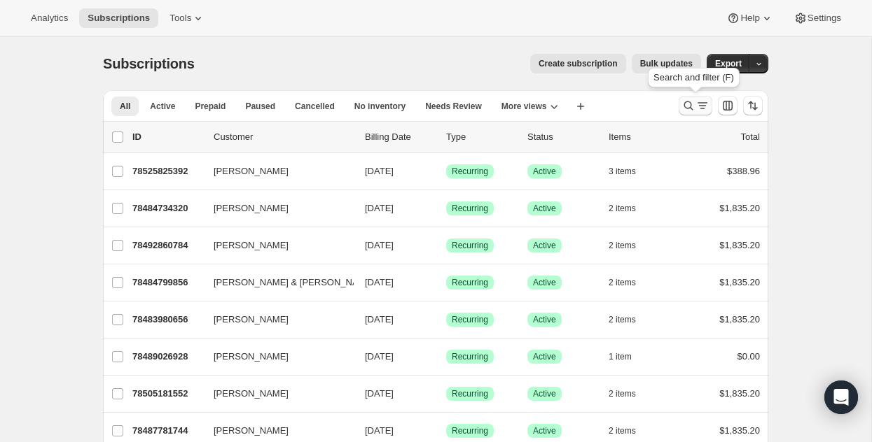
click at [687, 106] on icon "Search and filter results" at bounding box center [688, 106] width 14 height 14
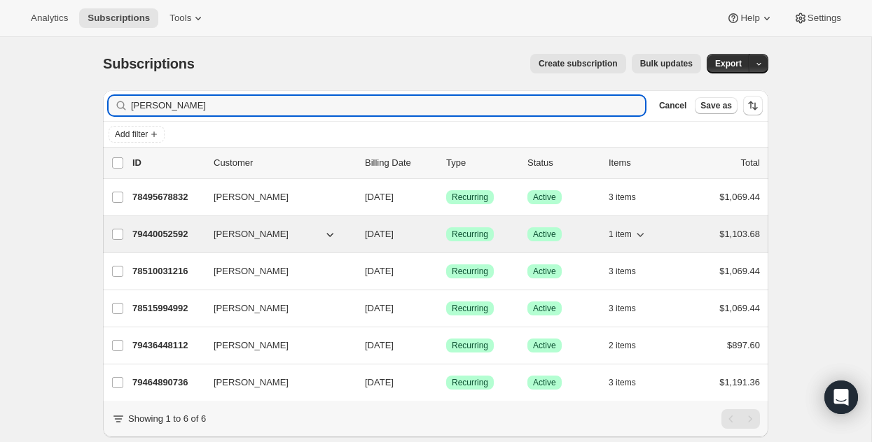
type input "[PERSON_NAME]"
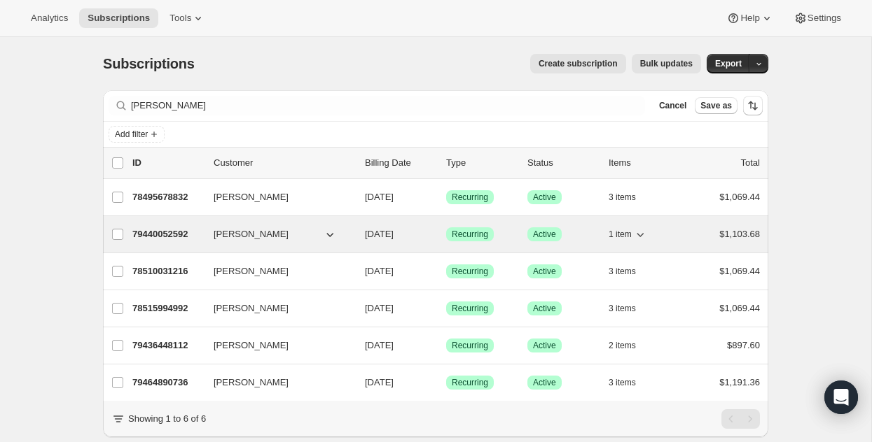
click at [167, 230] on p "79440052592" at bounding box center [167, 235] width 70 height 14
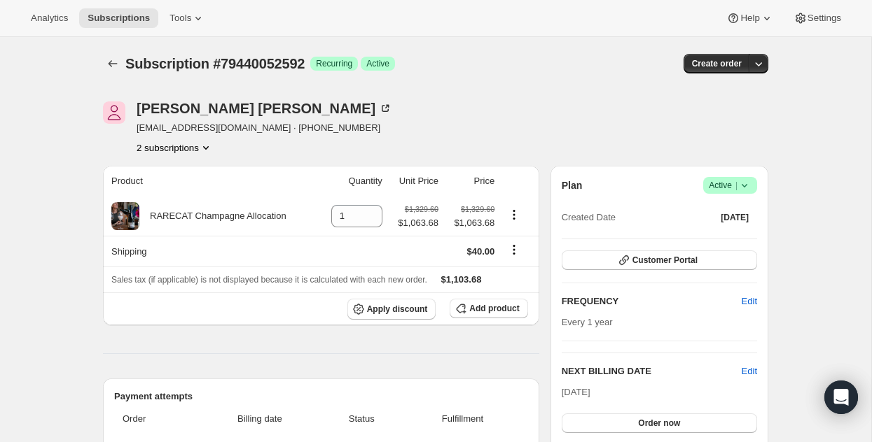
click at [209, 143] on icon "Product actions" at bounding box center [206, 148] width 14 height 14
click at [184, 188] on button "79464890736" at bounding box center [173, 197] width 106 height 22
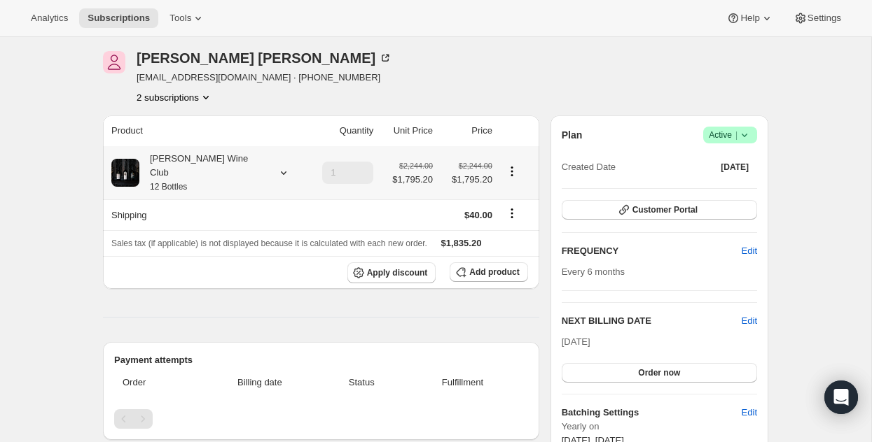
scroll to position [54, 0]
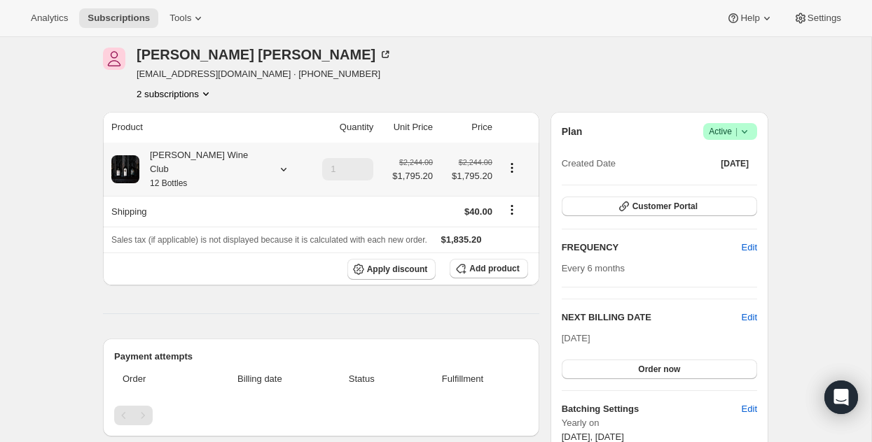
click at [277, 162] on icon at bounding box center [284, 169] width 14 height 14
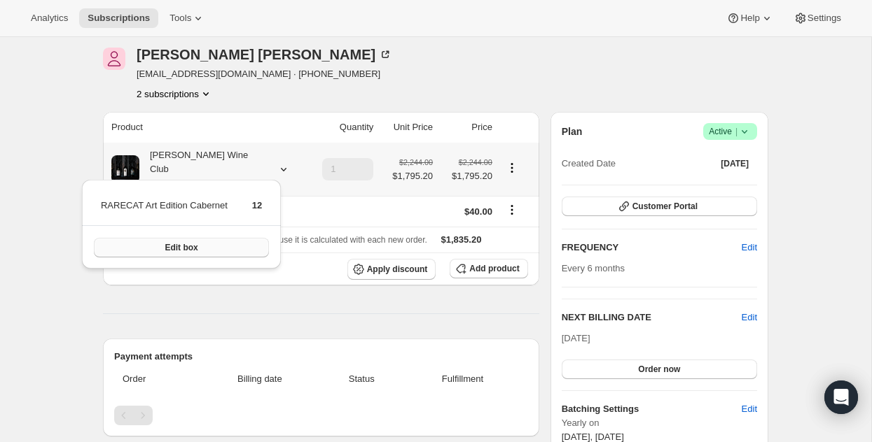
click at [209, 244] on button "Edit box" at bounding box center [181, 248] width 175 height 20
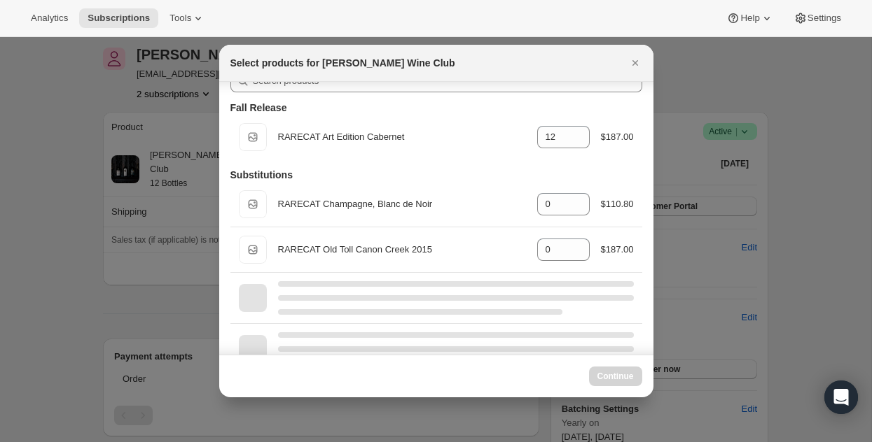
scroll to position [14, 0]
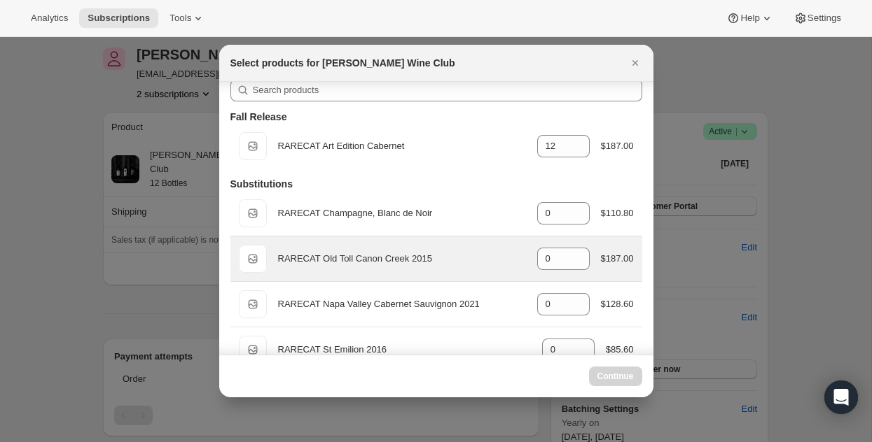
select select "gid://shopify/ProductVariant/52386189410672"
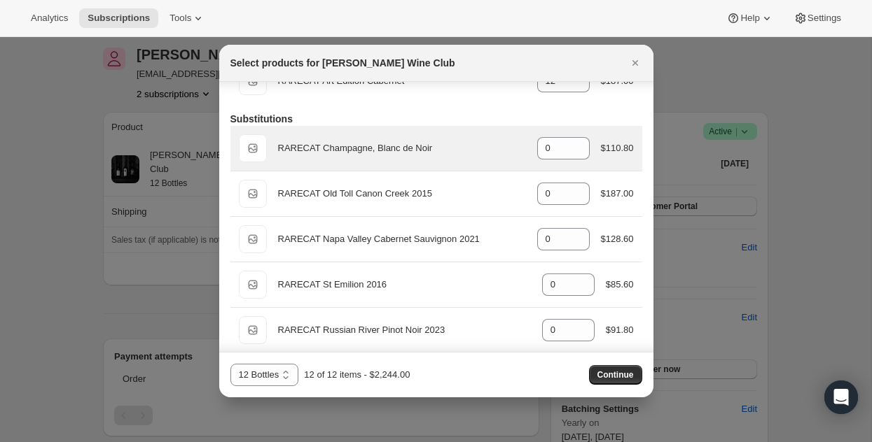
scroll to position [105, 0]
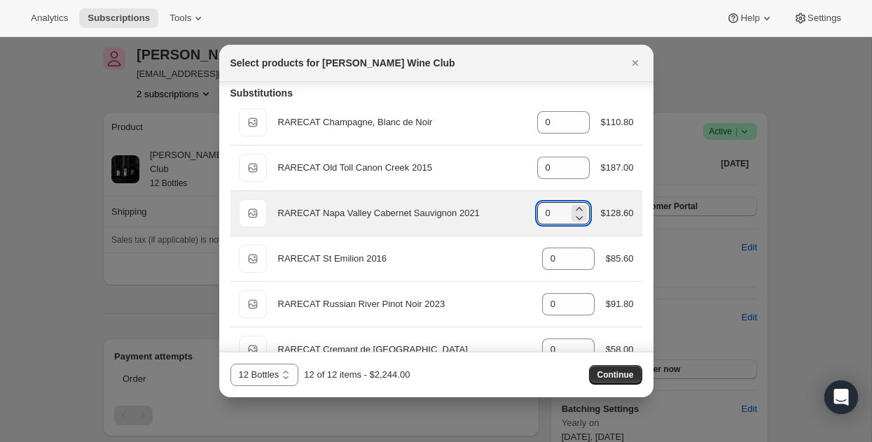
drag, startPoint x: 555, startPoint y: 211, endPoint x: 531, endPoint y: 211, distance: 24.5
click at [531, 211] on div "Default Title RARECAT Napa Valley Cabernet Sauvignon 2021 gid://shopify/Product…" at bounding box center [436, 214] width 395 height 28
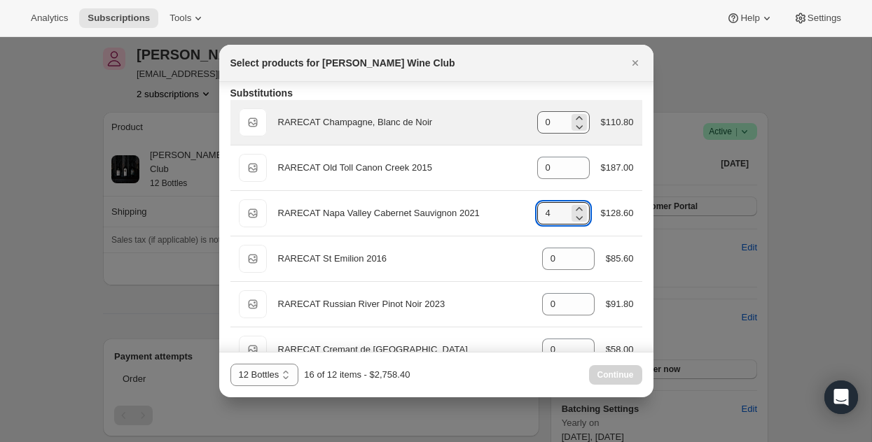
type input "4"
drag, startPoint x: 556, startPoint y: 122, endPoint x: 524, endPoint y: 123, distance: 31.5
click at [524, 123] on div "Default Title RARECAT Champagne, Blanc de Noir gid://shopify/ProductVariant/522…" at bounding box center [436, 123] width 395 height 28
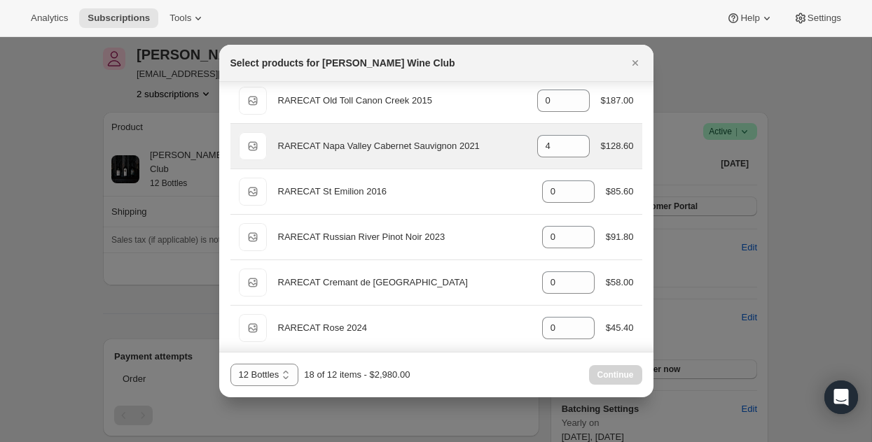
scroll to position [177, 0]
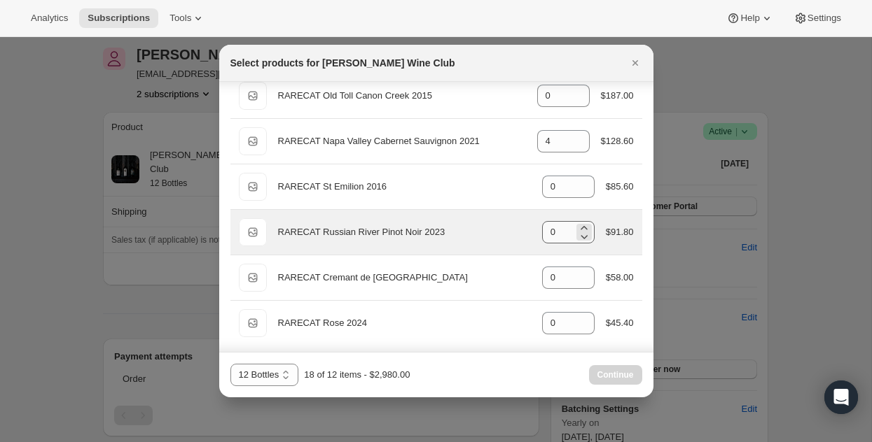
type input "2"
drag, startPoint x: 564, startPoint y: 237, endPoint x: 524, endPoint y: 232, distance: 40.8
click at [524, 232] on div "Default Title RARECAT Russian River Pinot Noir 2023 gid://shopify/ProductVarian…" at bounding box center [436, 232] width 395 height 28
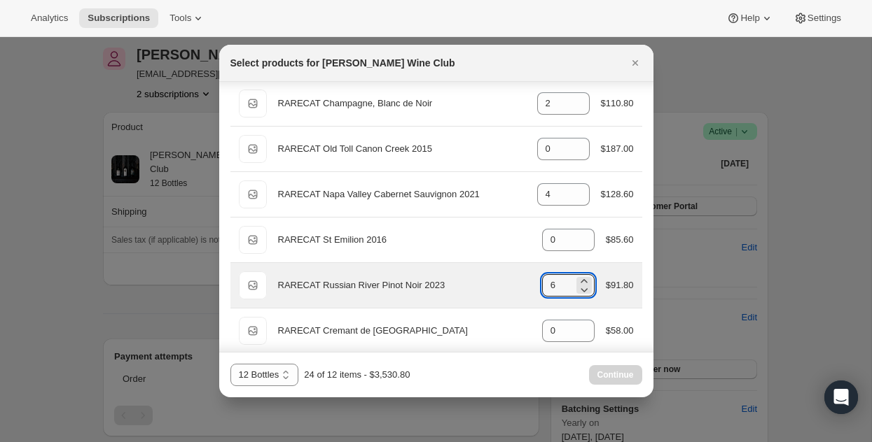
scroll to position [0, 0]
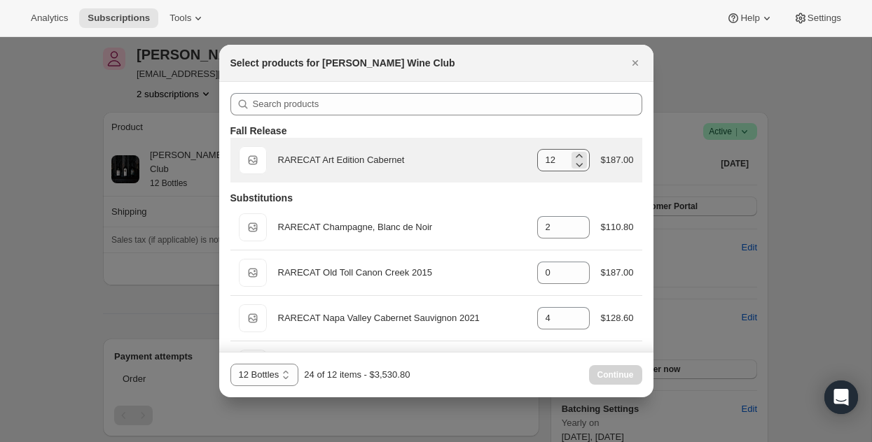
type input "6"
drag, startPoint x: 558, startPoint y: 158, endPoint x: 512, endPoint y: 158, distance: 46.2
click at [512, 158] on div "Default Title RARECAT Art Edition Cabernet gid://shopify/ProductVariant/5224206…" at bounding box center [436, 160] width 395 height 28
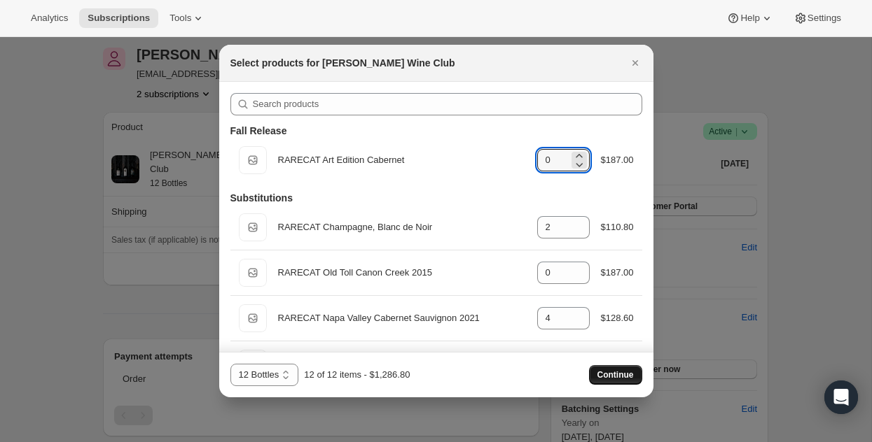
type input "0"
click at [605, 373] on span "Continue" at bounding box center [615, 375] width 36 height 11
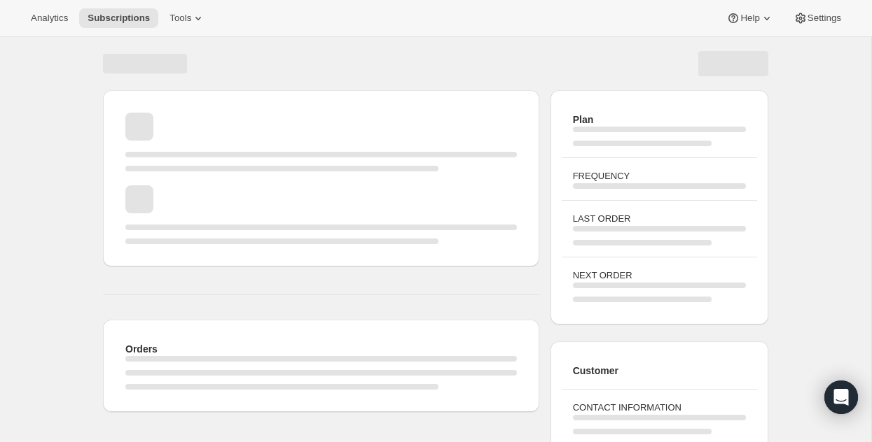
scroll to position [54, 0]
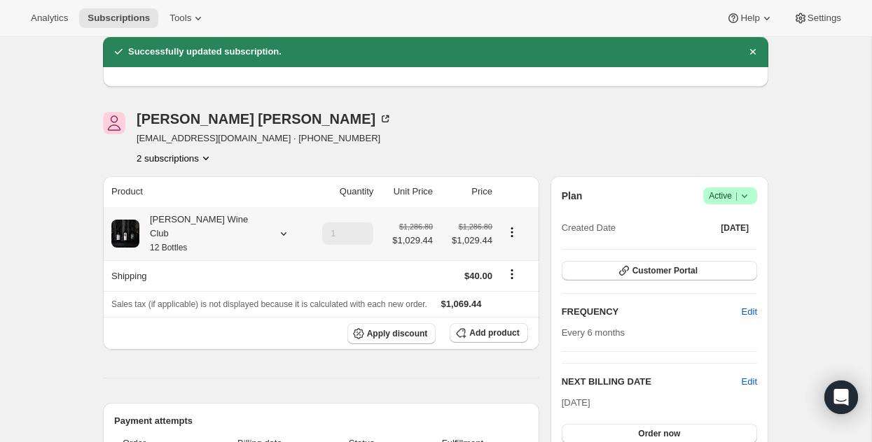
click at [281, 232] on icon at bounding box center [284, 234] width 6 height 4
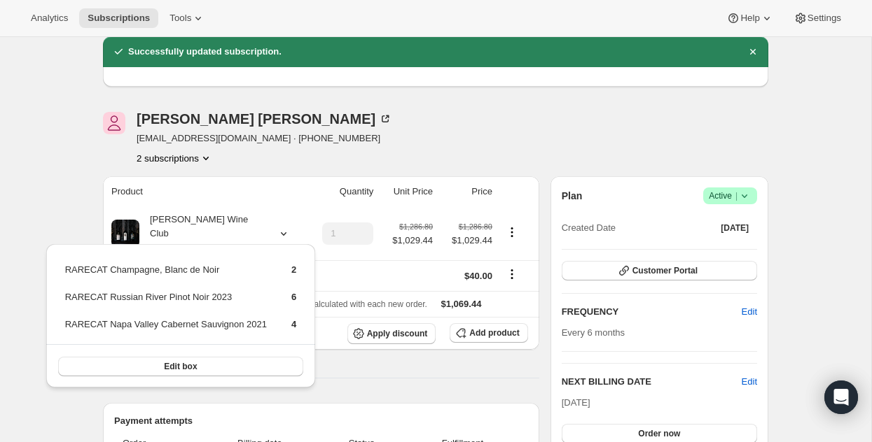
click at [722, 396] on div "[DATE] Order now" at bounding box center [658, 420] width 195 height 48
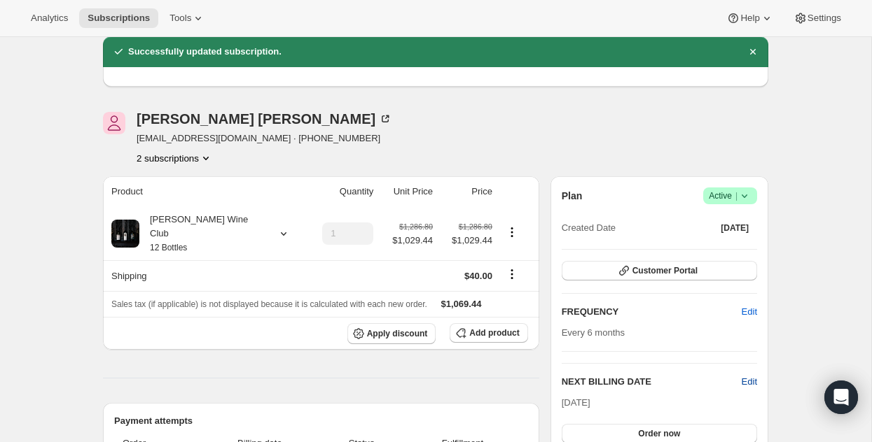
click at [751, 380] on span "Edit" at bounding box center [748, 382] width 15 height 14
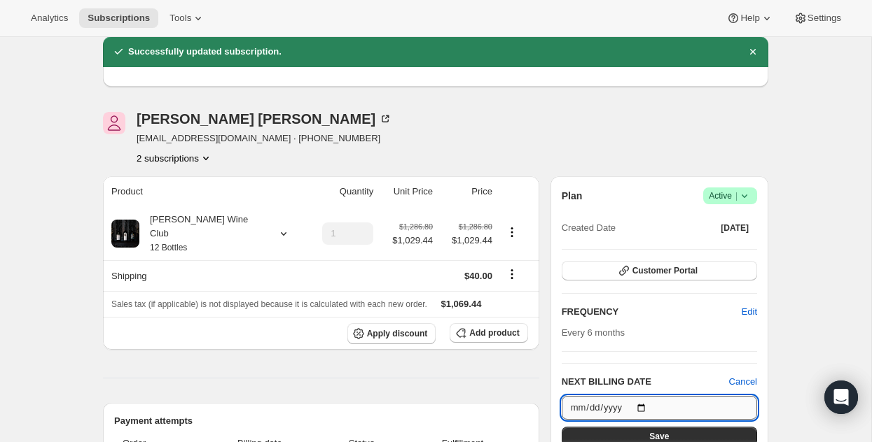
click at [646, 400] on input "[DATE]" at bounding box center [658, 408] width 195 height 24
type input "[DATE]"
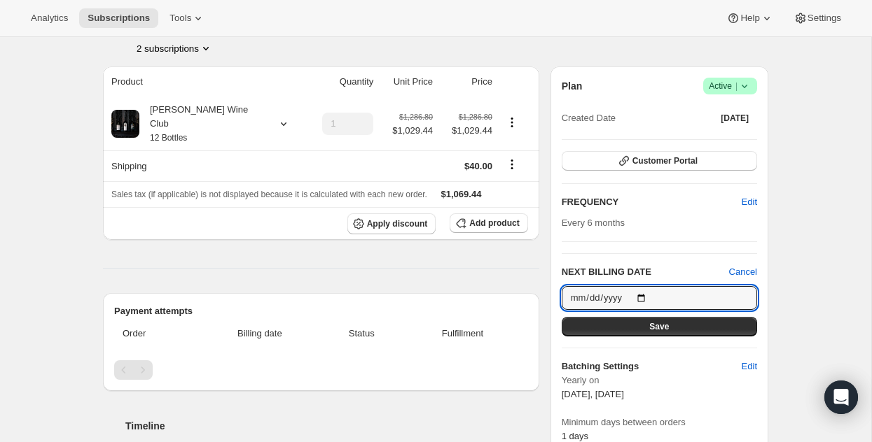
scroll to position [196, 0]
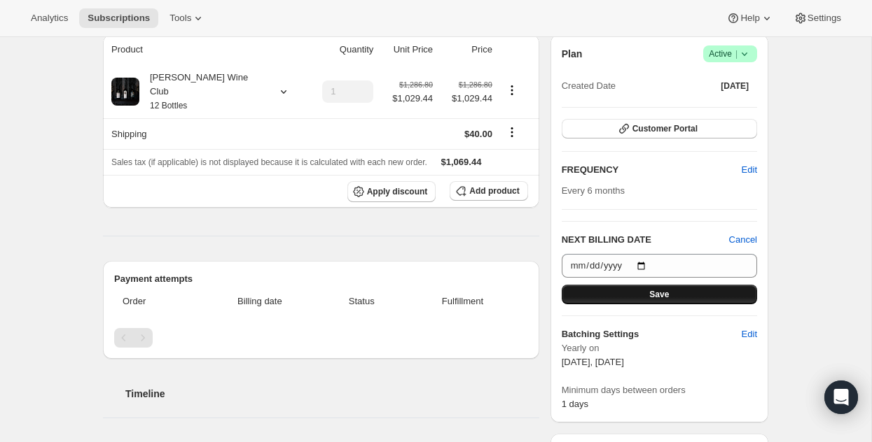
click at [676, 294] on button "Save" at bounding box center [658, 295] width 195 height 20
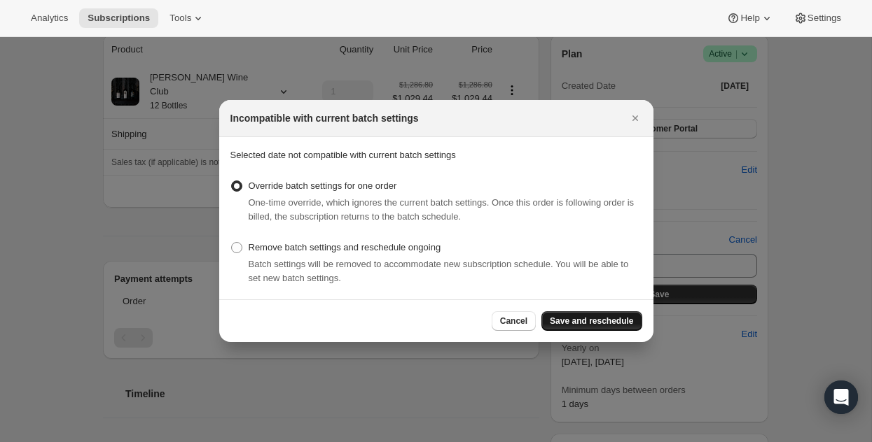
click at [599, 319] on span "Save and reschedule" at bounding box center [591, 321] width 83 height 11
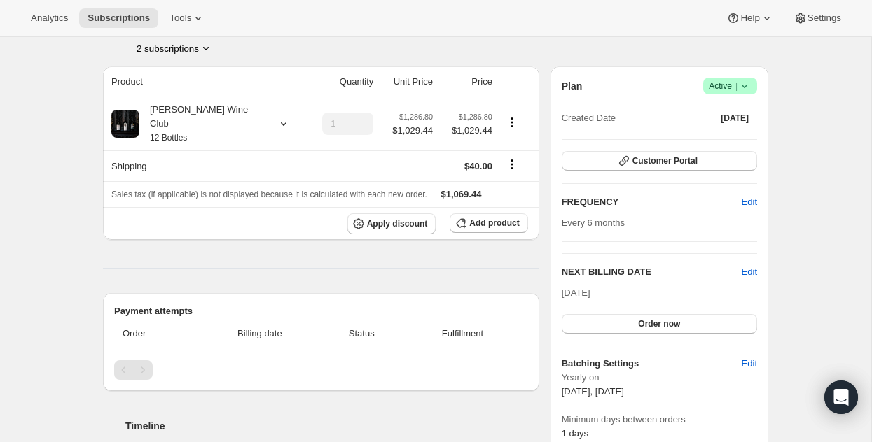
scroll to position [215, 0]
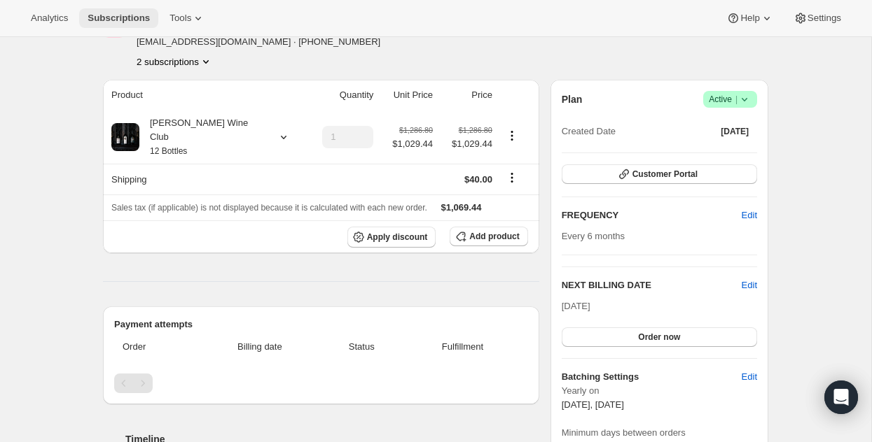
click at [123, 18] on span "Subscriptions" at bounding box center [119, 18] width 62 height 11
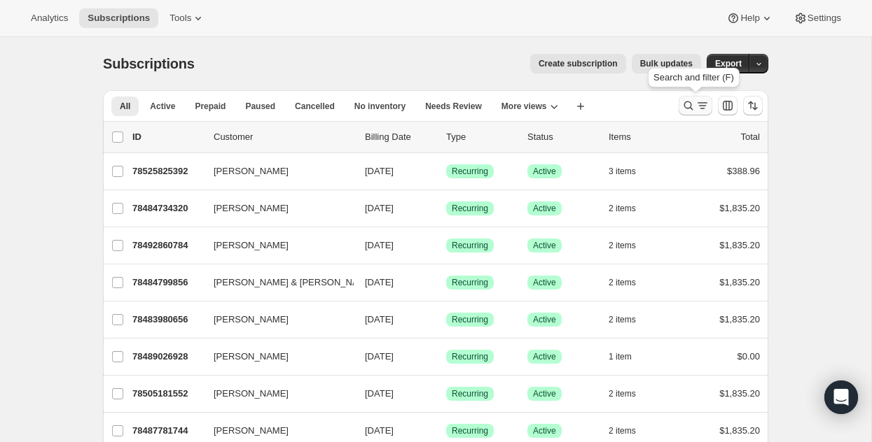
click at [690, 103] on icon "Search and filter results" at bounding box center [688, 106] width 9 height 9
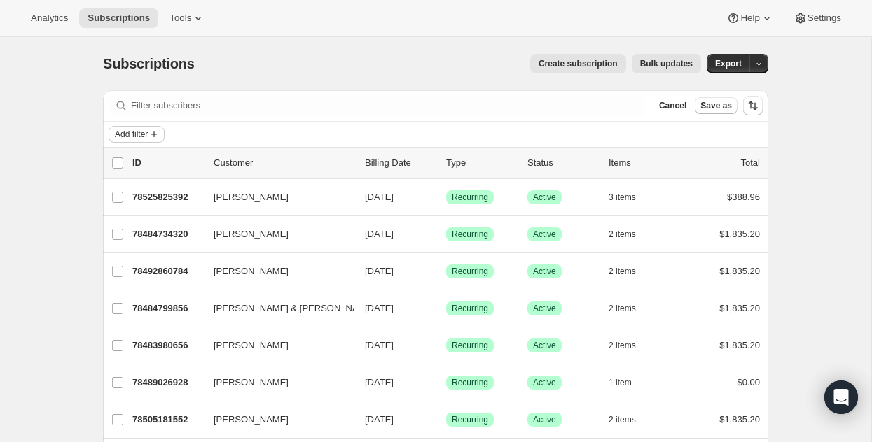
click at [128, 130] on span "Add filter" at bounding box center [131, 134] width 33 height 11
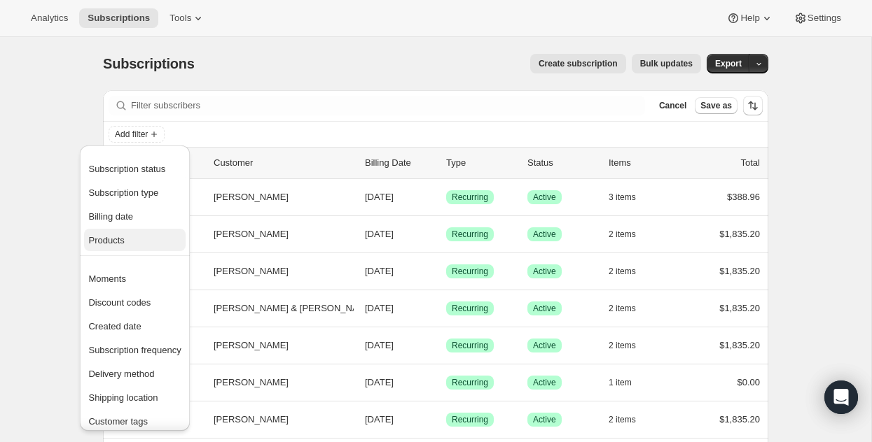
click at [124, 239] on span "Products" at bounding box center [106, 240] width 36 height 11
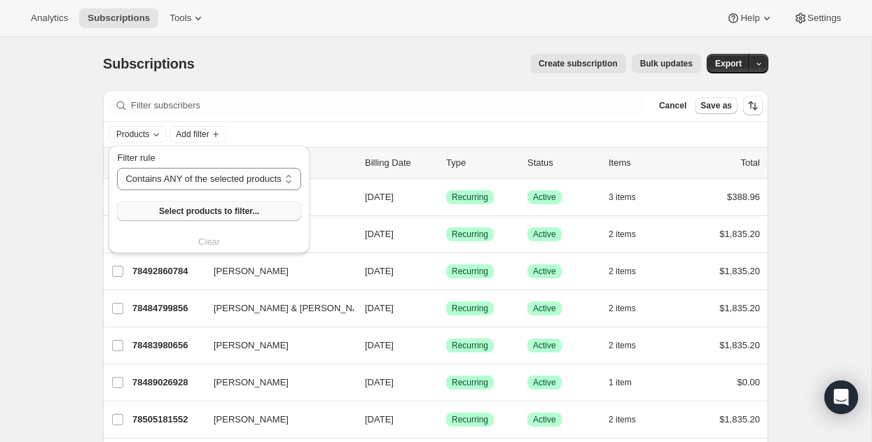
click at [244, 212] on span "Select products to filter..." at bounding box center [209, 211] width 100 height 11
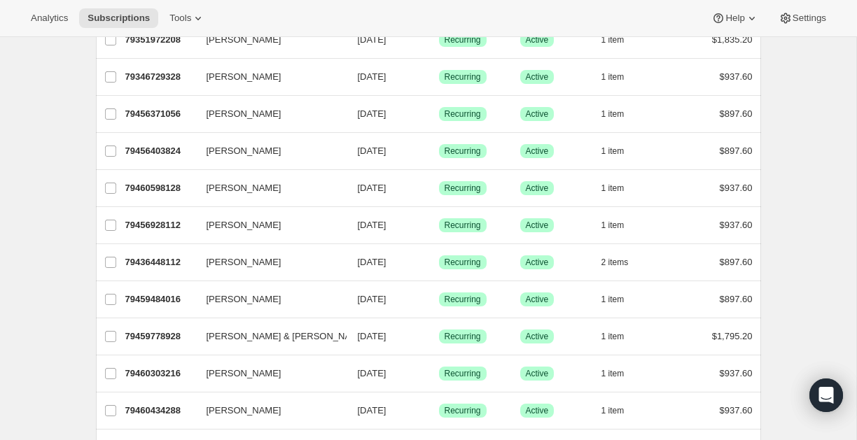
scroll to position [270, 0]
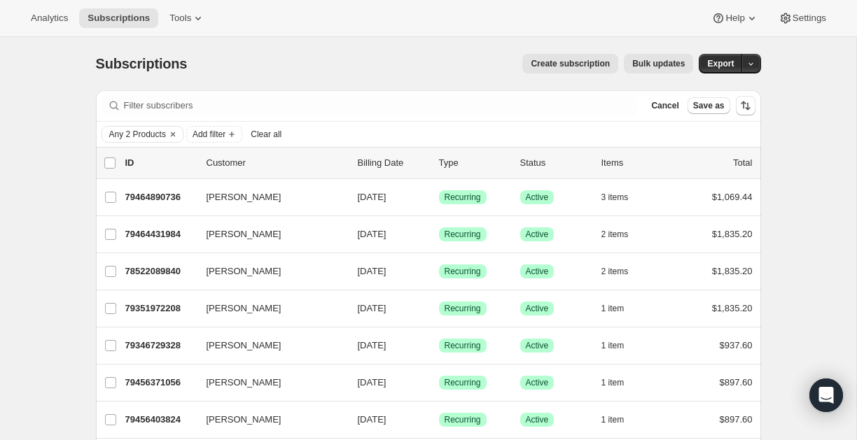
scroll to position [11, 0]
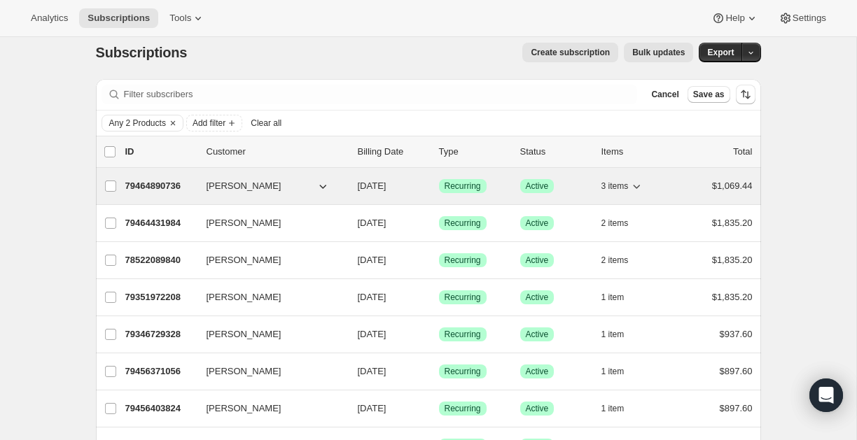
click at [168, 182] on p "79464890736" at bounding box center [160, 186] width 70 height 14
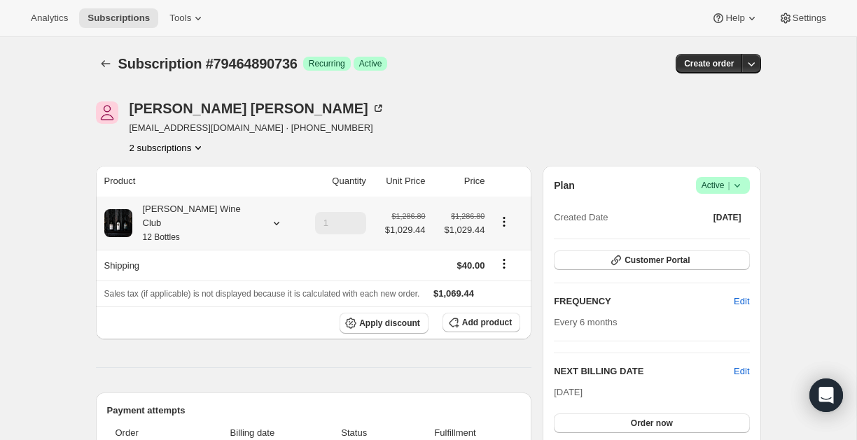
click at [270, 217] on icon at bounding box center [277, 223] width 14 height 14
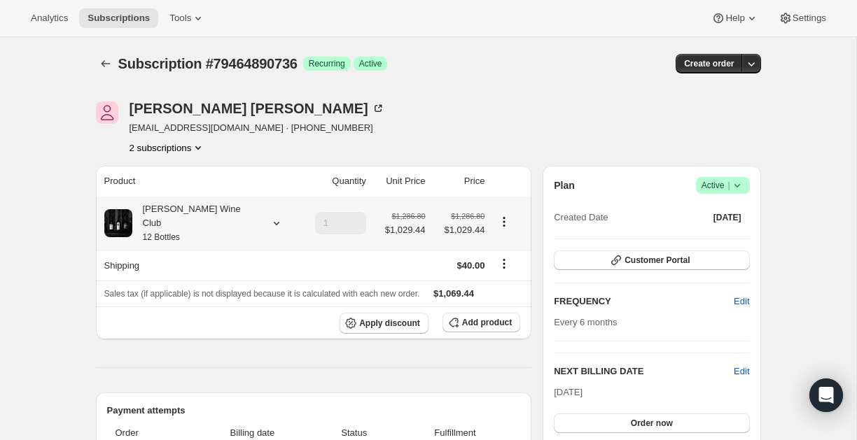
click at [198, 208] on div "[PERSON_NAME] Wine Club 12 Bottles" at bounding box center [195, 223] width 126 height 42
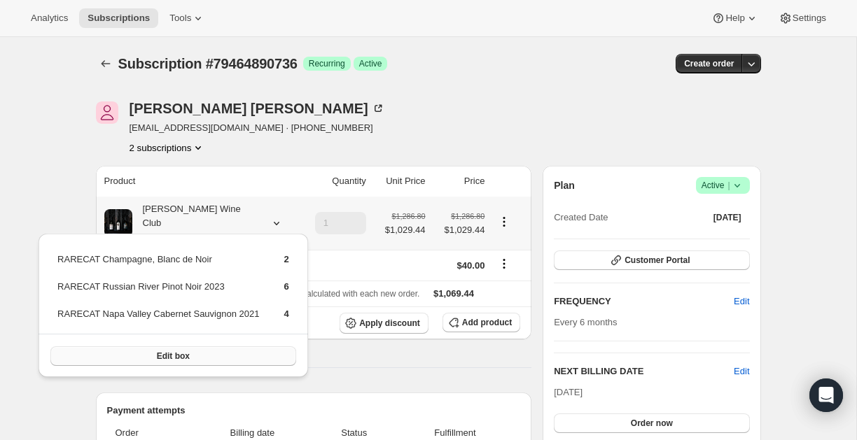
click at [202, 353] on button "Edit box" at bounding box center [173, 357] width 246 height 20
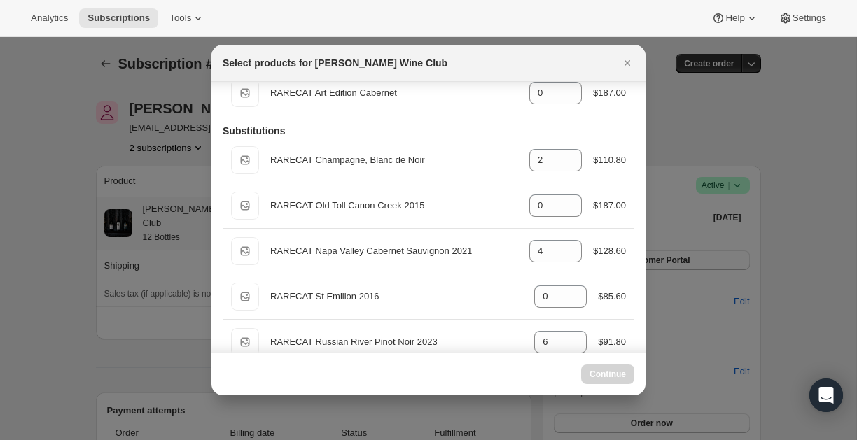
select select "gid://shopify/ProductVariant/52386189410672"
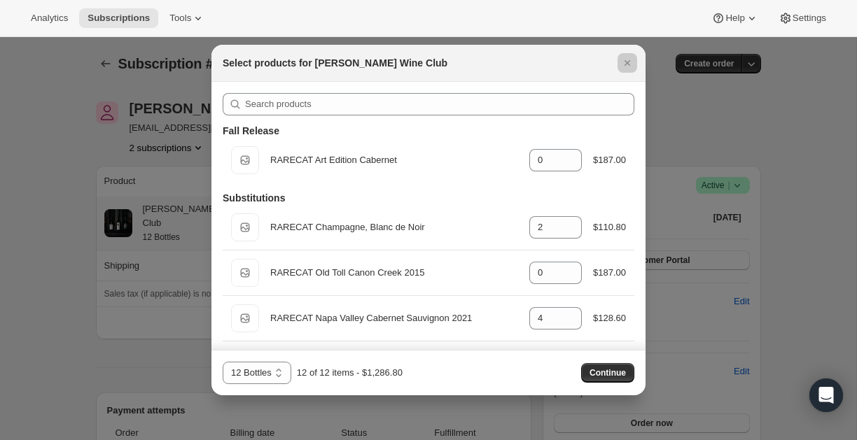
click at [91, 344] on div at bounding box center [428, 220] width 857 height 440
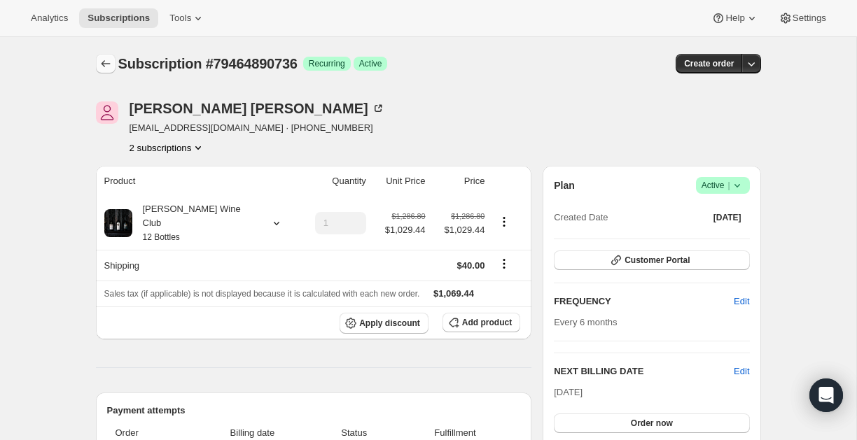
click at [109, 67] on icon "Subscriptions" at bounding box center [106, 64] width 14 height 14
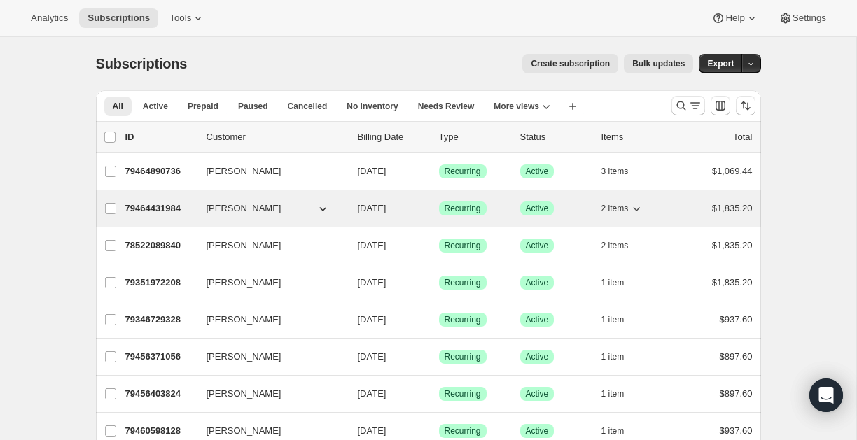
click at [172, 203] on p "79464431984" at bounding box center [160, 209] width 70 height 14
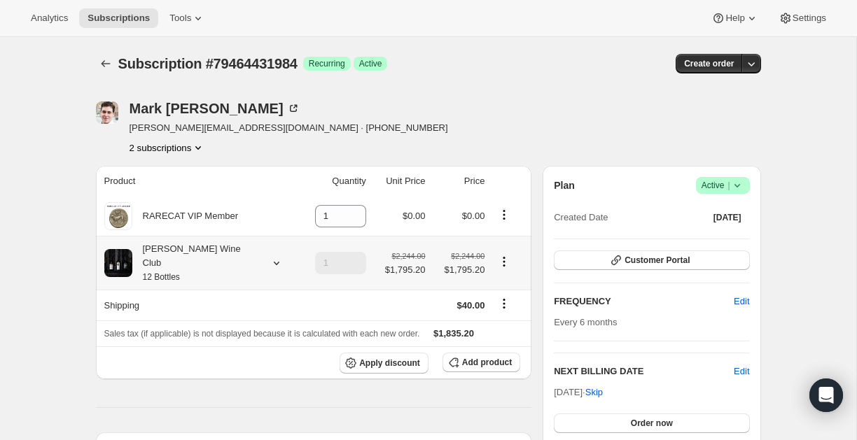
click at [273, 262] on icon at bounding box center [276, 264] width 6 height 4
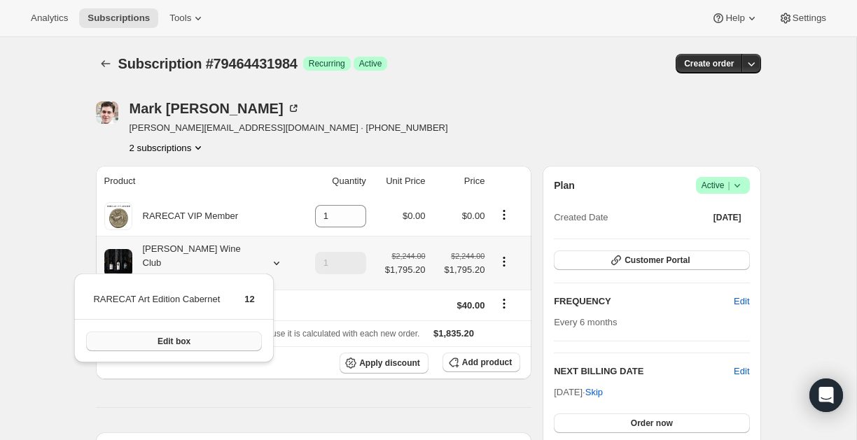
click at [218, 341] on button "Edit box" at bounding box center [173, 342] width 175 height 20
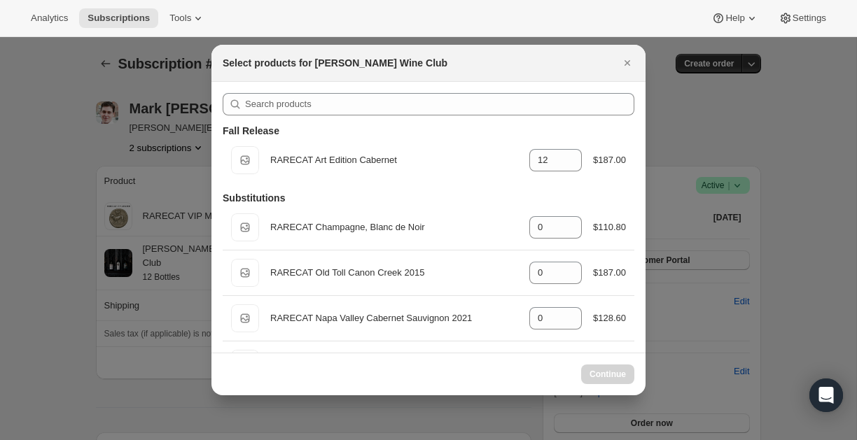
select select "gid://shopify/ProductVariant/52386189410672"
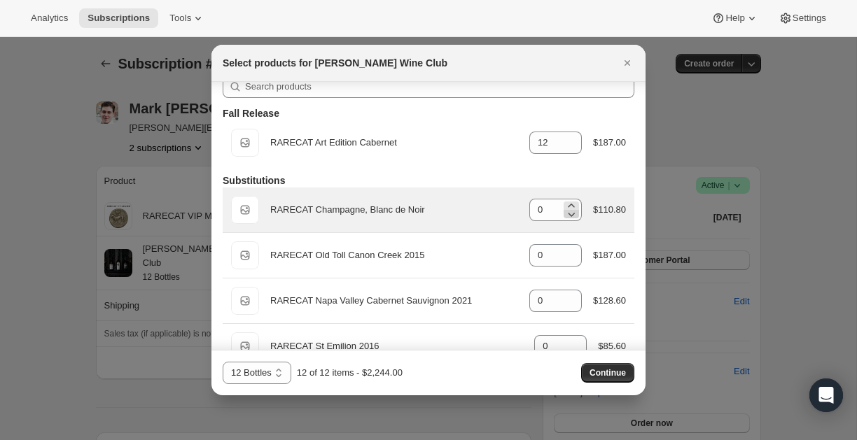
scroll to position [18, 0]
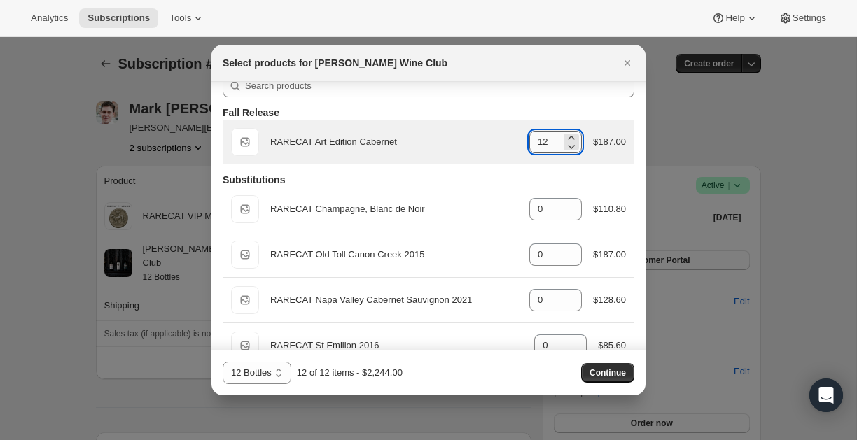
drag, startPoint x: 546, startPoint y: 142, endPoint x: 531, endPoint y: 139, distance: 15.8
click at [531, 139] on input "12" at bounding box center [545, 142] width 32 height 22
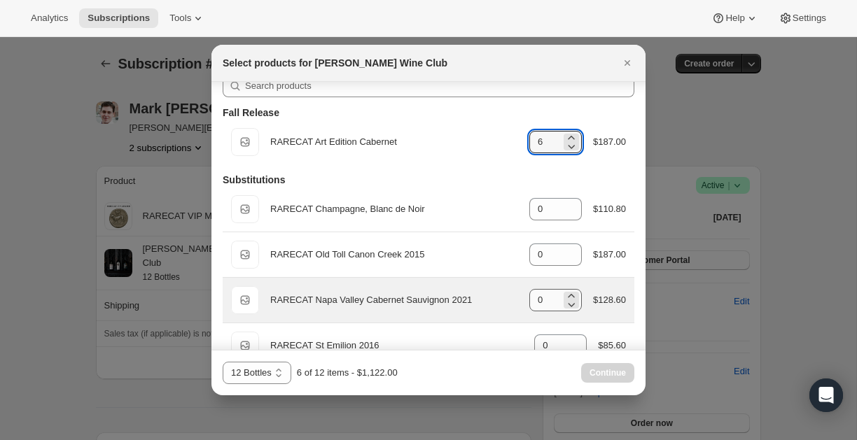
type input "6"
drag, startPoint x: 551, startPoint y: 302, endPoint x: 508, endPoint y: 298, distance: 43.5
click at [508, 298] on div "Default Title RARECAT Napa Valley Cabernet Sauvignon 2021 gid://shopify/Product…" at bounding box center [428, 300] width 395 height 28
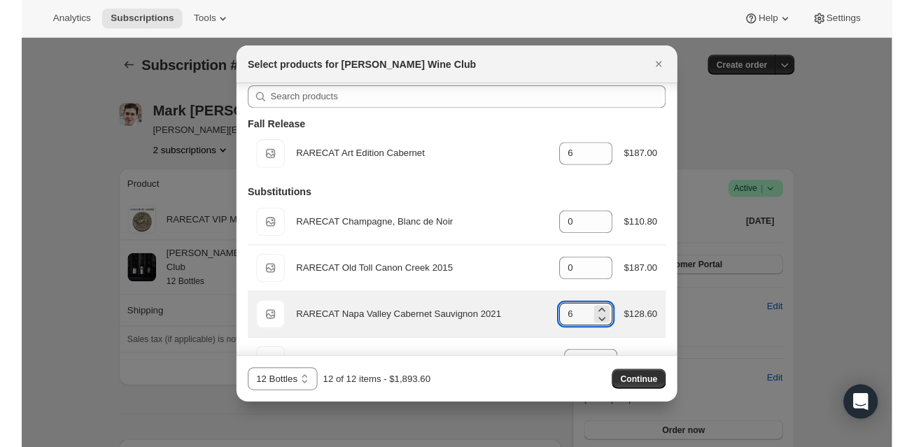
scroll to position [0, 0]
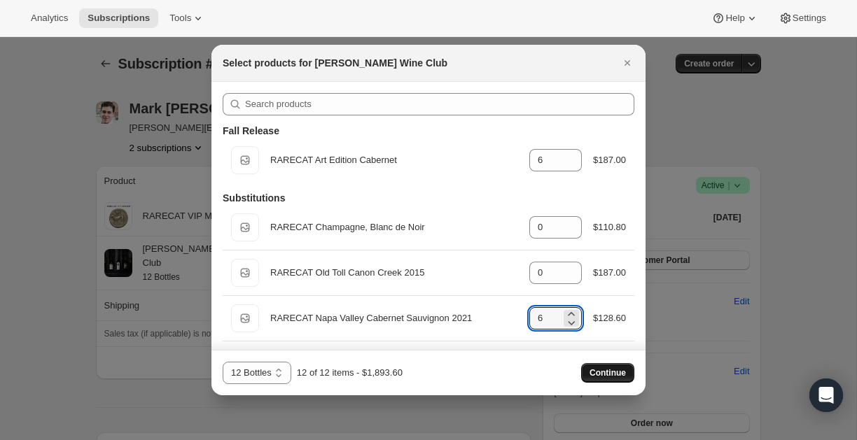
type input "6"
click at [613, 376] on span "Continue" at bounding box center [607, 373] width 36 height 11
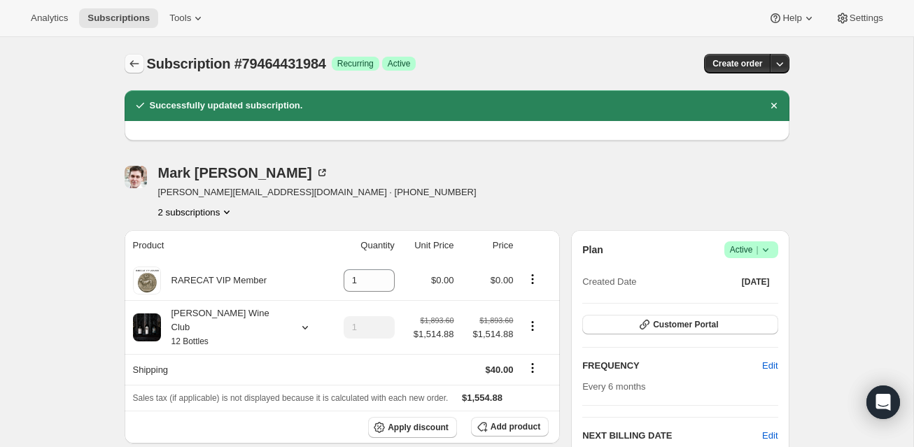
click at [134, 63] on icon "Subscriptions" at bounding box center [134, 64] width 14 height 14
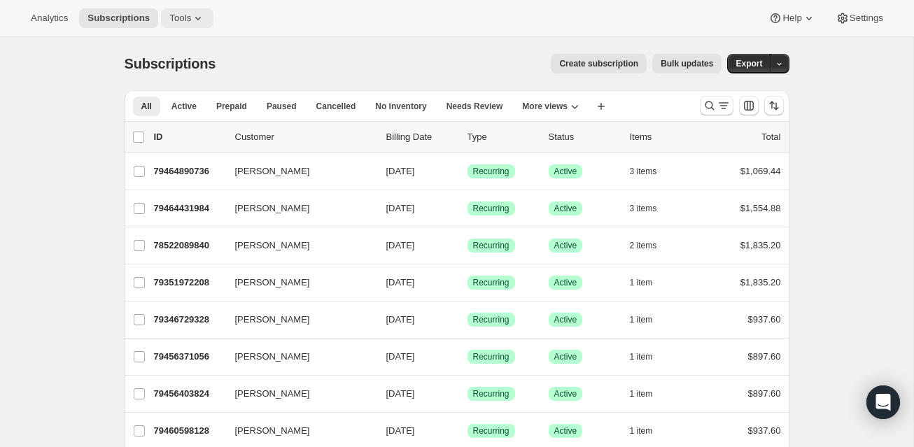
click at [186, 18] on span "Tools" at bounding box center [180, 18] width 22 height 11
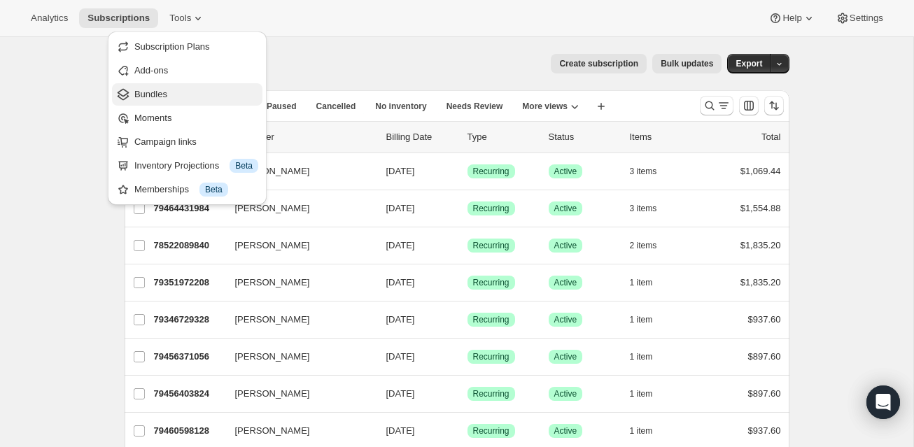
click at [148, 94] on span "Bundles" at bounding box center [150, 94] width 33 height 11
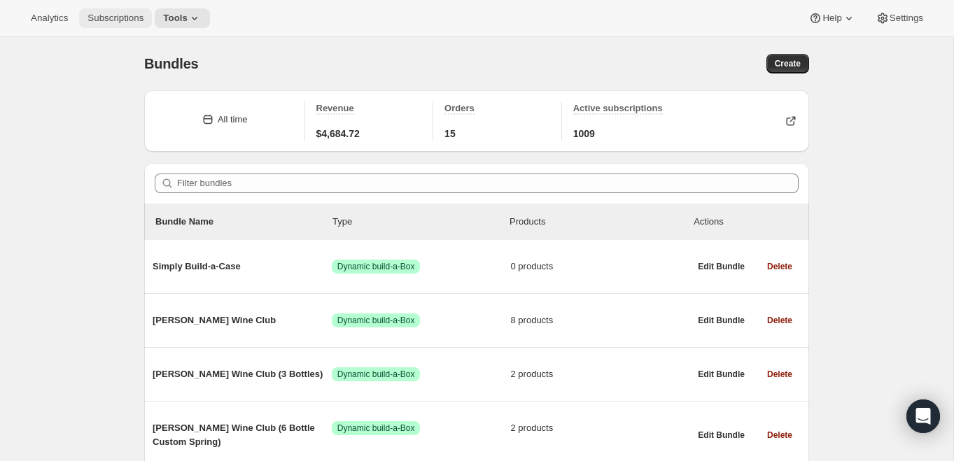
click at [120, 15] on span "Subscriptions" at bounding box center [116, 18] width 56 height 11
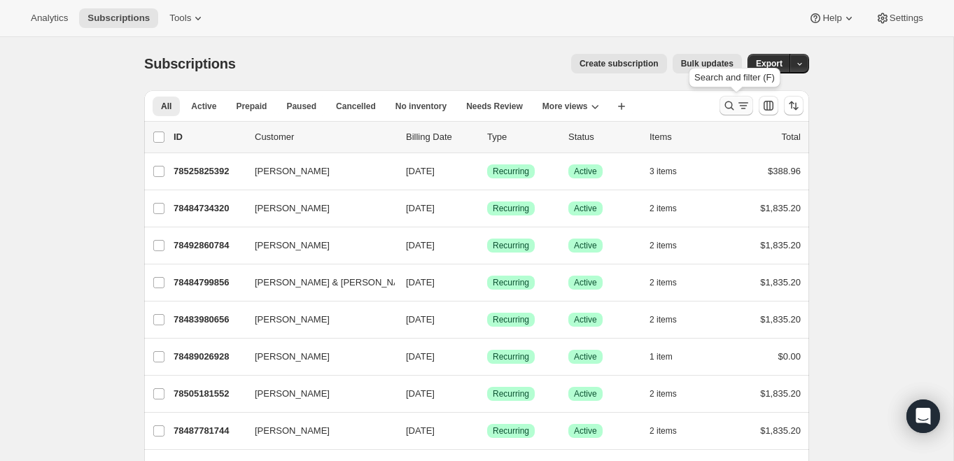
click at [730, 102] on icon "Search and filter results" at bounding box center [730, 106] width 14 height 14
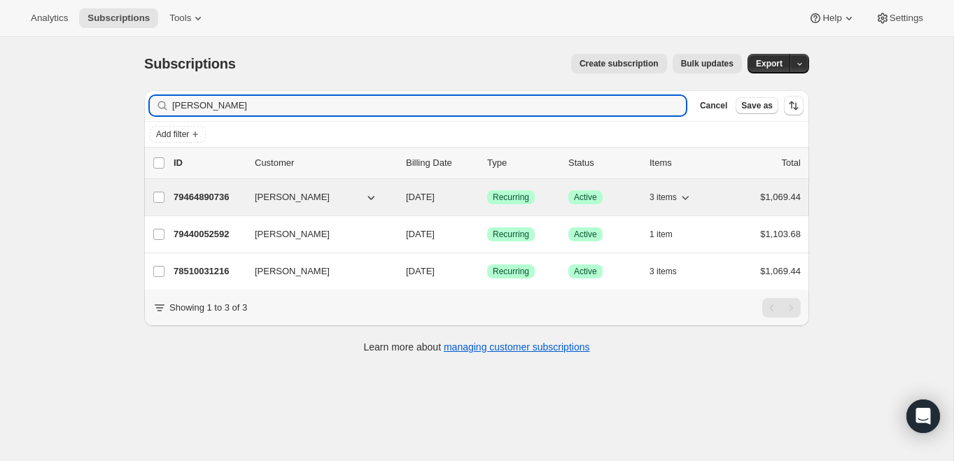
type input "[PERSON_NAME]"
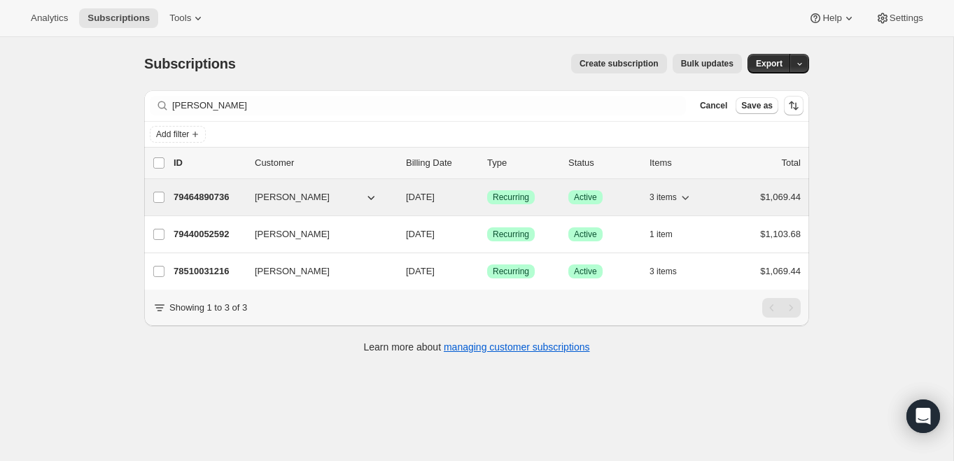
click at [217, 193] on p "79464890736" at bounding box center [209, 197] width 70 height 14
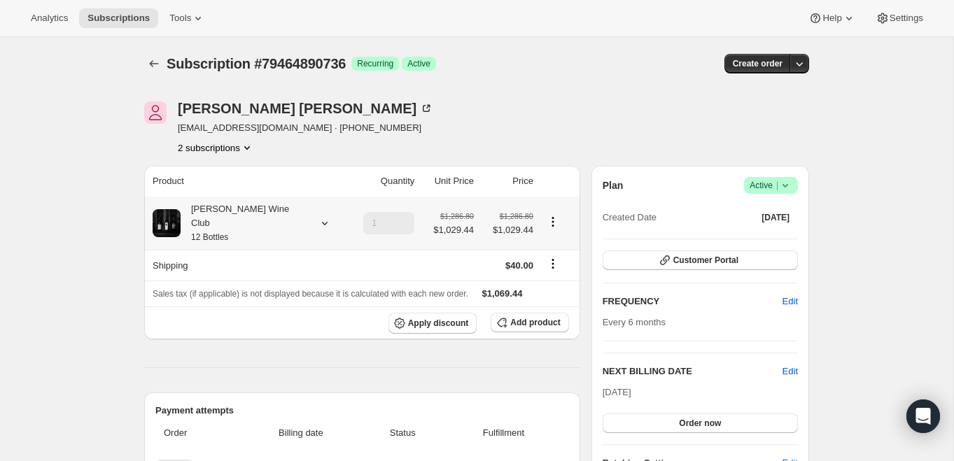
click at [318, 216] on icon at bounding box center [325, 223] width 14 height 14
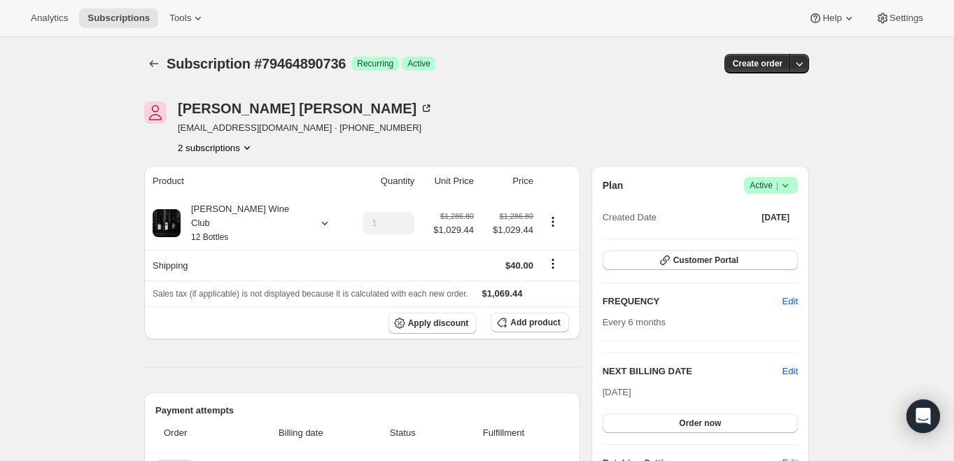
click at [252, 146] on icon "Product actions" at bounding box center [247, 148] width 14 height 14
click at [238, 174] on span "79440052592" at bounding box center [213, 174] width 97 height 14
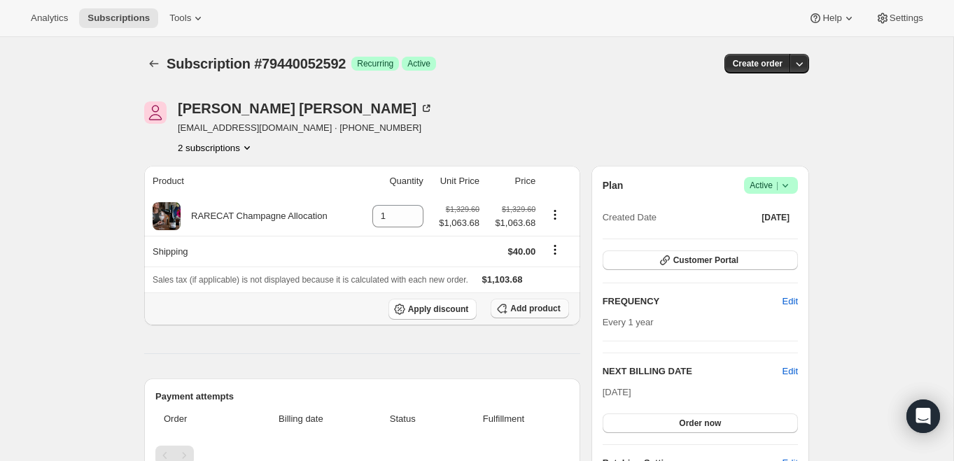
click at [531, 304] on span "Add product" at bounding box center [535, 308] width 50 height 11
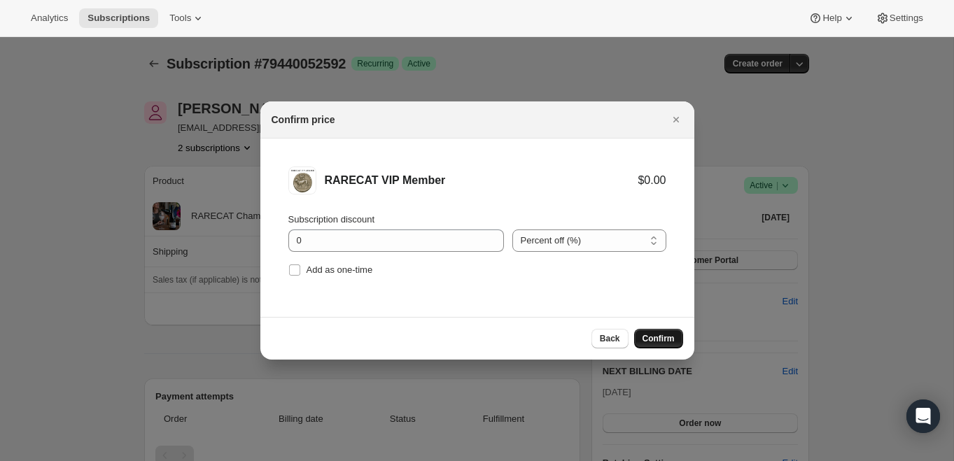
click at [672, 338] on span "Confirm" at bounding box center [659, 338] width 32 height 11
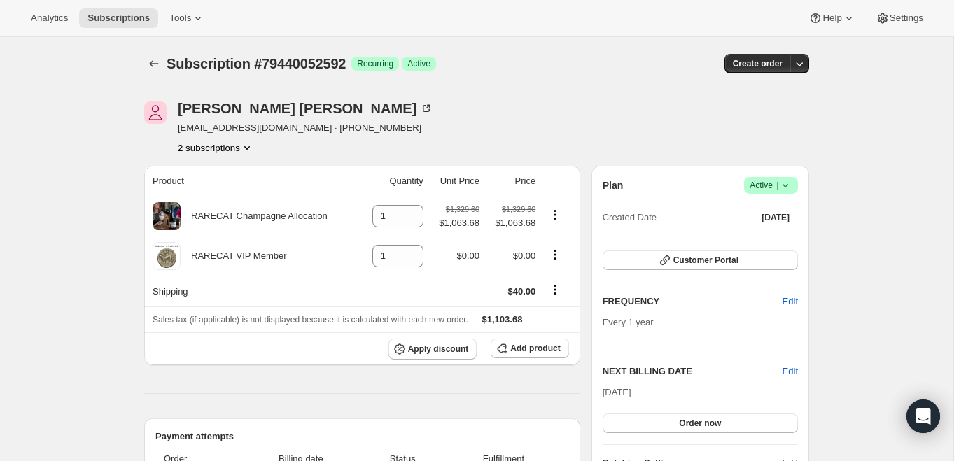
click at [251, 144] on icon "Product actions" at bounding box center [247, 148] width 14 height 14
click at [221, 192] on span "79464890736" at bounding box center [193, 197] width 56 height 11
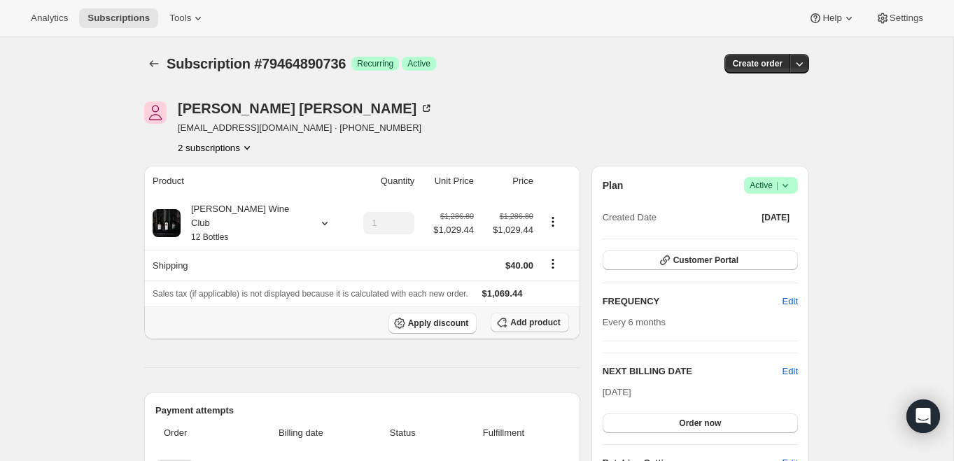
click at [526, 317] on span "Add product" at bounding box center [535, 322] width 50 height 11
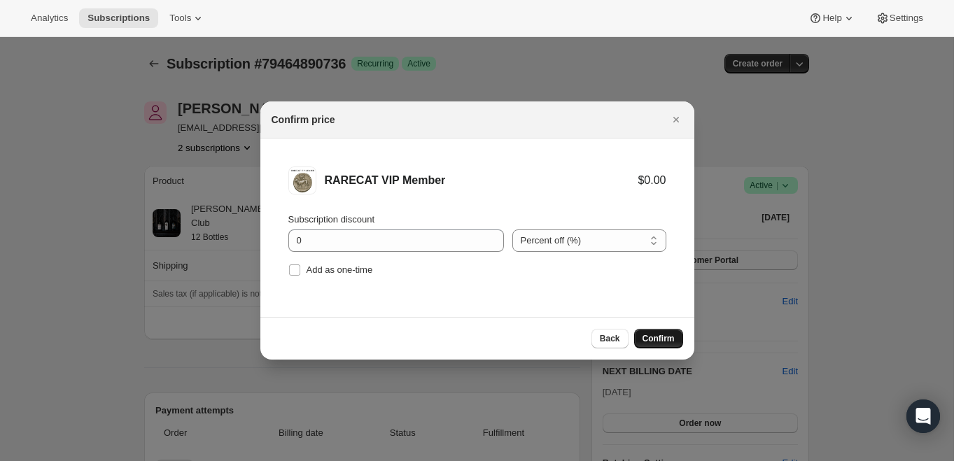
click at [655, 333] on span "Confirm" at bounding box center [659, 338] width 32 height 11
